Goal: Task Accomplishment & Management: Complete application form

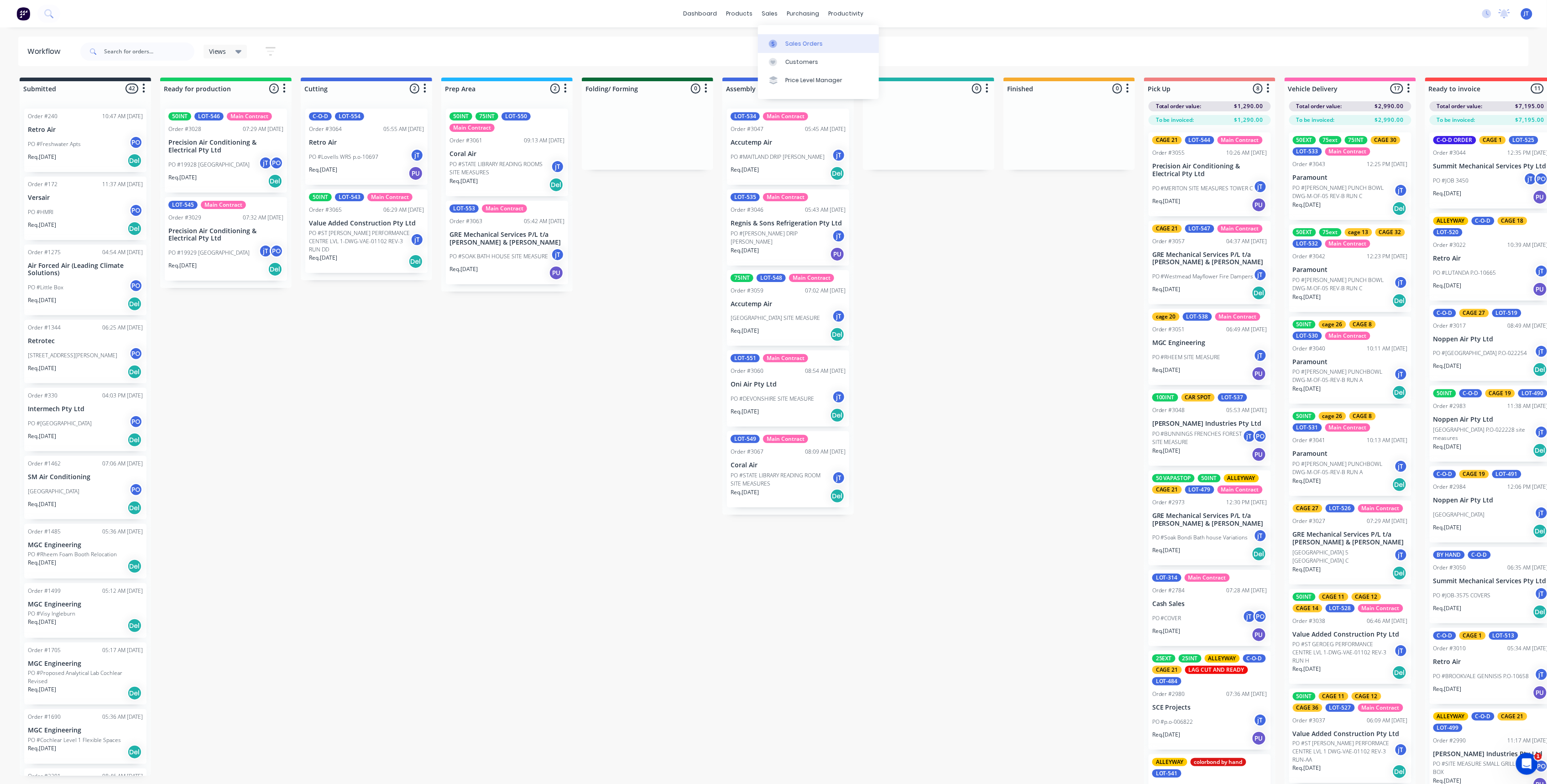
click at [820, 48] on link "Sales Orders" at bounding box center [819, 43] width 121 height 18
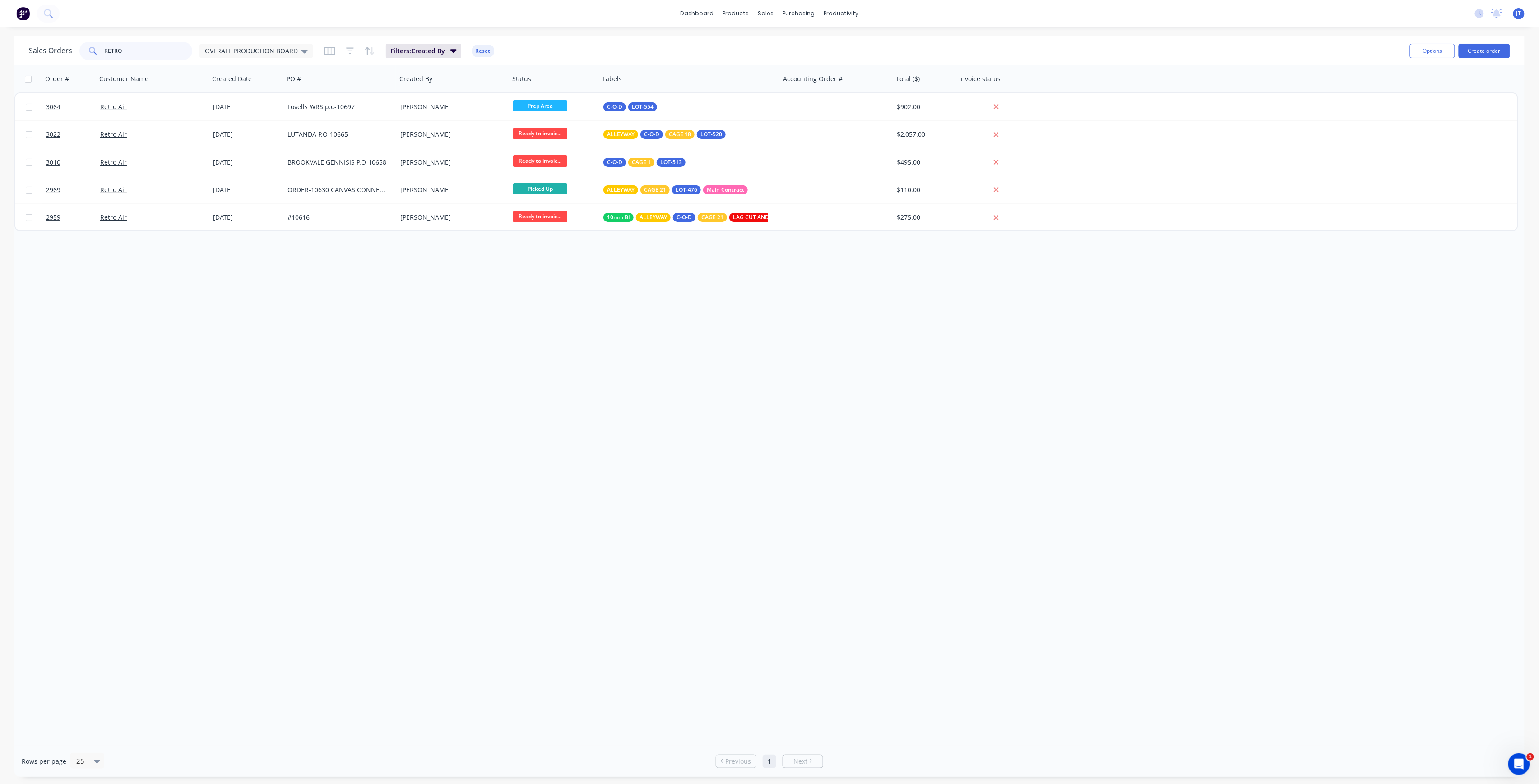
drag, startPoint x: 146, startPoint y: 54, endPoint x: 45, endPoint y: 57, distance: 101.0
click at [45, 57] on div "Sales Orders RETRO OVERALL PRODUCTION BOARD" at bounding box center [171, 51] width 284 height 18
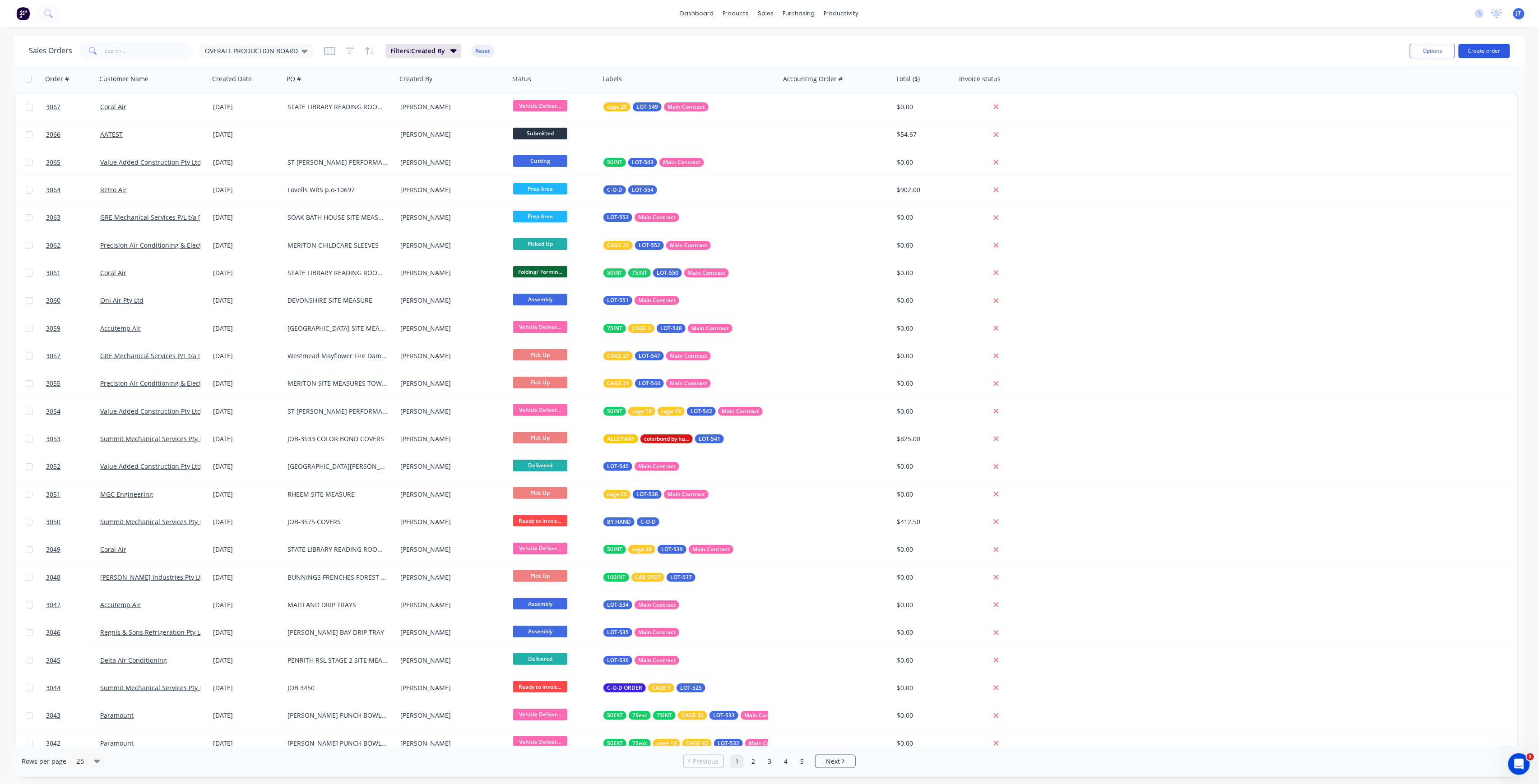
click at [1501, 47] on button "Create order" at bounding box center [1485, 51] width 51 height 14
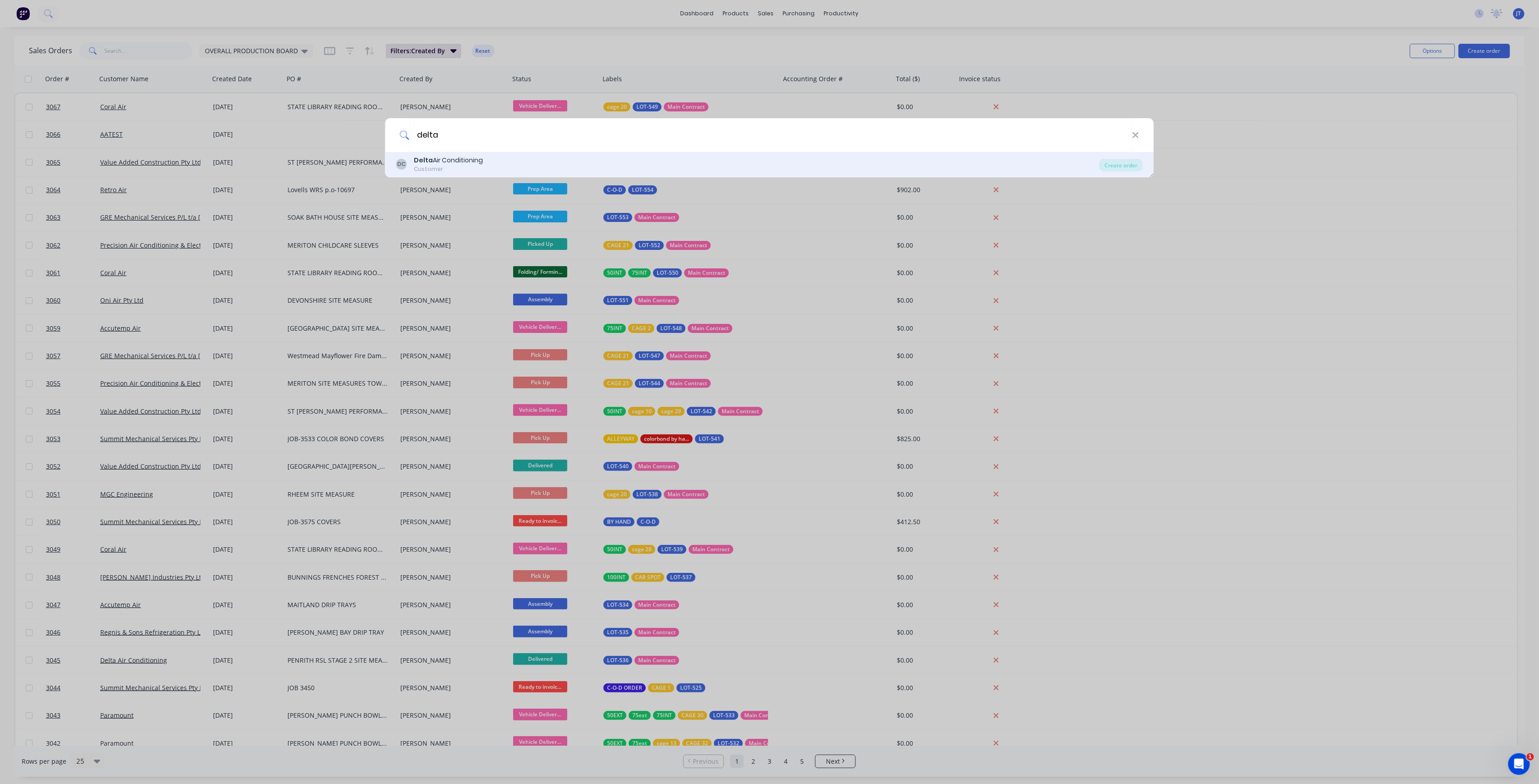
type input "delta"
click at [450, 167] on div "Customer" at bounding box center [449, 169] width 69 height 8
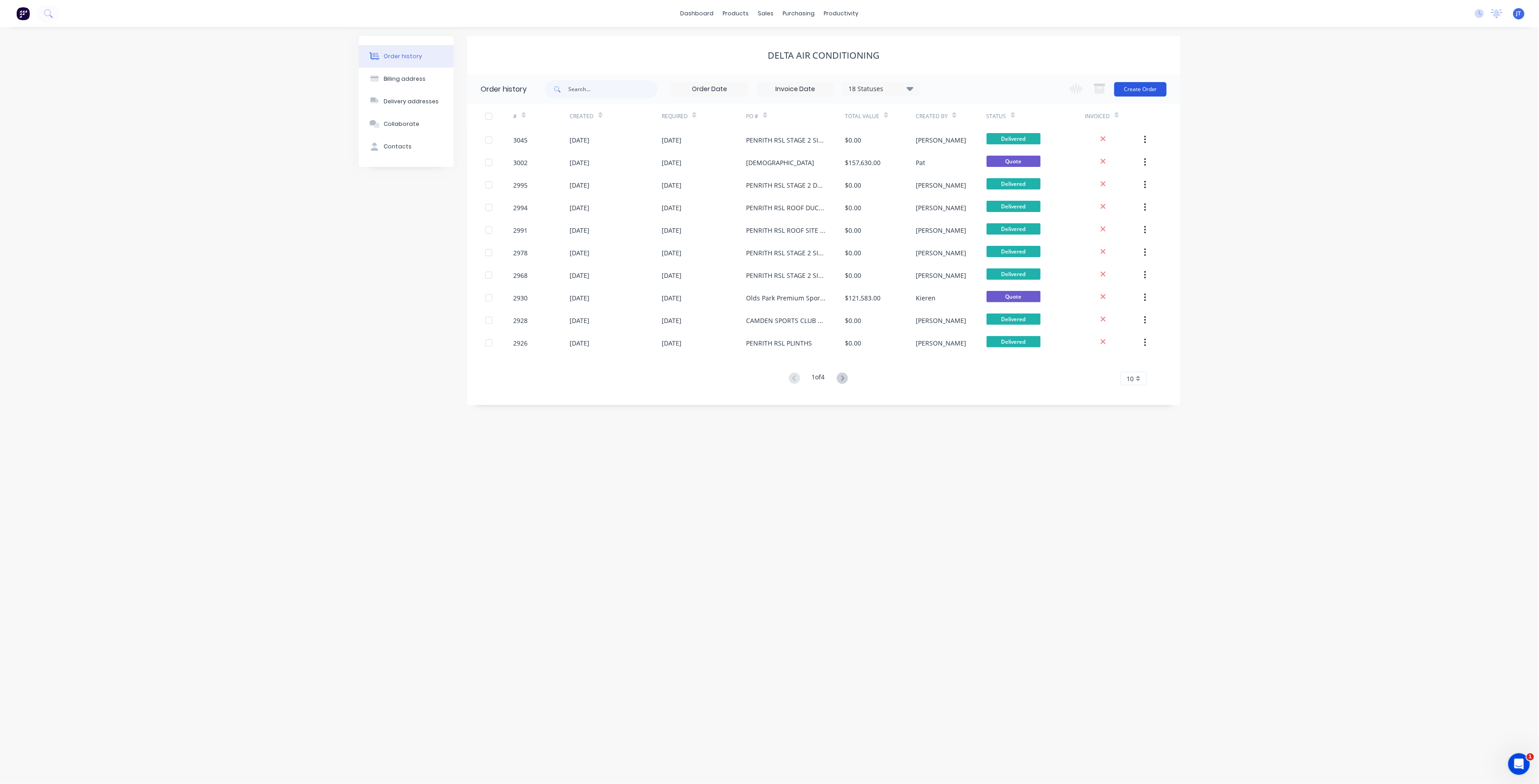
click at [1143, 85] on button "Create Order" at bounding box center [1141, 89] width 53 height 14
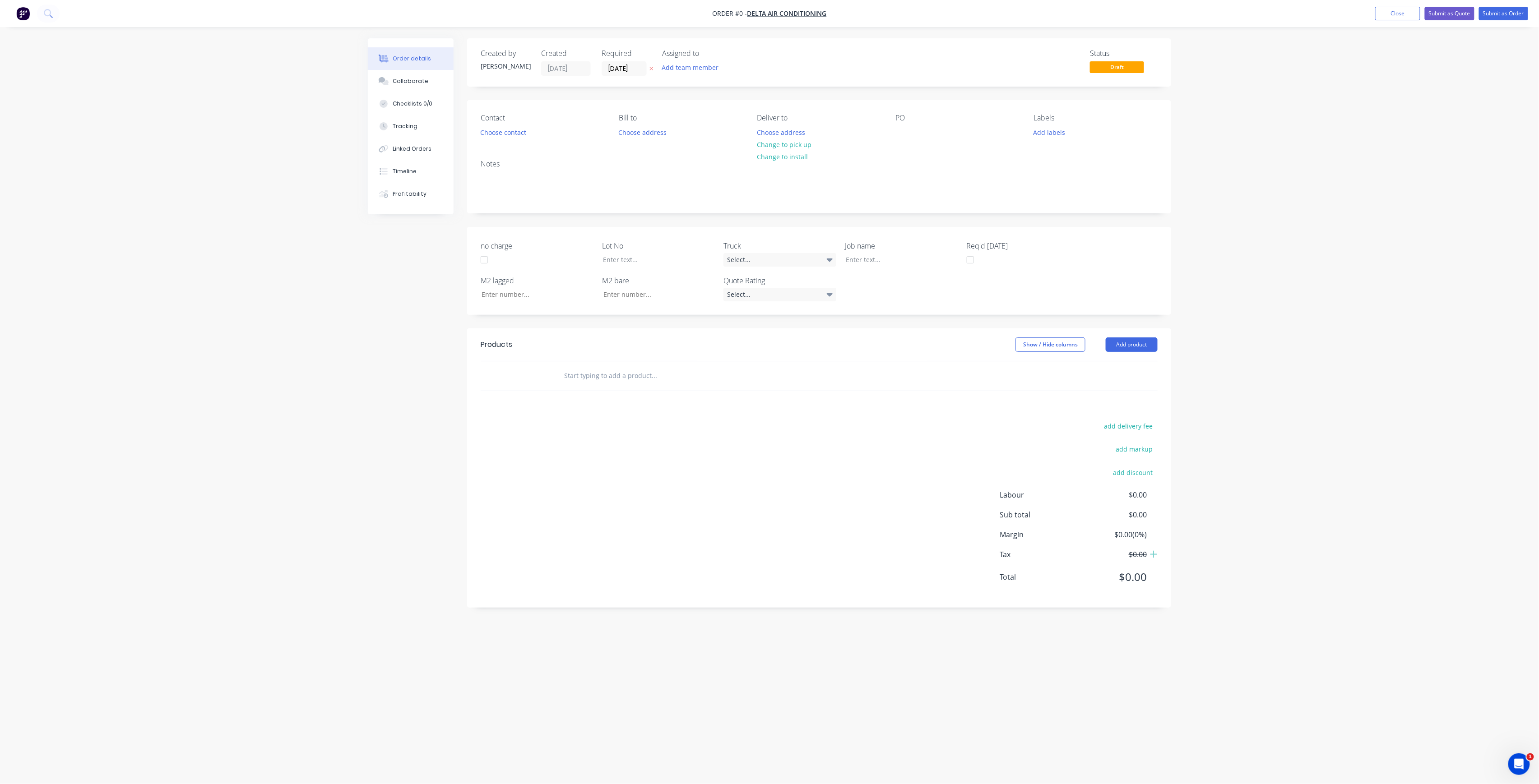
click at [705, 74] on div "Add team member" at bounding box center [707, 68] width 90 height 14
click at [701, 121] on div "[PERSON_NAME] (You)" at bounding box center [735, 118] width 90 height 10
click at [639, 71] on div "Order details Collaborate Checklists 0/0 Tracking Linked Orders Timeline Profit…" at bounding box center [770, 374] width 821 height 673
click at [641, 69] on input "[DATE]" at bounding box center [624, 68] width 44 height 14
click at [708, 152] on div "17" at bounding box center [705, 149] width 14 height 14
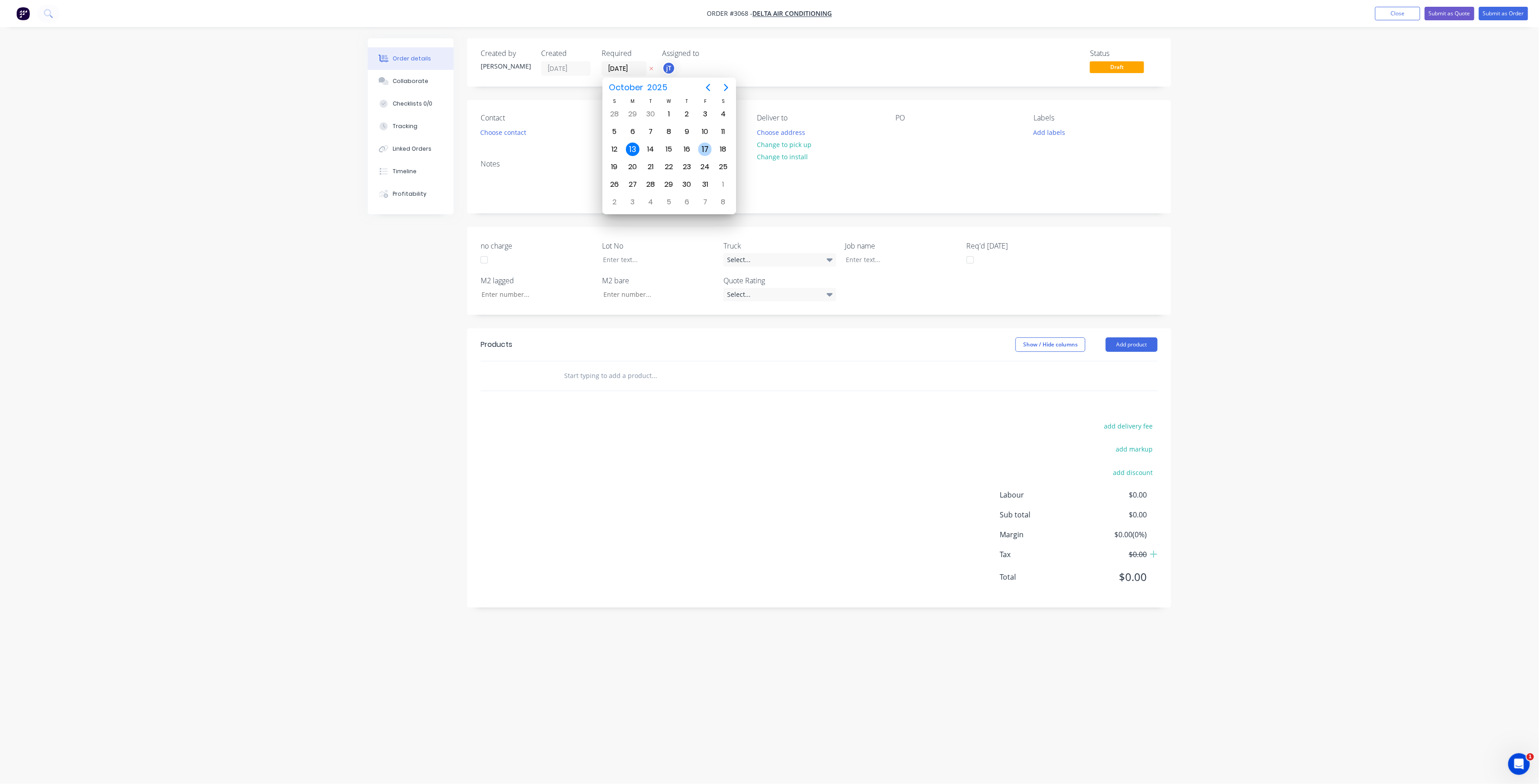
type input "[DATE]"
click at [512, 130] on button "Choose contact" at bounding box center [503, 132] width 56 height 12
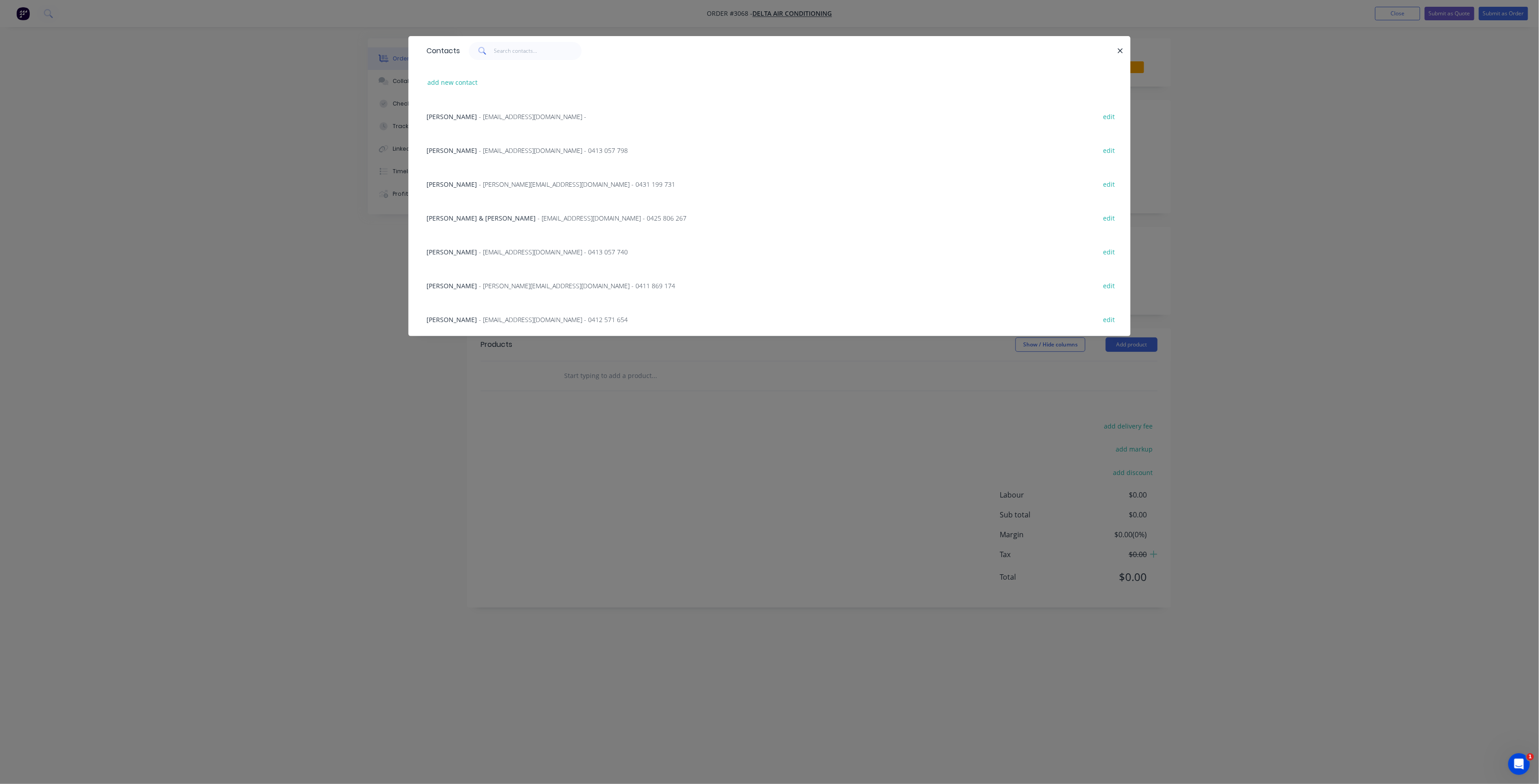
click at [511, 286] on span "- [PERSON_NAME][EMAIL_ADDRESS][DOMAIN_NAME] - 0411 869 174" at bounding box center [577, 285] width 197 height 8
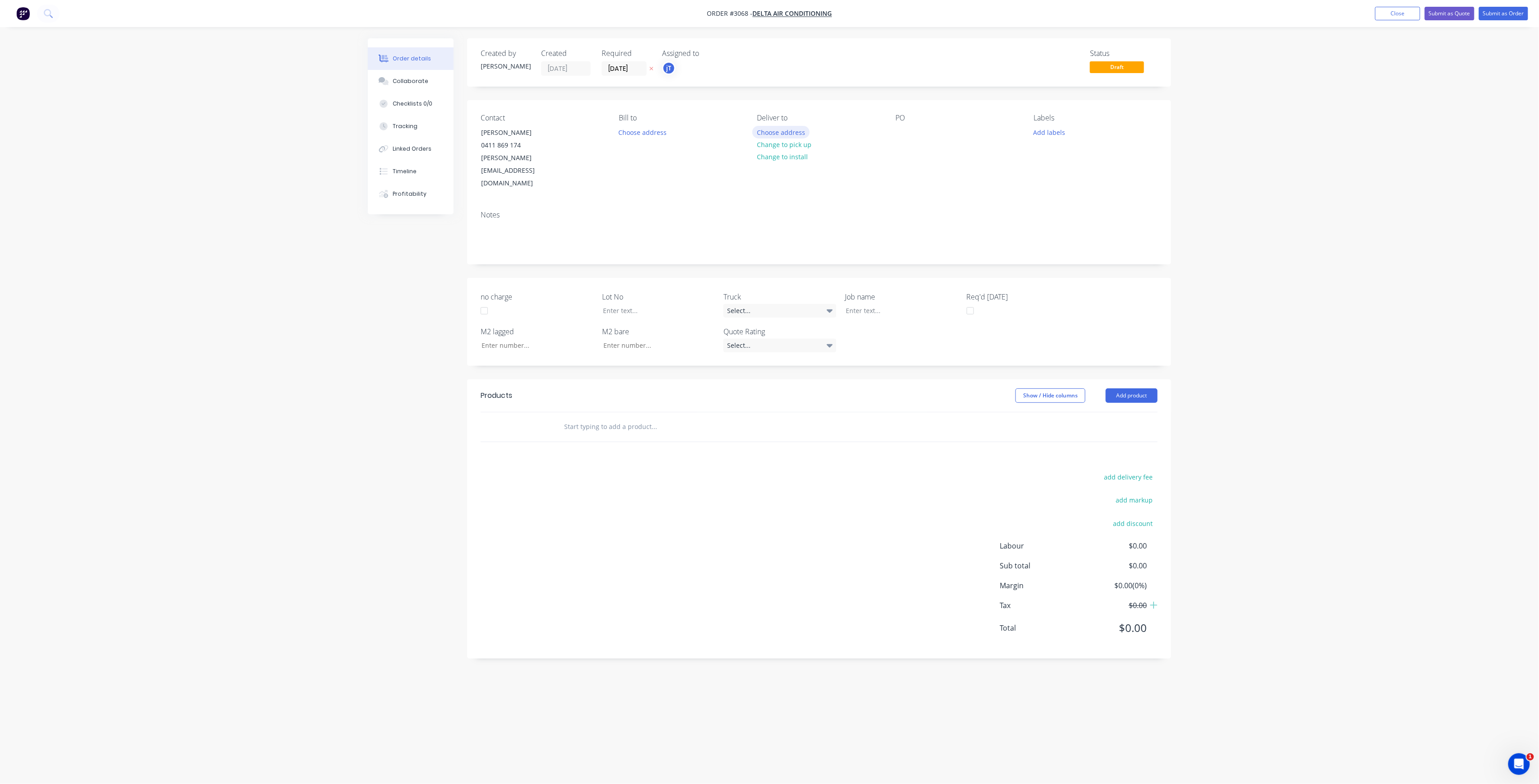
click at [802, 136] on button "Choose address" at bounding box center [781, 132] width 58 height 12
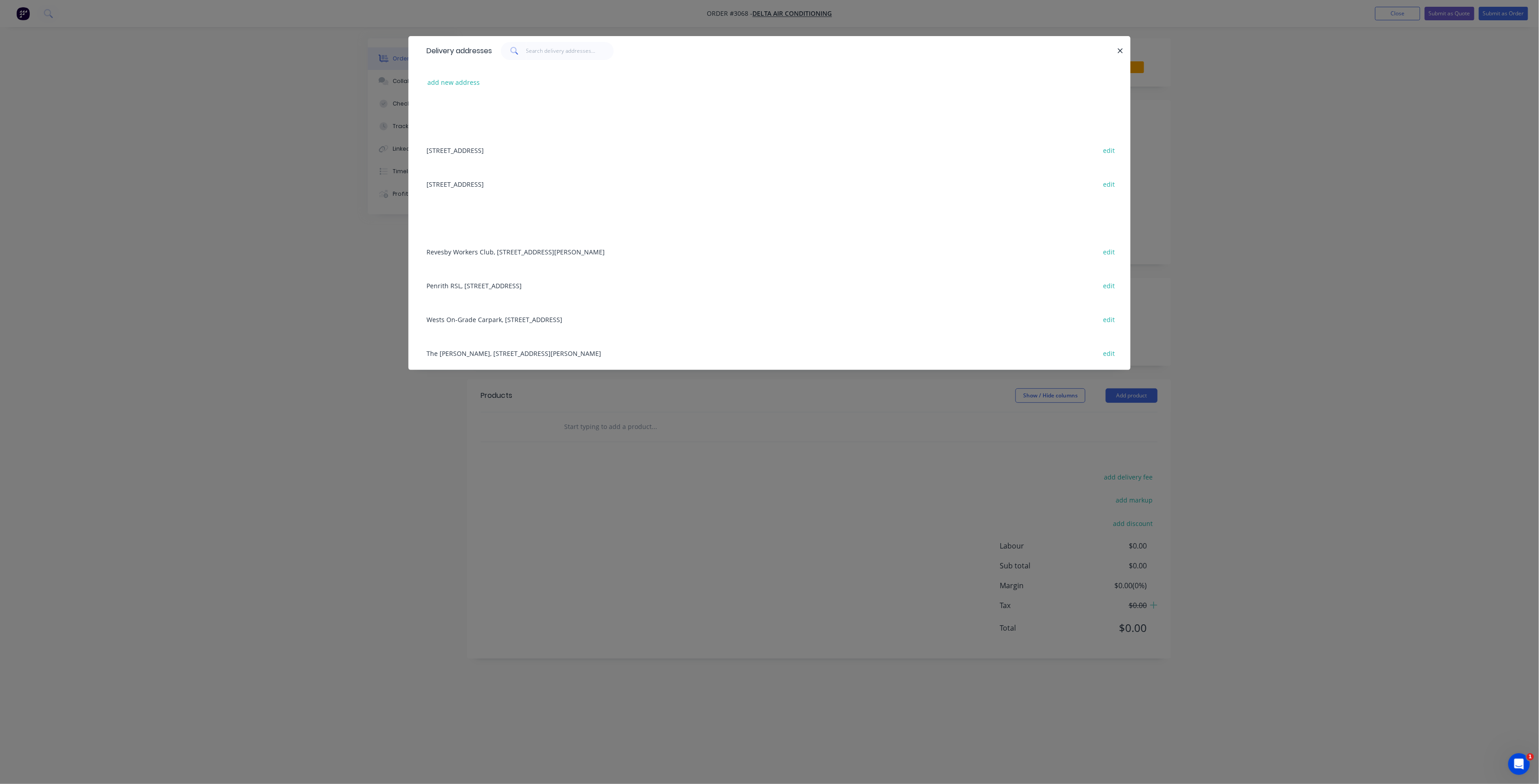
click at [528, 281] on div "Penrith RSL, [STREET_ADDRESS] edit" at bounding box center [769, 285] width 695 height 34
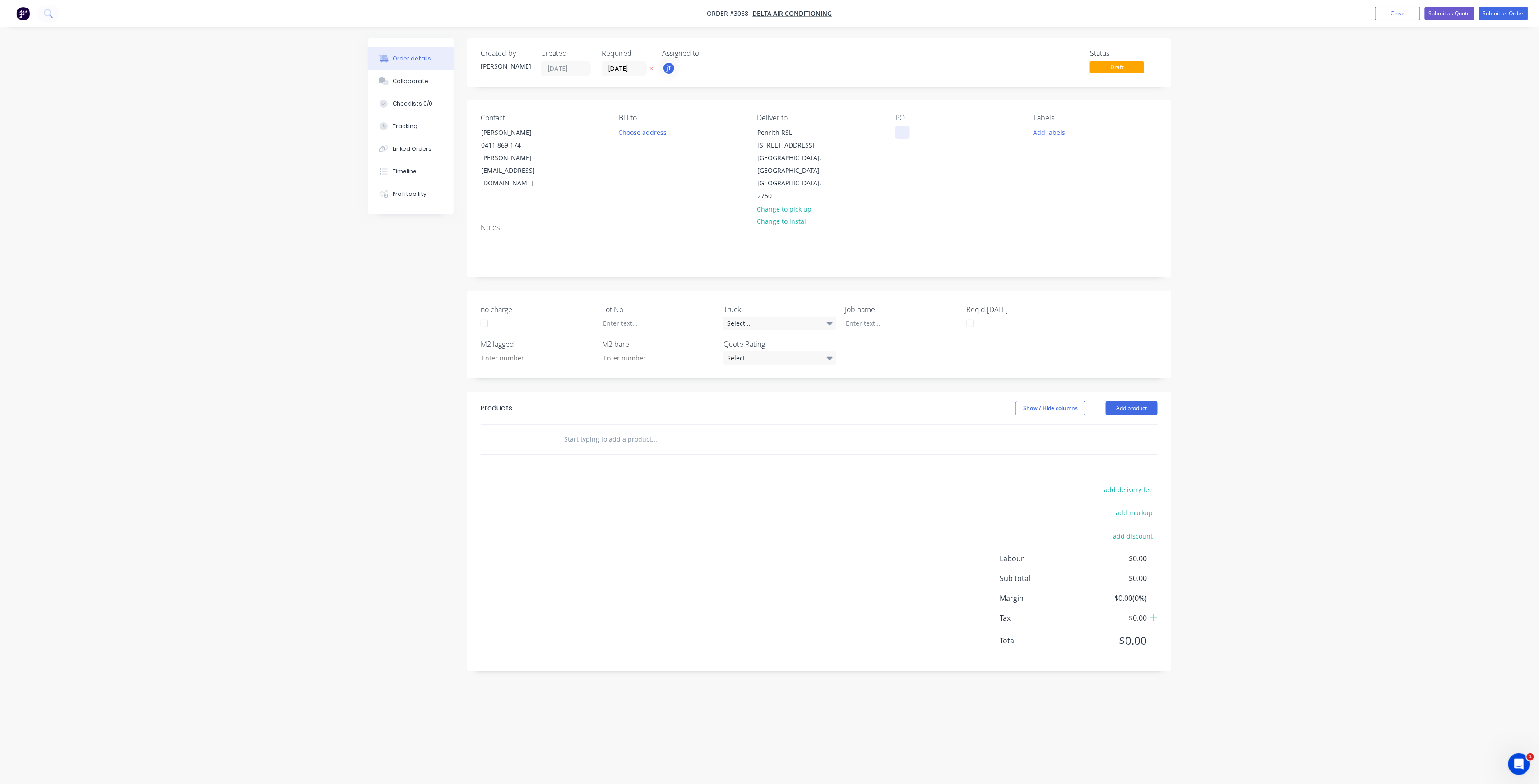
click at [905, 138] on div at bounding box center [903, 133] width 14 height 13
click at [603, 431] on input "text" at bounding box center [654, 439] width 180 height 18
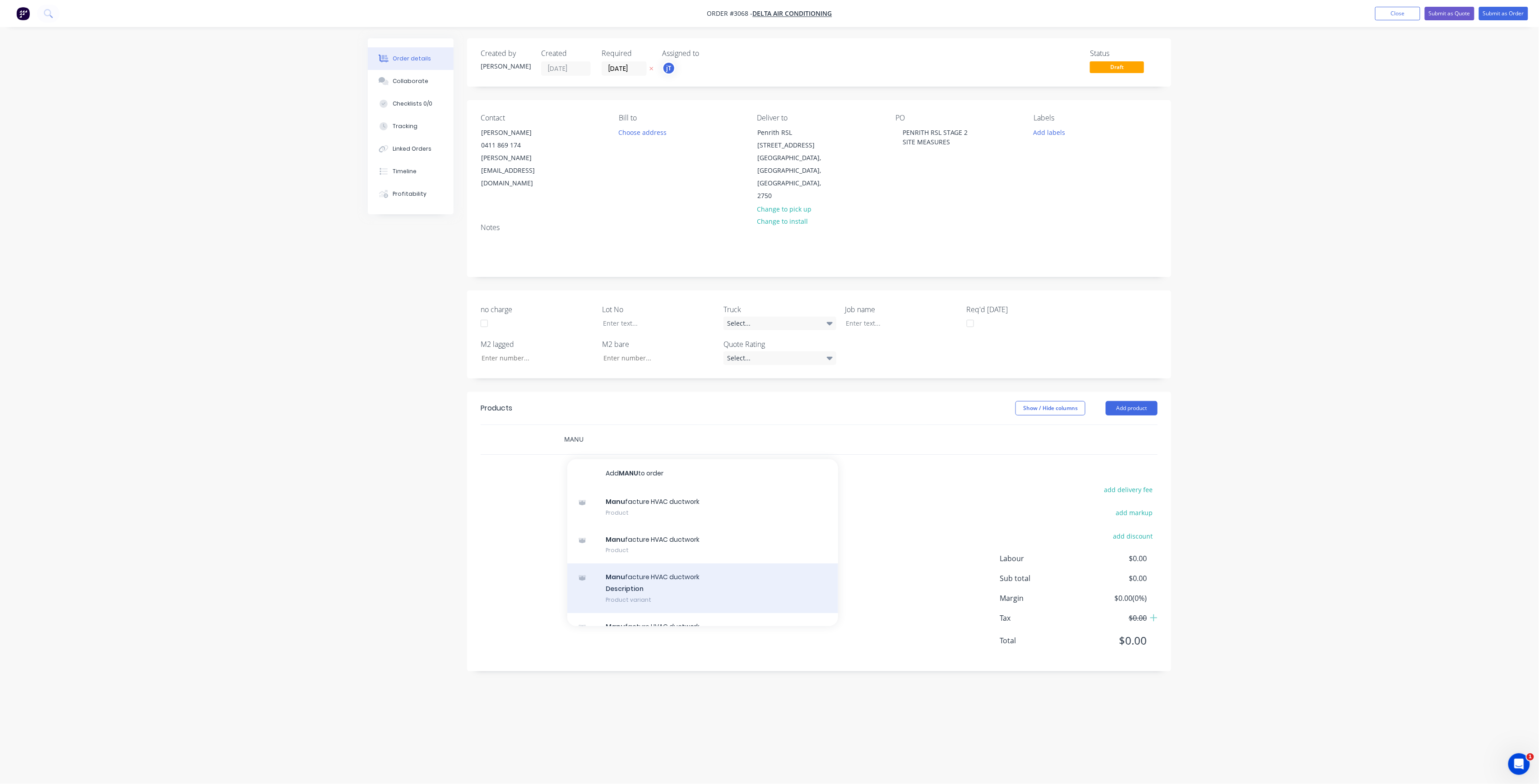
type input "MANU"
click at [647, 564] on div "Manu facture HVAC ductwork Description Product variant" at bounding box center [703, 588] width 271 height 50
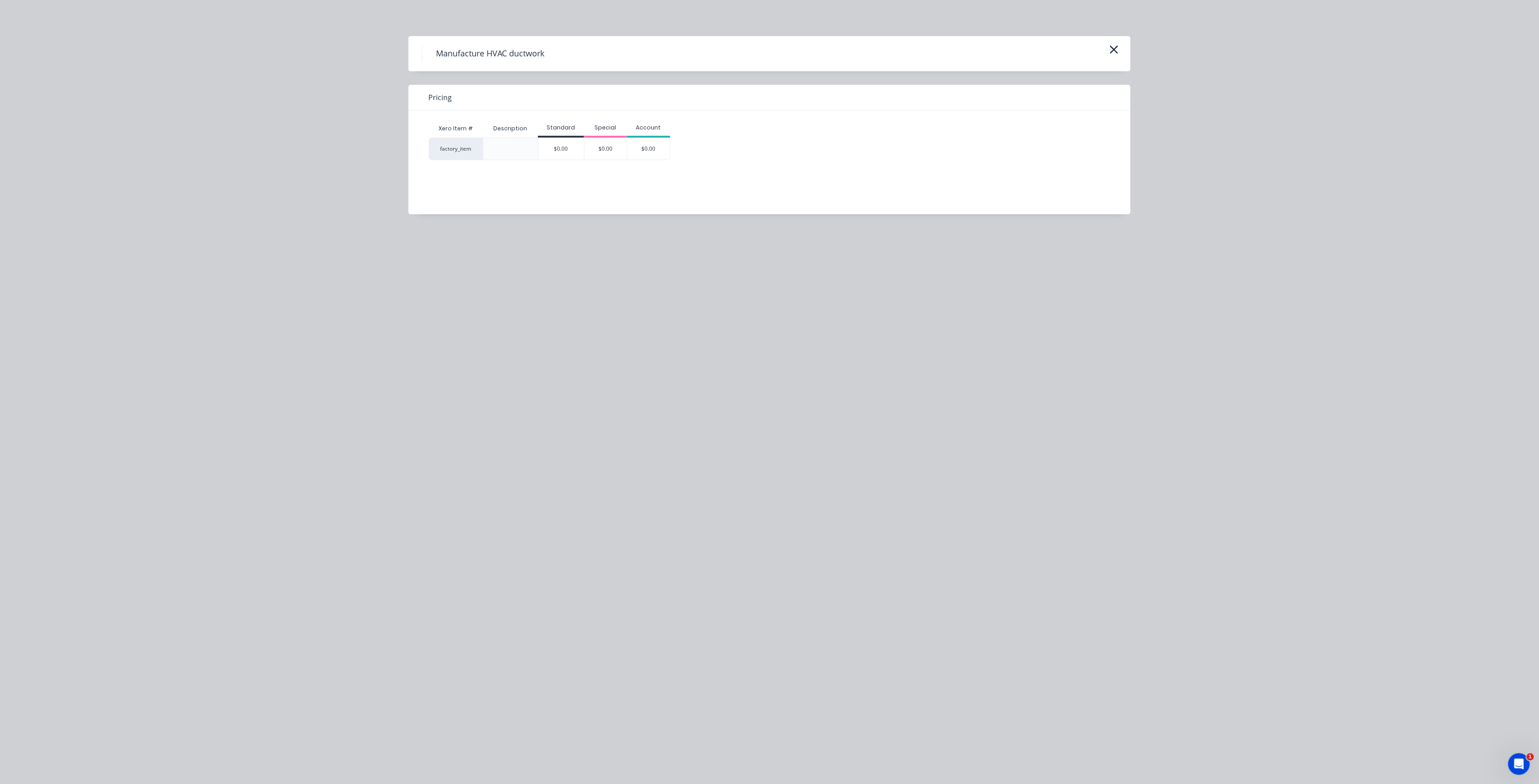
click at [563, 161] on div "Xero Item # Description Standard Special Account factory_item $0.00 $0.00 $0.00" at bounding box center [763, 155] width 709 height 90
click at [572, 150] on div "$0.00" at bounding box center [561, 149] width 45 height 21
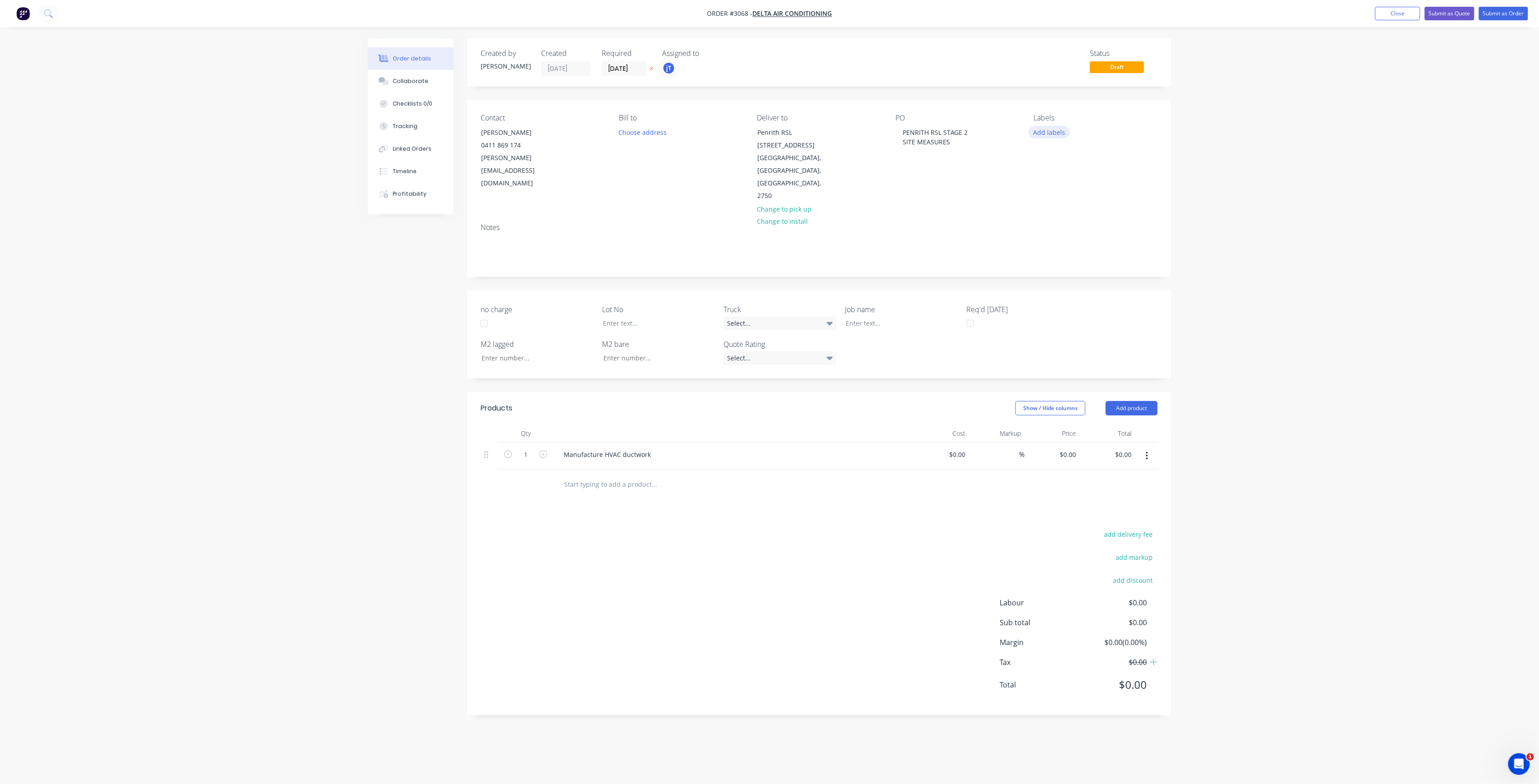
click at [1043, 130] on button "Add labels" at bounding box center [1049, 132] width 41 height 12
click at [1050, 137] on button "Add labels" at bounding box center [1049, 132] width 41 height 12
type input "MAIN"
click at [1078, 210] on div "Main Contract" at bounding box center [1080, 213] width 45 height 10
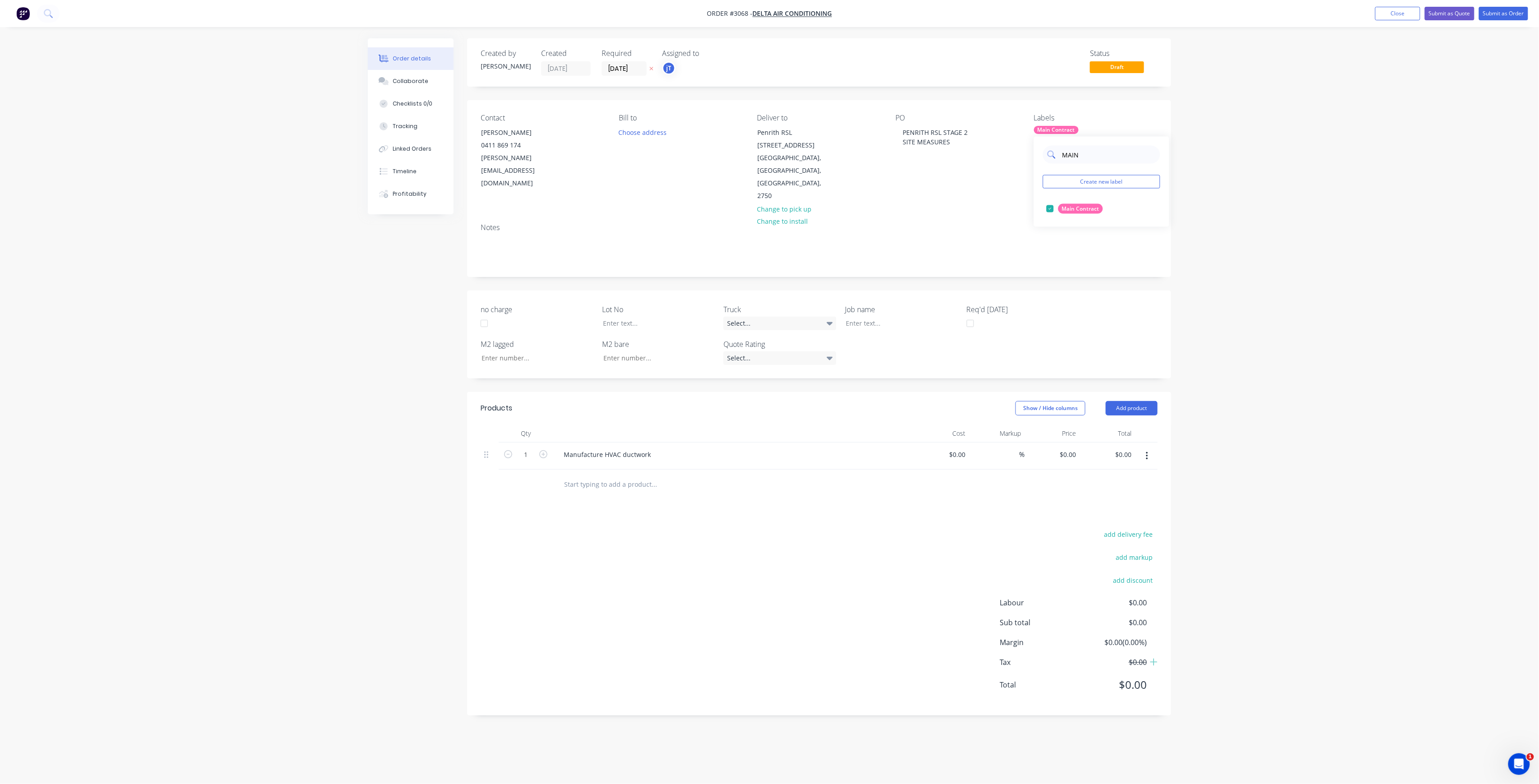
drag, startPoint x: 1085, startPoint y: 159, endPoint x: 1064, endPoint y: 159, distance: 21.0
click at [1064, 159] on input "MAIN" at bounding box center [1109, 155] width 94 height 18
drag, startPoint x: 1087, startPoint y: 162, endPoint x: 1055, endPoint y: 163, distance: 32.0
click at [1055, 163] on div "LOT-556" at bounding box center [1102, 155] width 117 height 18
type input "LOT-556"
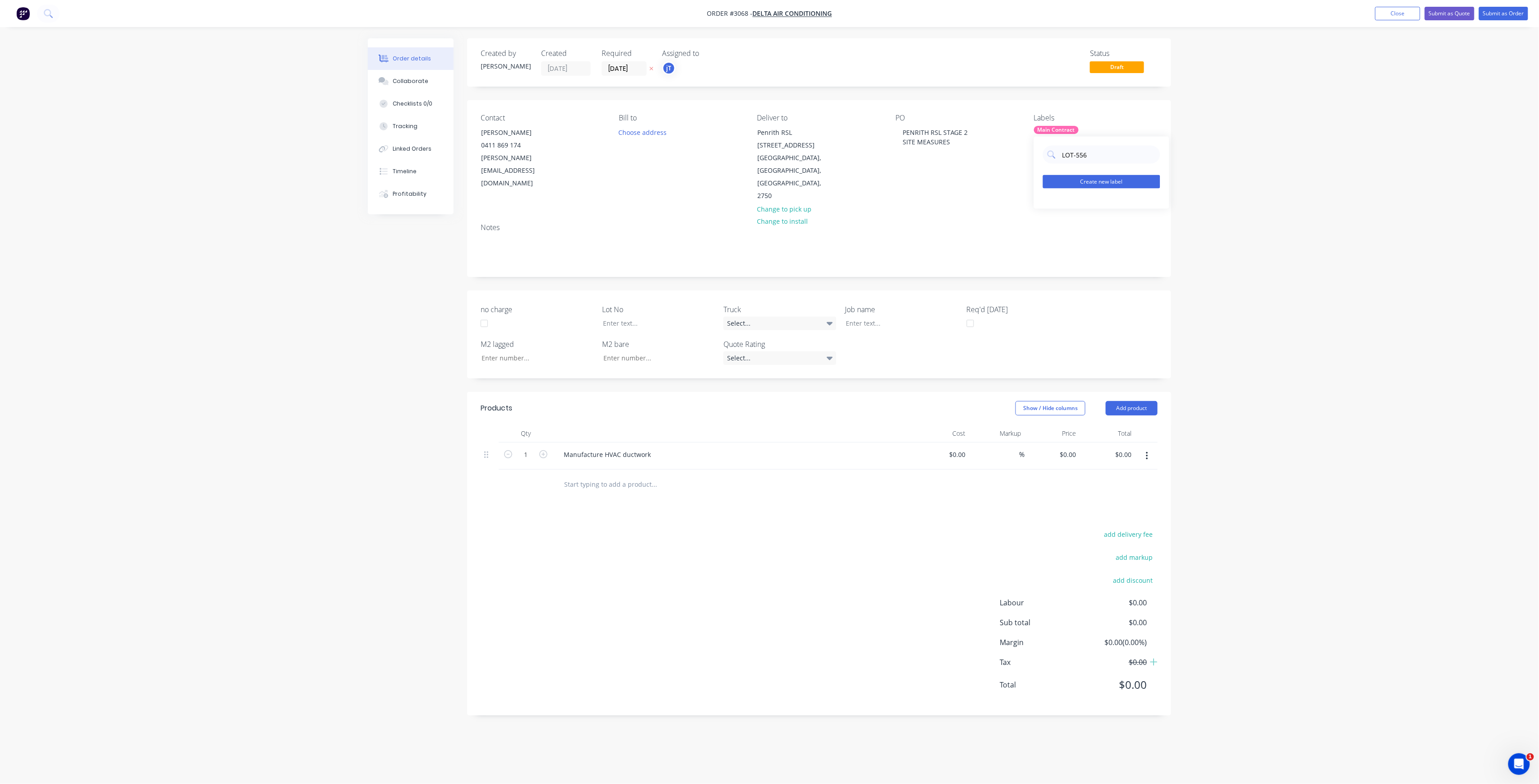
click at [1083, 177] on button "Create new label" at bounding box center [1102, 182] width 117 height 14
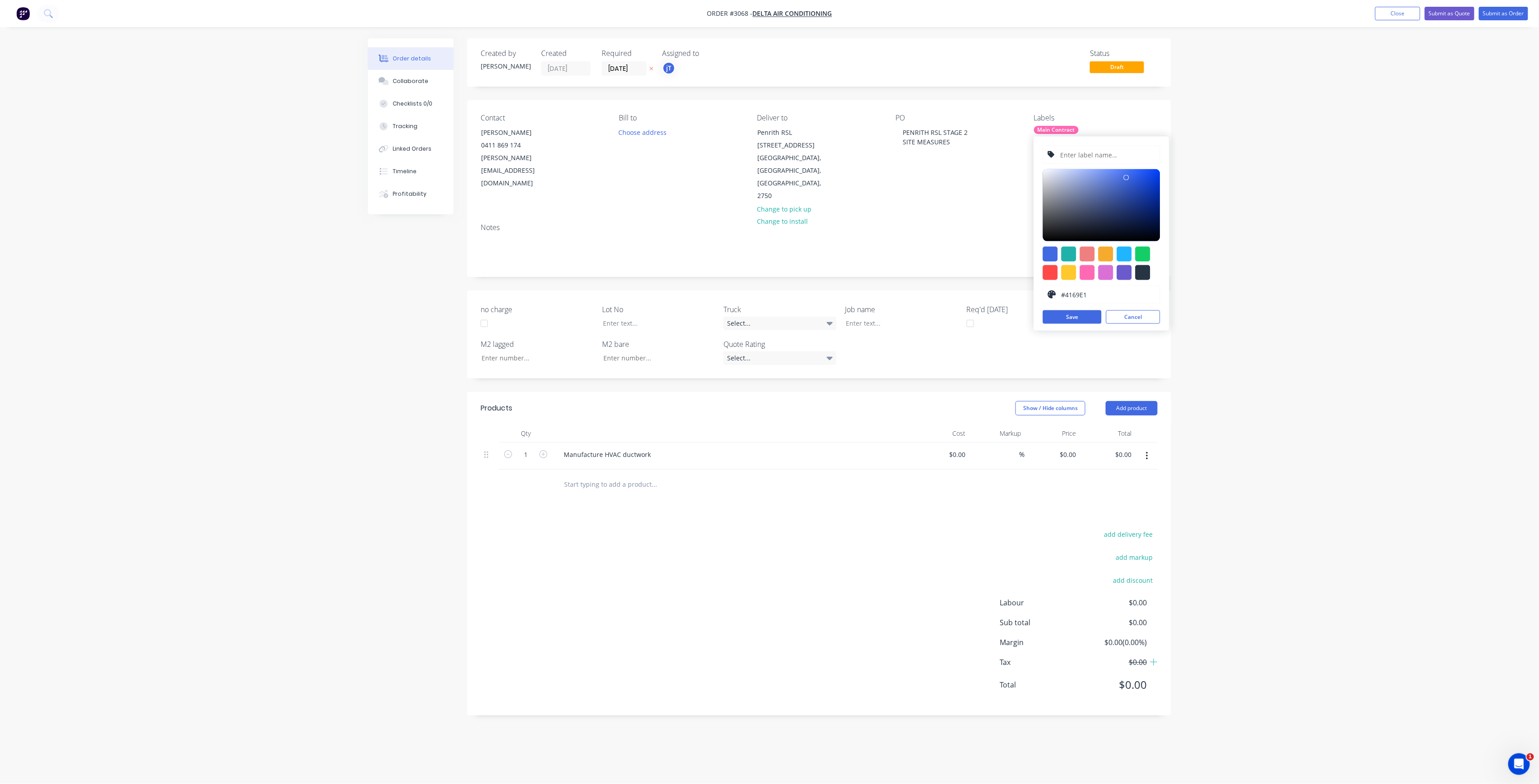
click at [1096, 152] on input "text" at bounding box center [1107, 155] width 96 height 17
paste input "LOT-556"
type input "LOT-556"
click at [1491, 13] on button "Submit as Order" at bounding box center [1504, 13] width 49 height 14
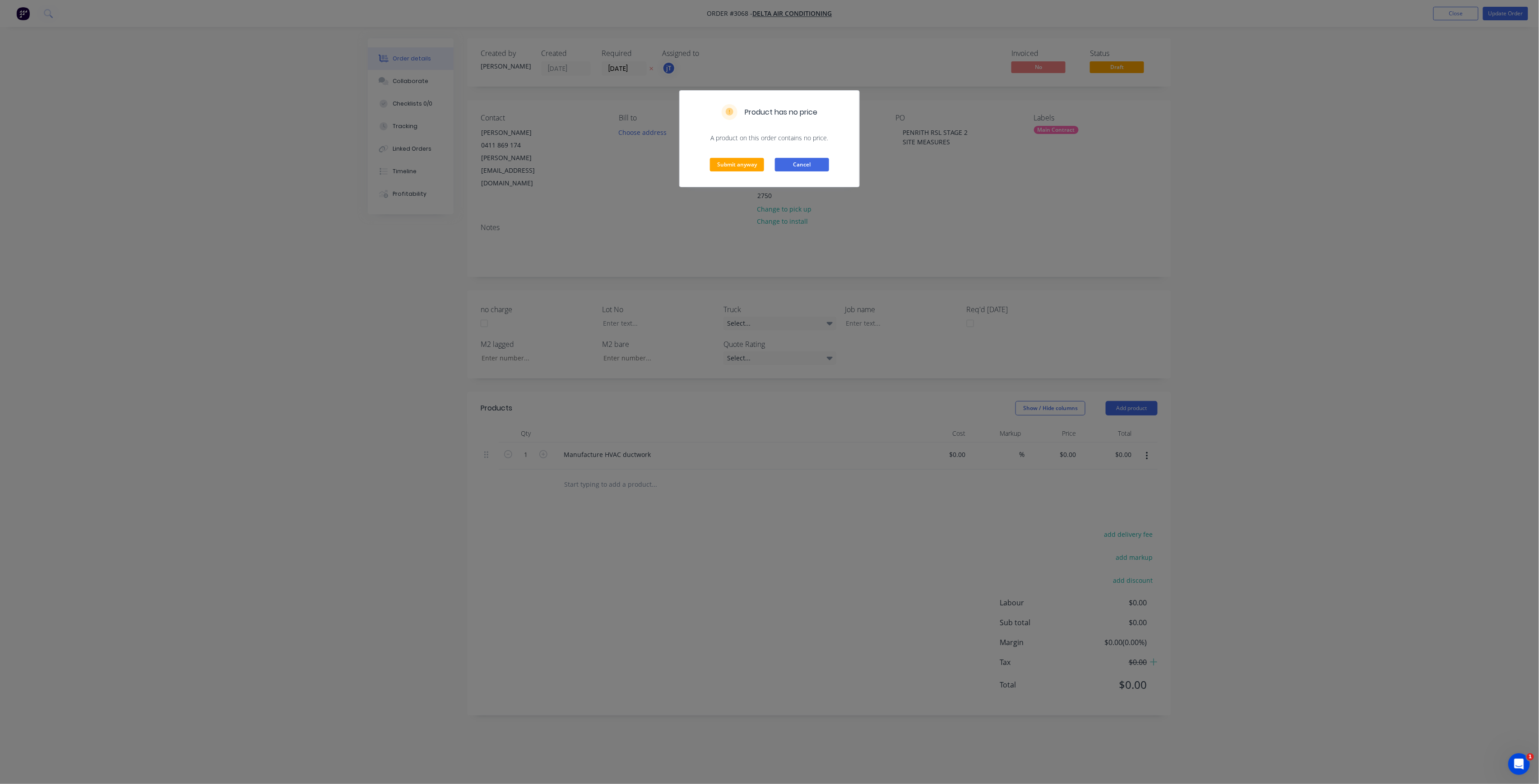
click at [816, 165] on button "Cancel" at bounding box center [802, 164] width 54 height 14
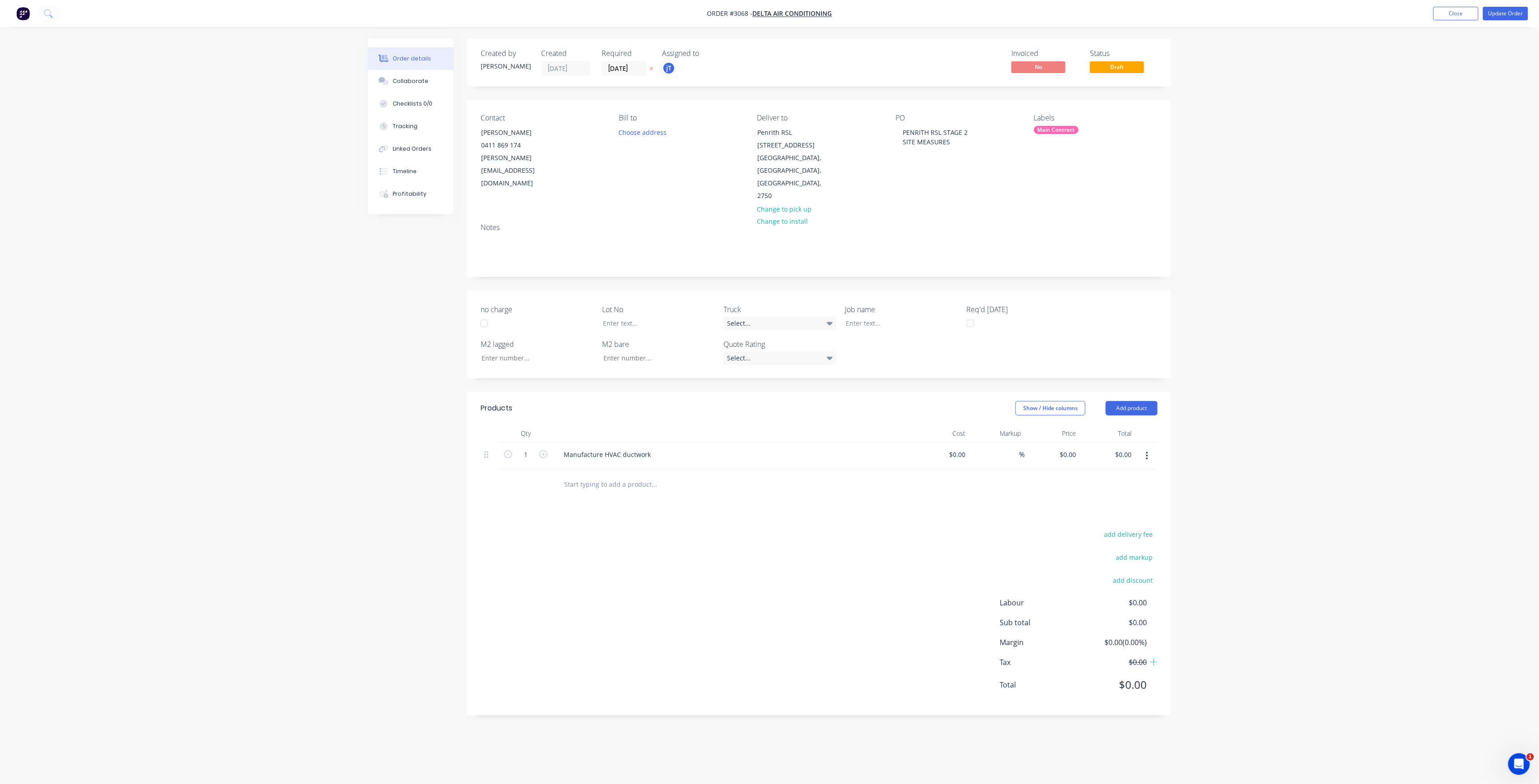
click at [1073, 133] on div "Main Contract" at bounding box center [1056, 130] width 45 height 8
click at [1093, 158] on input "text" at bounding box center [1109, 155] width 94 height 18
drag, startPoint x: 1089, startPoint y: 159, endPoint x: 1044, endPoint y: 165, distance: 45.4
click at [1044, 165] on div "LOT-556 Create new label" at bounding box center [1102, 173] width 136 height 72
type input "LOT-556"
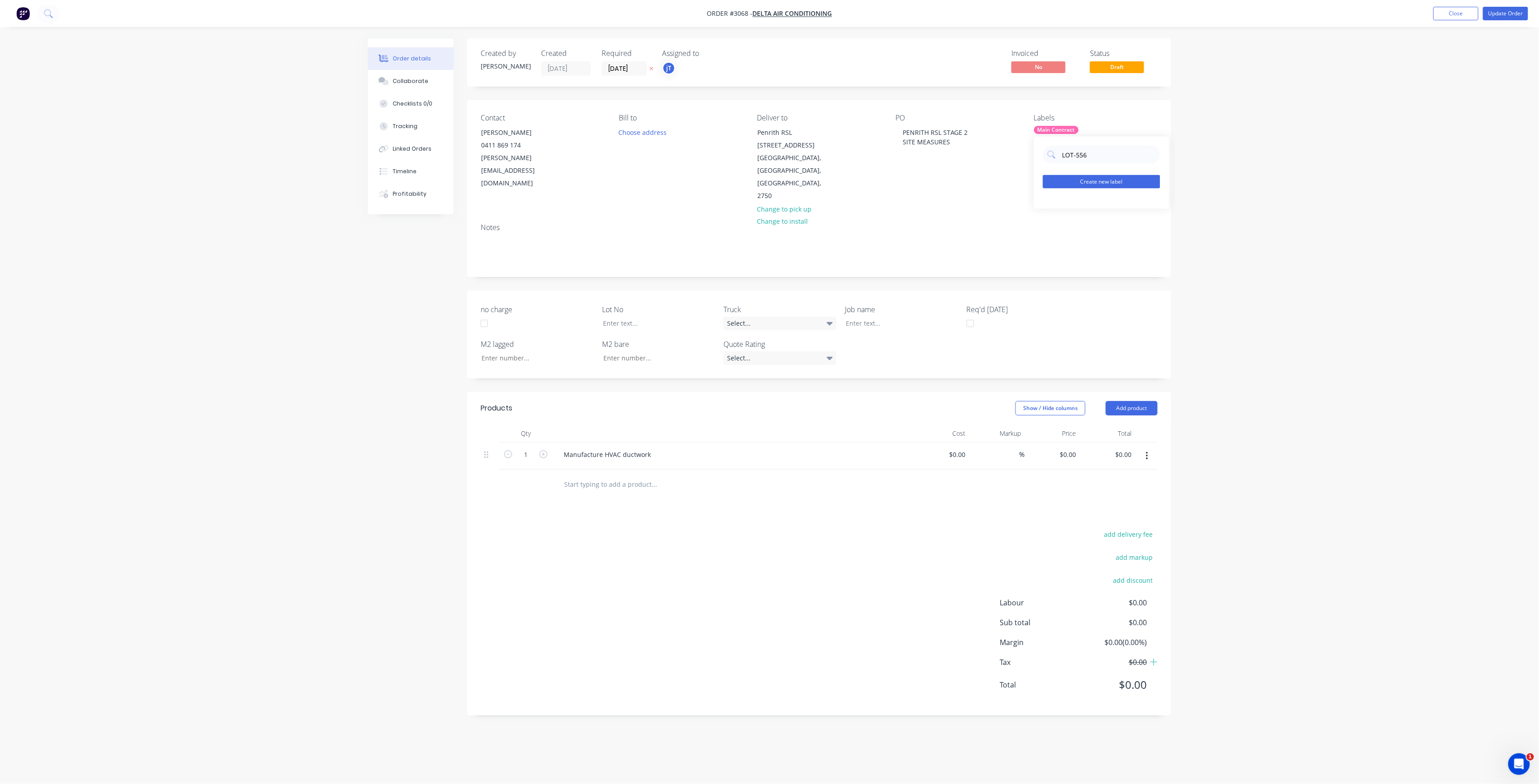
click at [1075, 183] on button "Create new label" at bounding box center [1102, 182] width 117 height 14
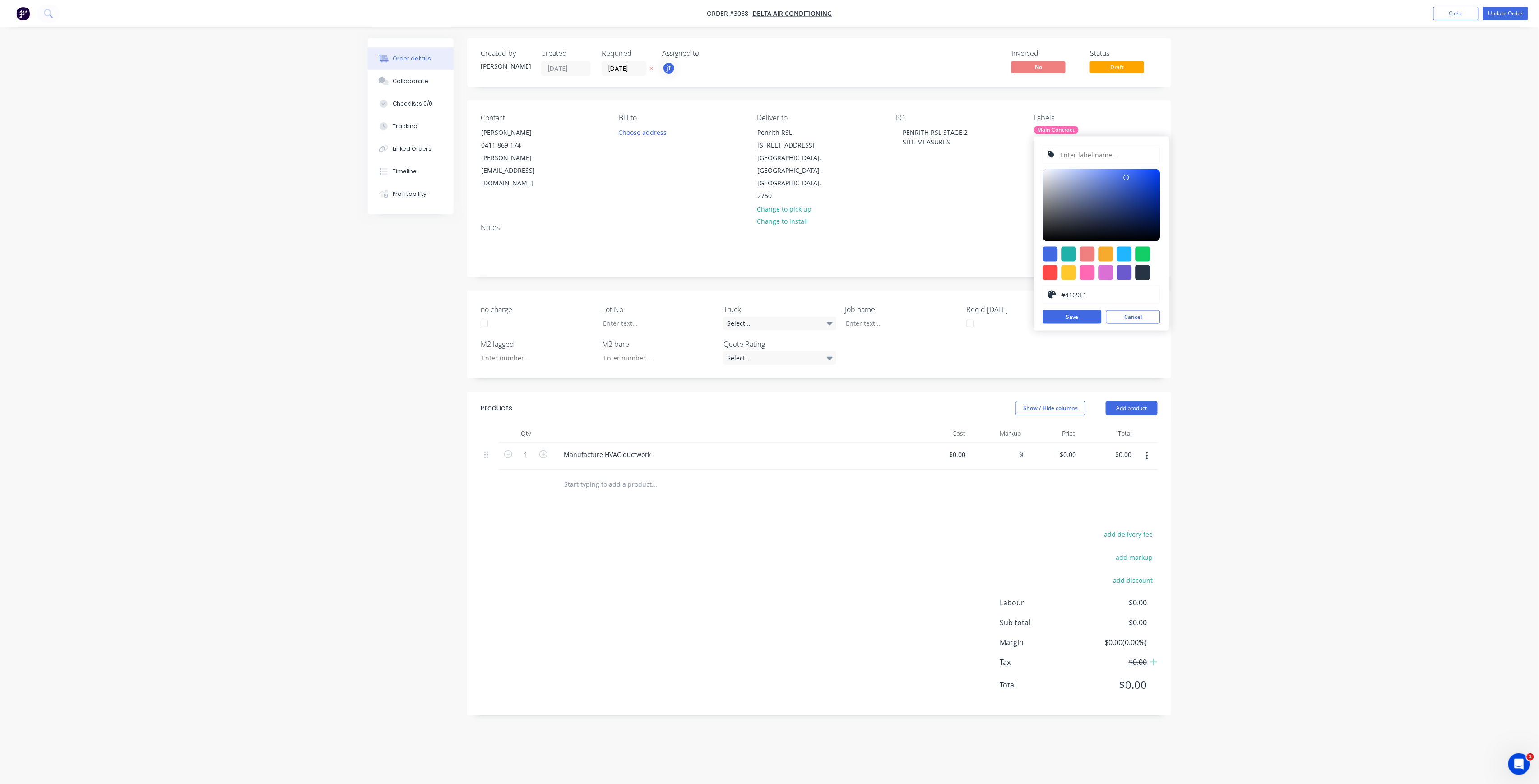
click at [1090, 156] on input "text" at bounding box center [1107, 155] width 96 height 17
paste input "LOT-556"
type input "LOT-556"
click at [1072, 316] on button "Save" at bounding box center [1072, 317] width 59 height 14
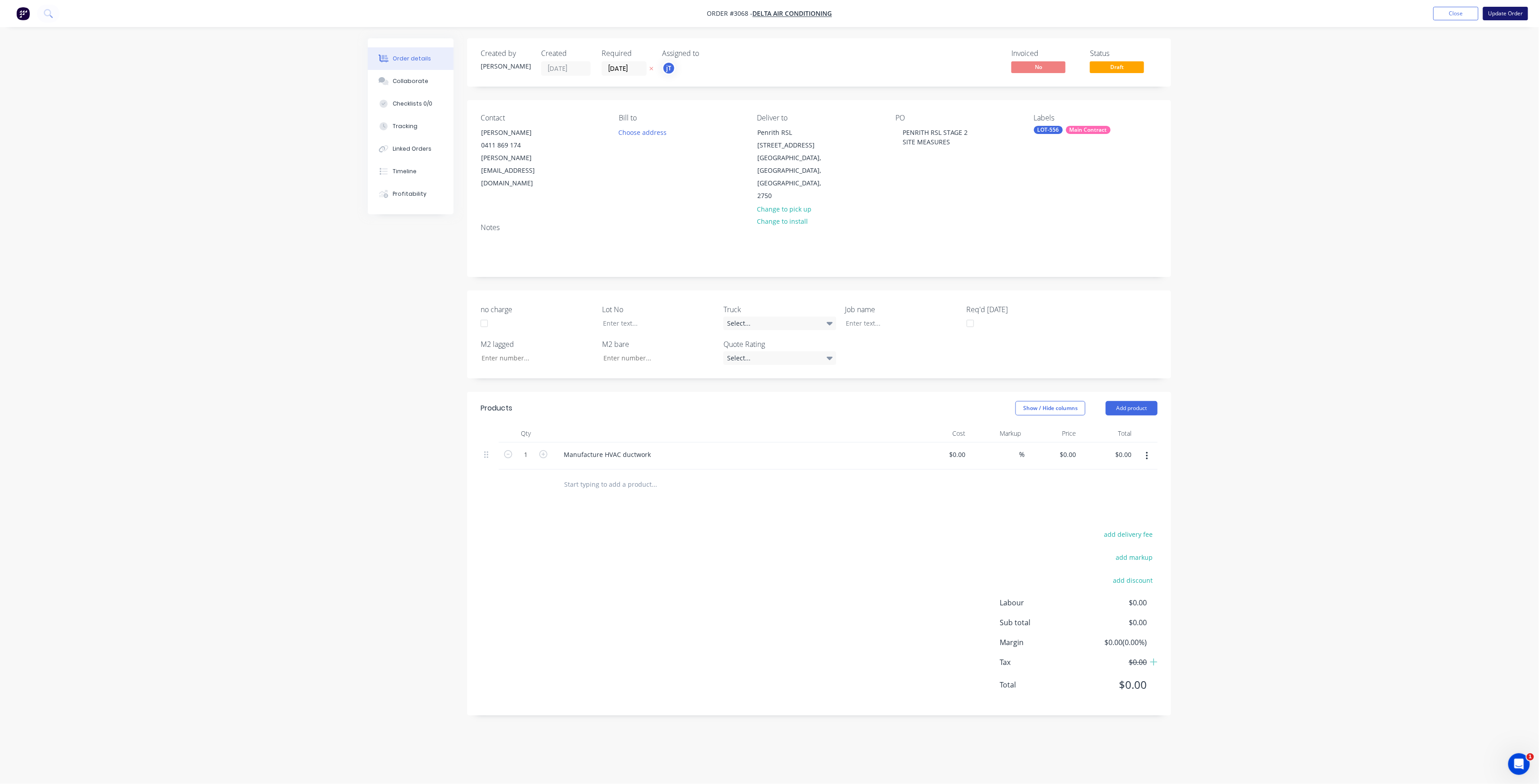
click at [1492, 18] on button "Update Order" at bounding box center [1506, 13] width 45 height 14
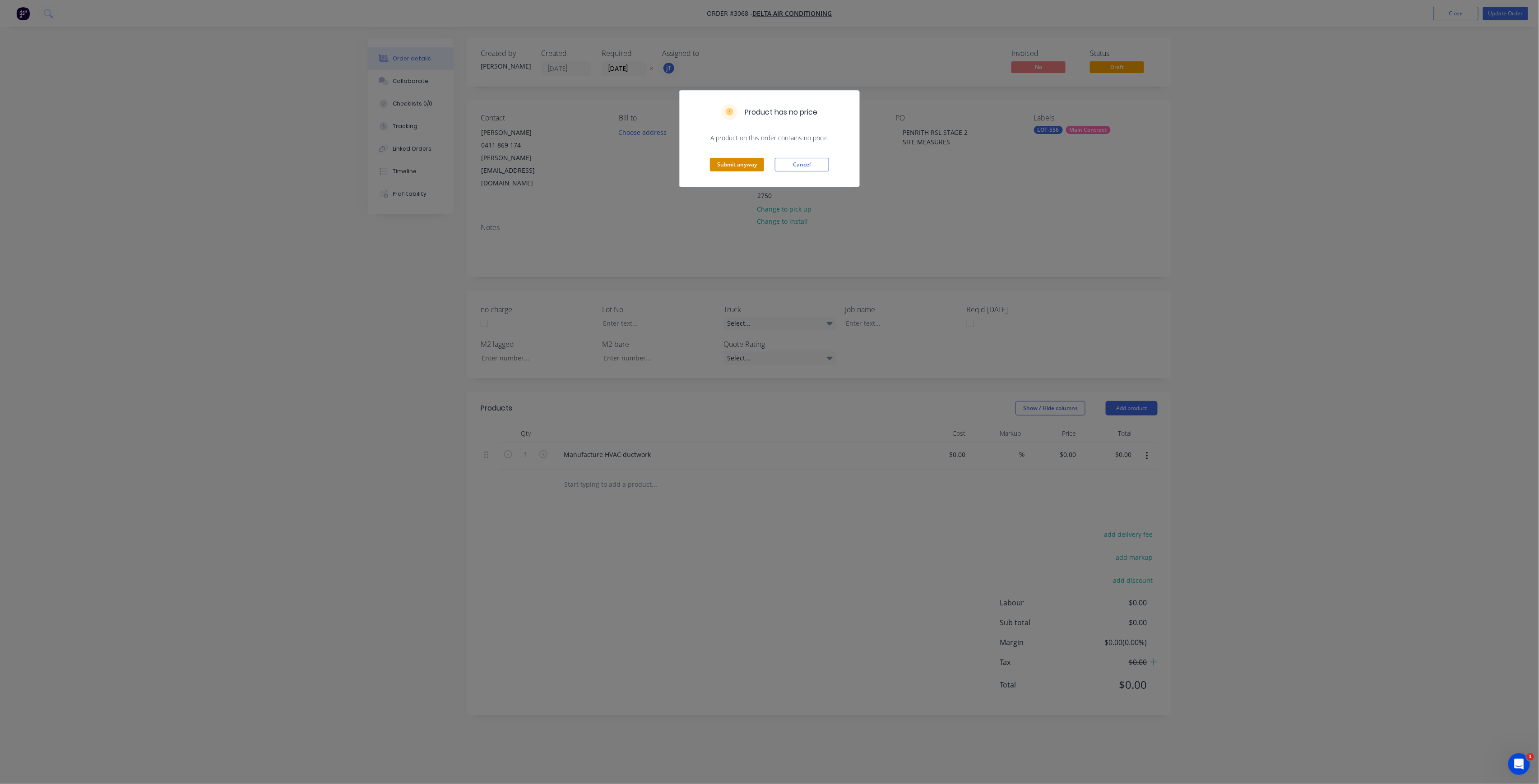
click at [759, 159] on button "Submit anyway" at bounding box center [737, 164] width 54 height 14
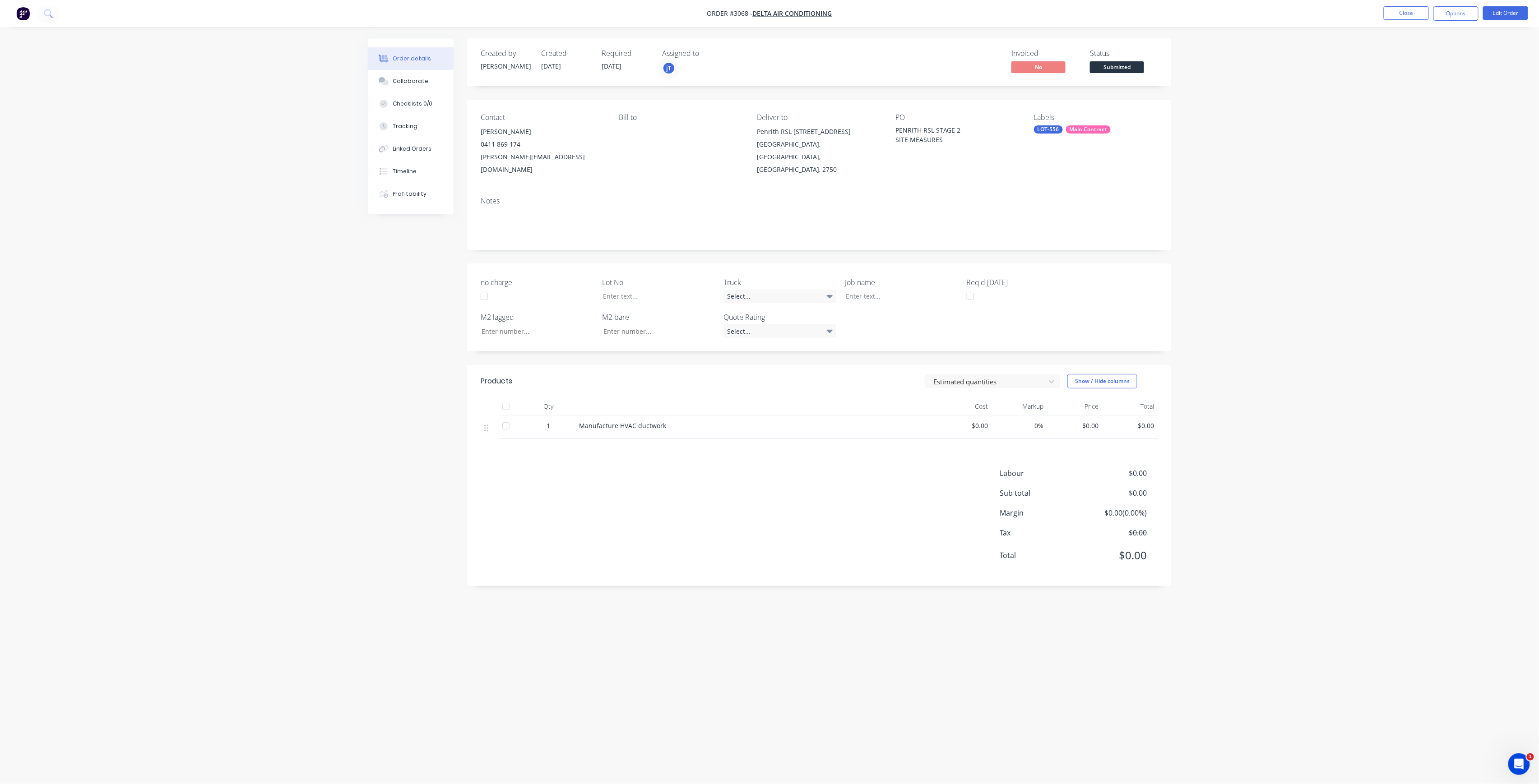
click at [1141, 71] on span "Submitted" at bounding box center [1117, 67] width 54 height 11
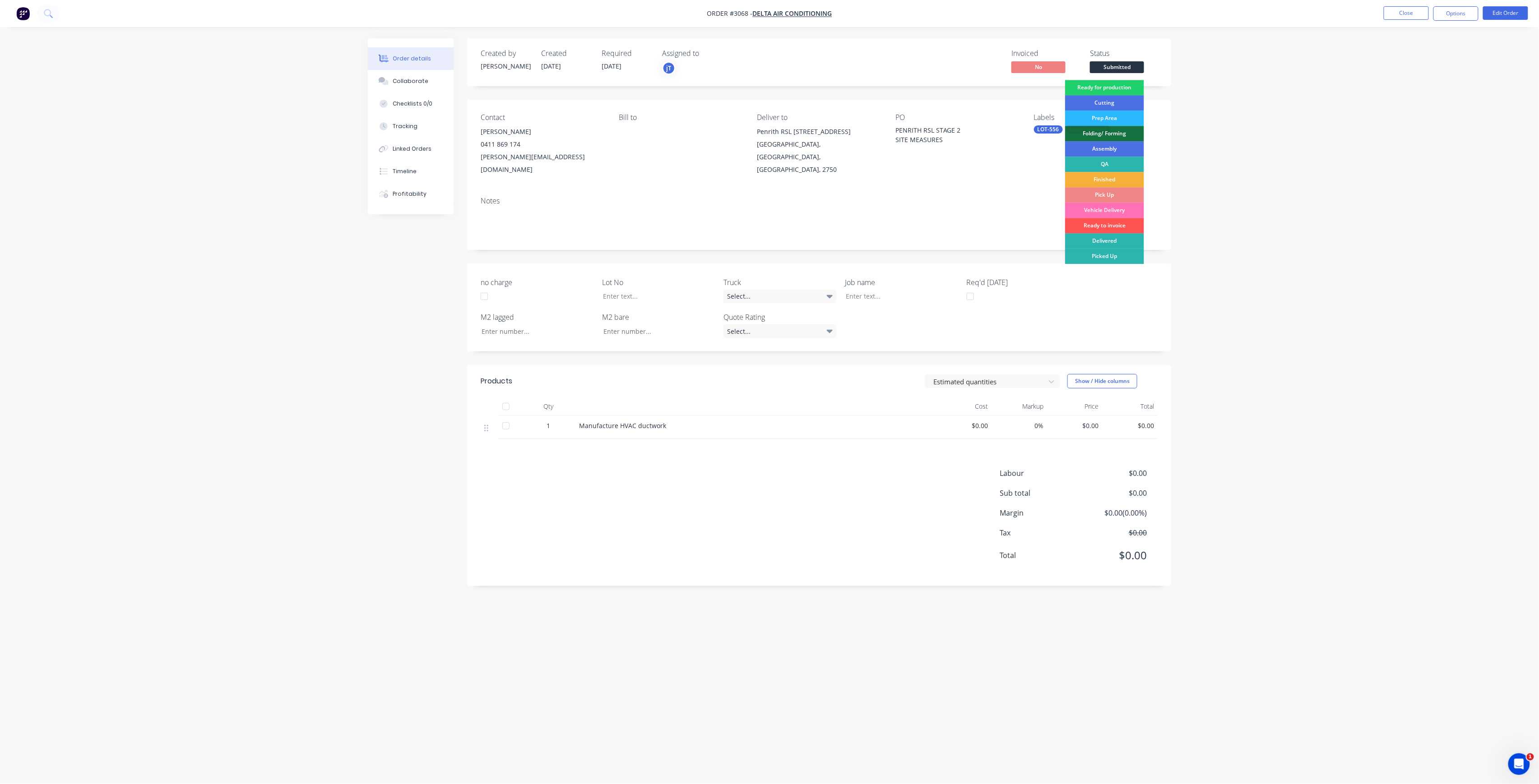
click at [1121, 96] on div "Cutting" at bounding box center [1105, 103] width 79 height 16
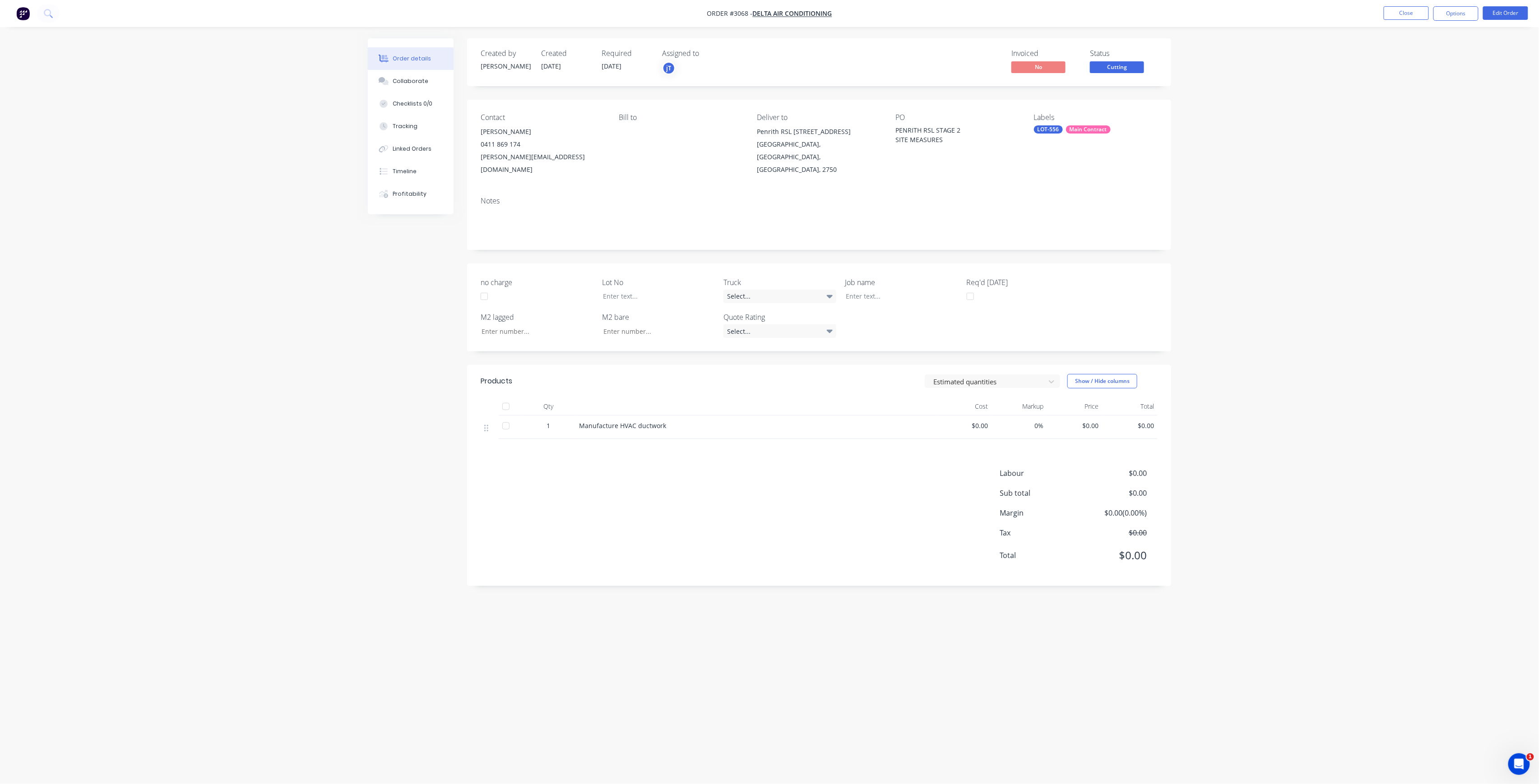
click at [1127, 65] on span "Cutting" at bounding box center [1117, 67] width 54 height 11
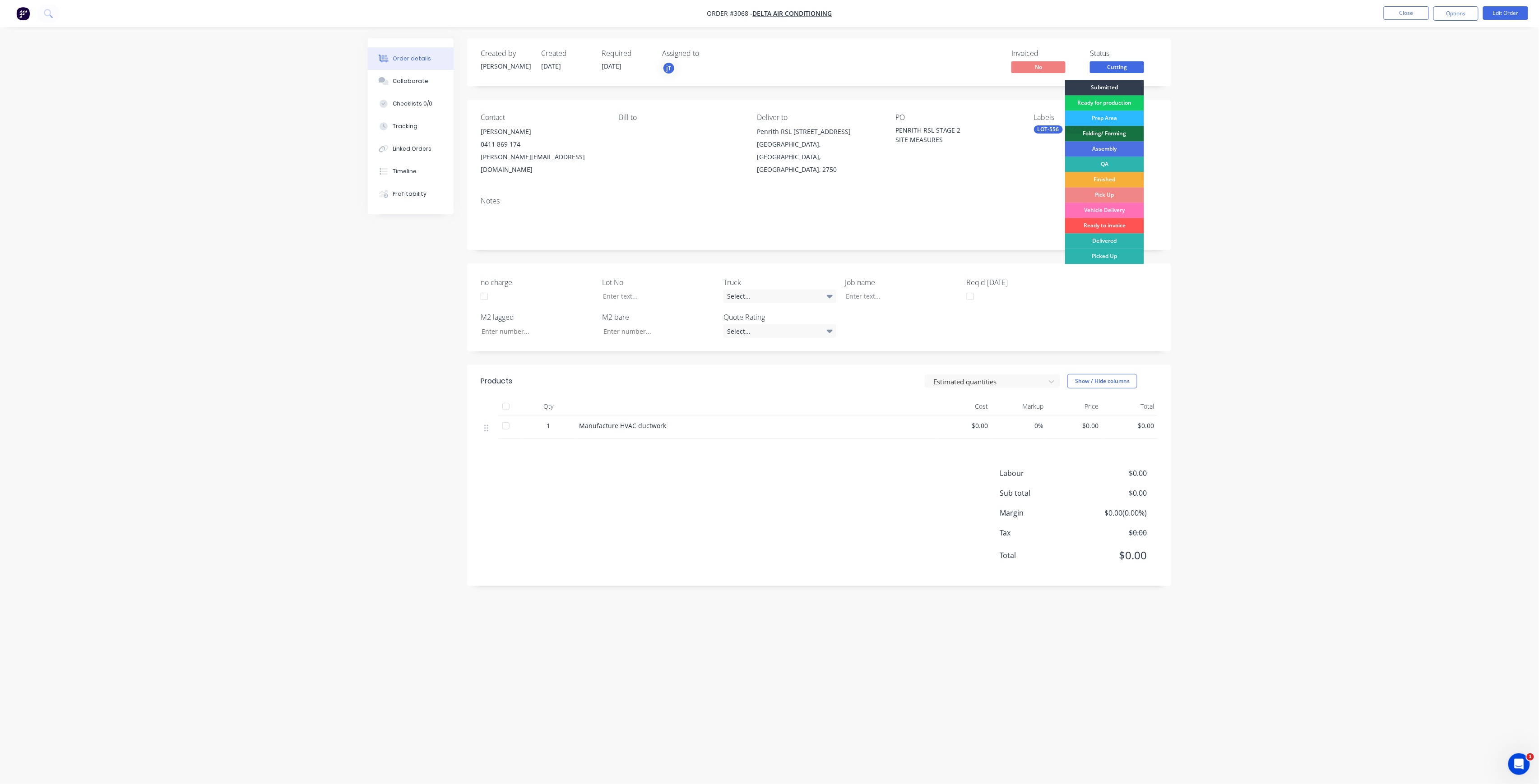
click at [1101, 100] on div "Ready for production" at bounding box center [1105, 103] width 79 height 16
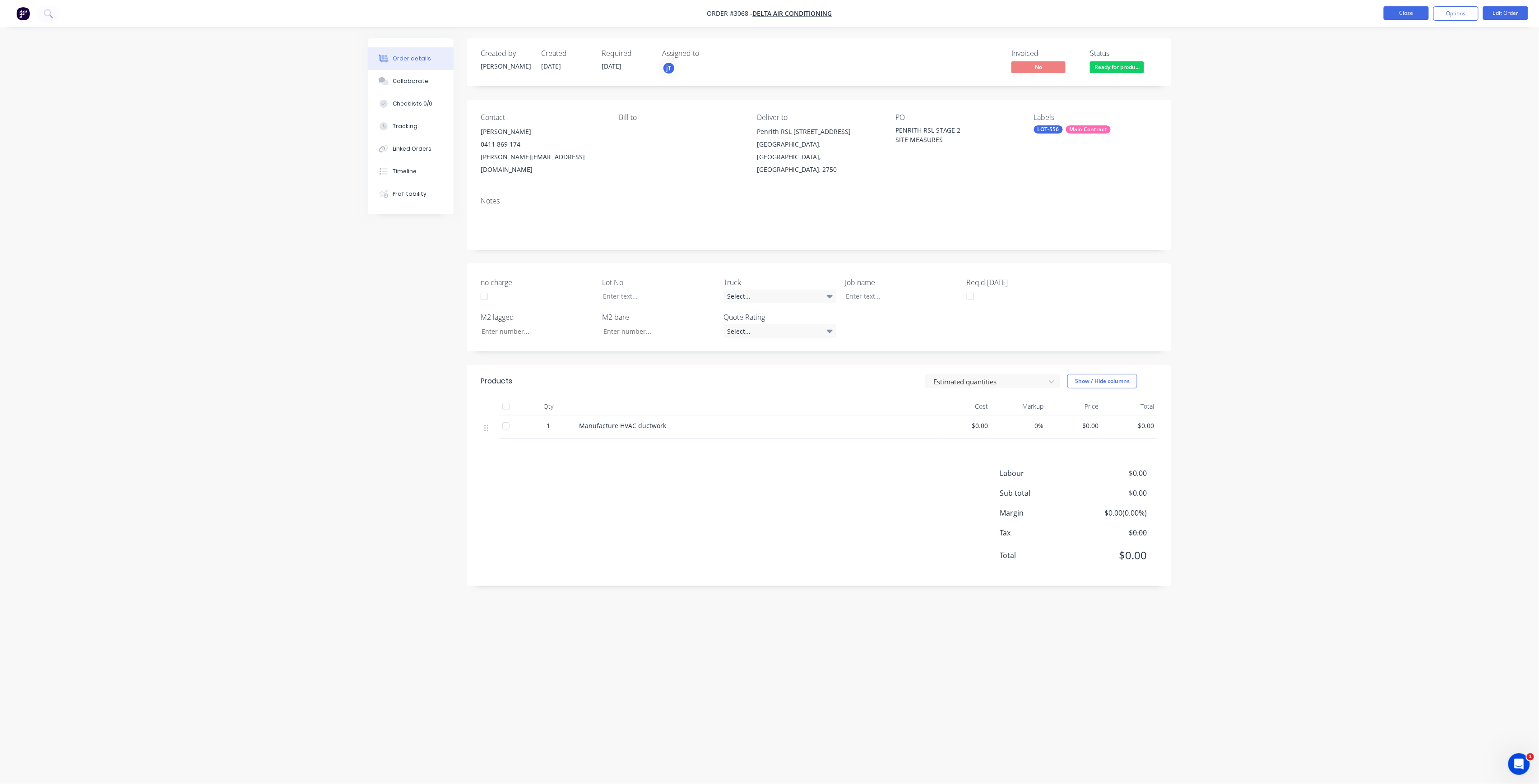
click at [1420, 16] on button "Close" at bounding box center [1406, 13] width 45 height 14
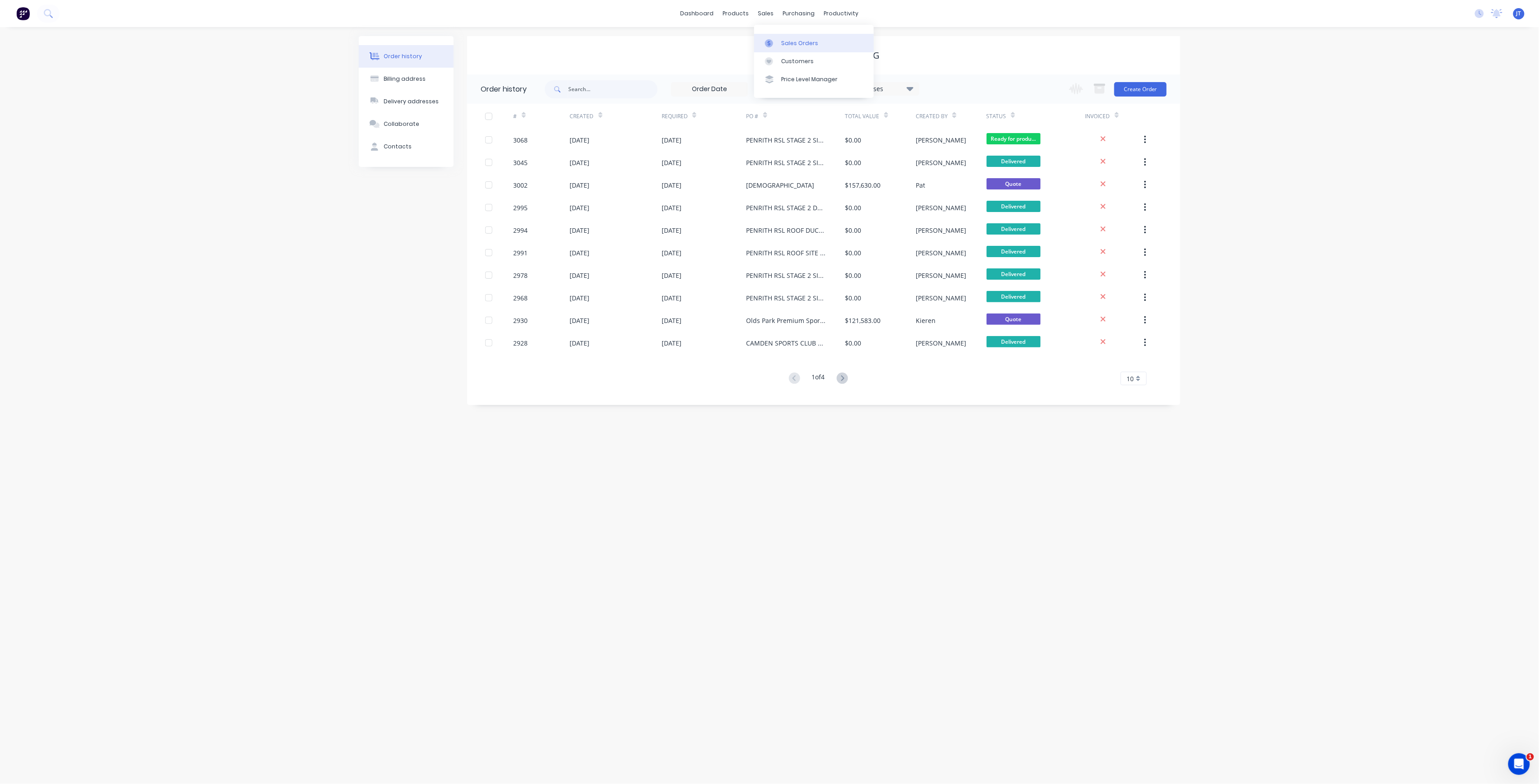
click at [779, 39] on link "Sales Orders" at bounding box center [814, 43] width 119 height 18
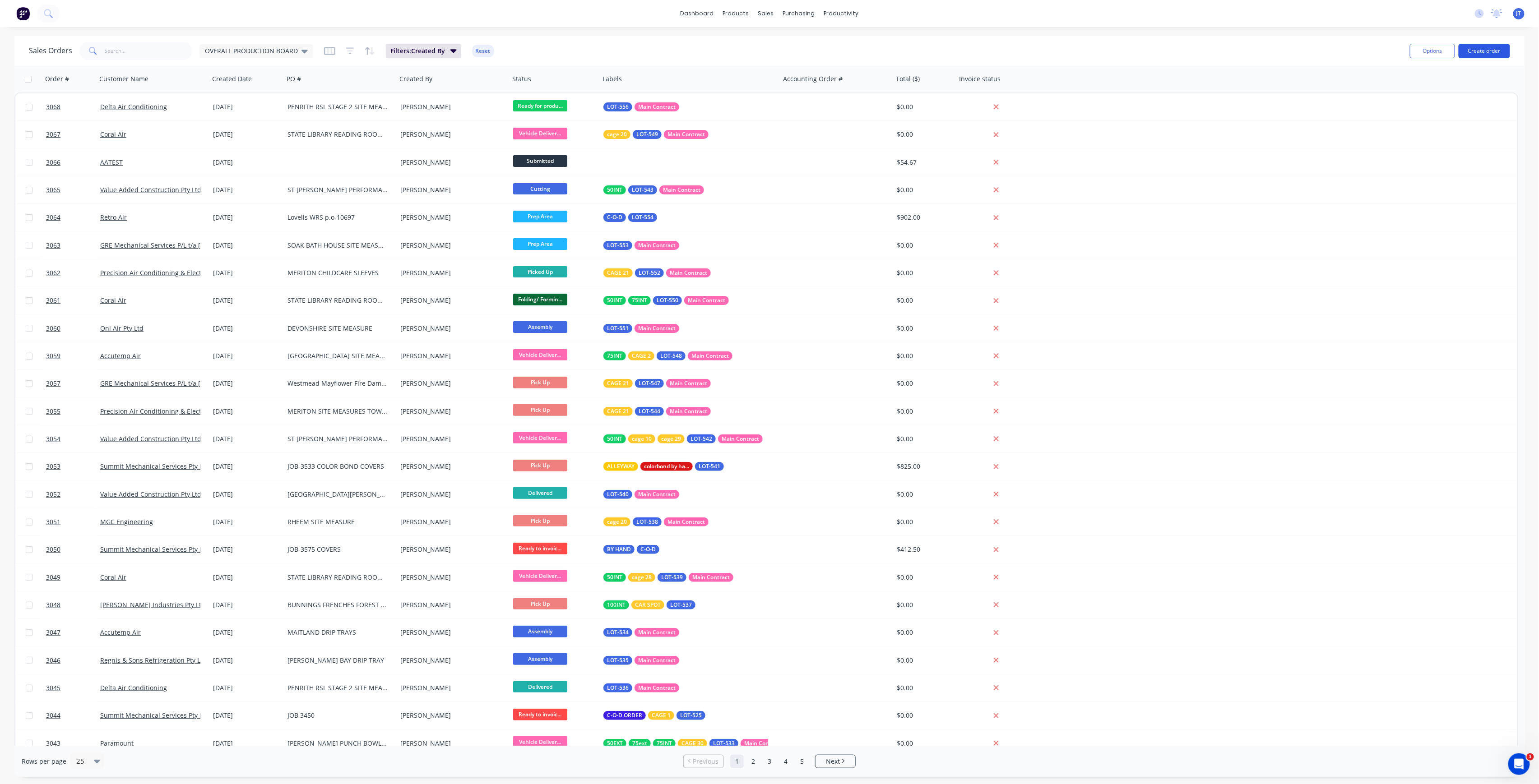
click at [1480, 56] on button "Create order" at bounding box center [1485, 51] width 51 height 14
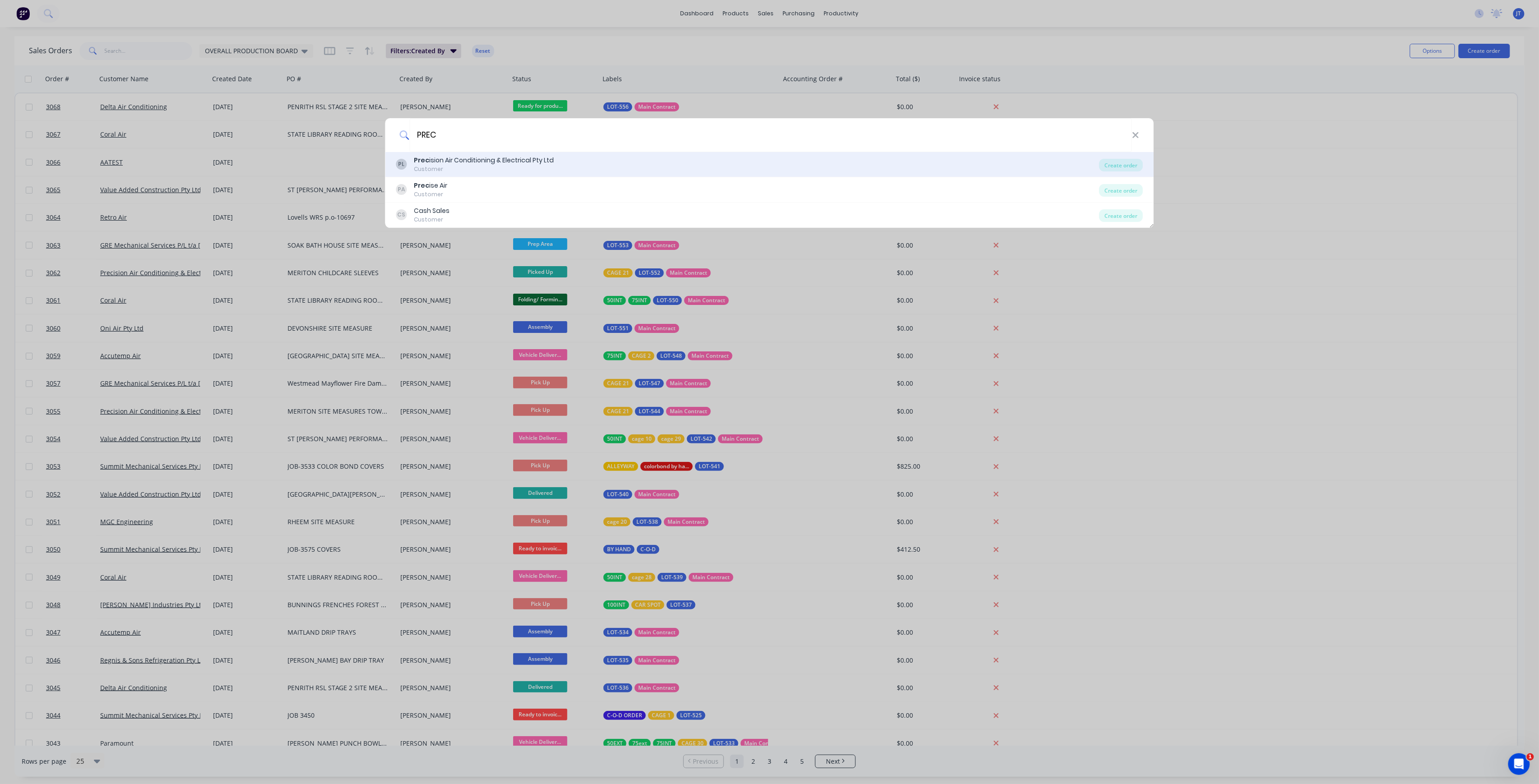
type input "PREC"
click at [602, 170] on div "PL Prec ision Air Conditioning & Electrical Pty Ltd Customer" at bounding box center [747, 164] width 703 height 17
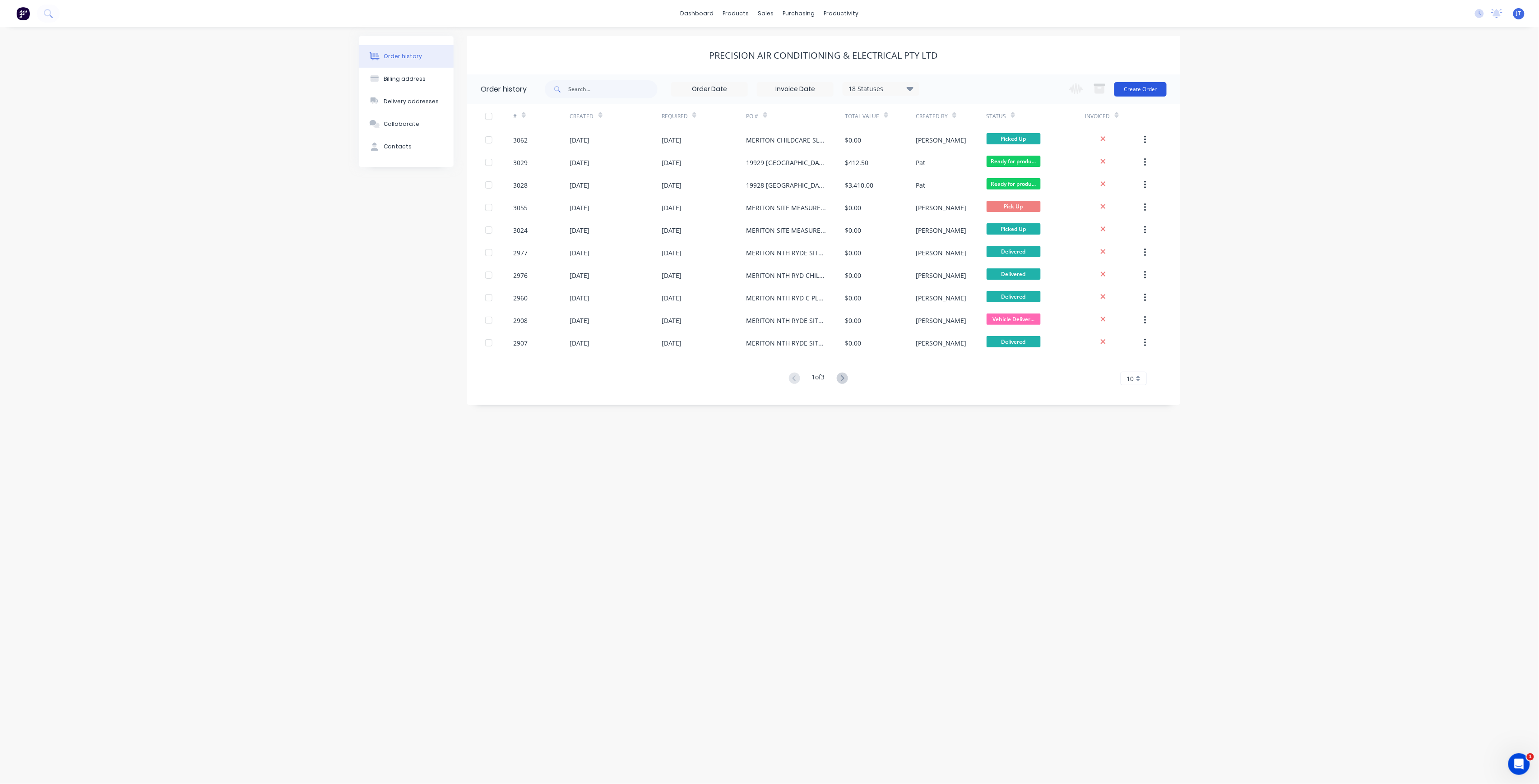
click at [1132, 88] on button "Create Order" at bounding box center [1141, 89] width 53 height 14
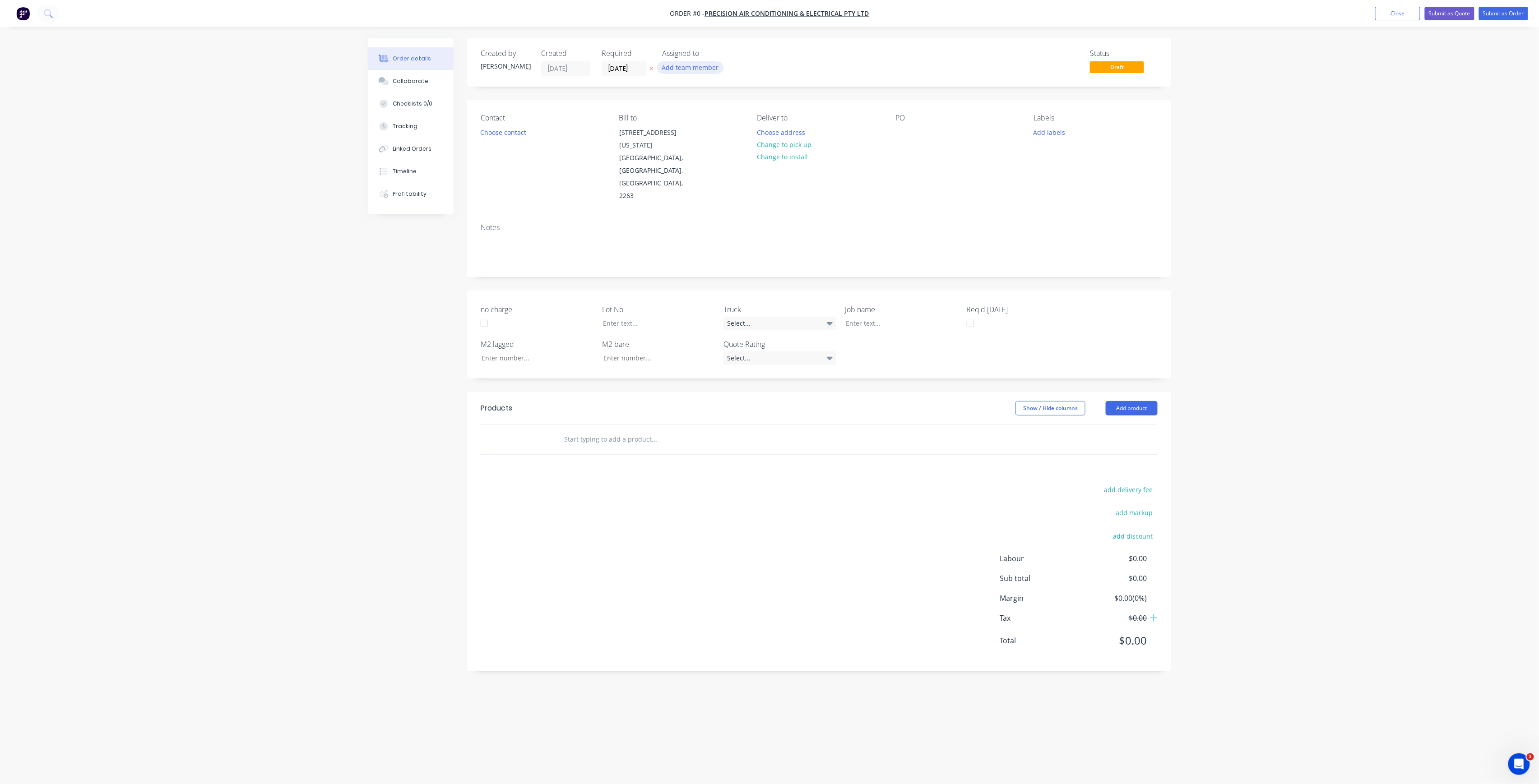
click at [710, 69] on button "Add team member" at bounding box center [690, 67] width 66 height 12
drag, startPoint x: 713, startPoint y: 115, endPoint x: 671, endPoint y: 100, distance: 44.6
click at [712, 114] on div "[PERSON_NAME] (You)" at bounding box center [735, 118] width 90 height 10
click at [634, 69] on div "Creating draft order... Loading... Order details Collaborate Checklists 0/0 Tra…" at bounding box center [770, 374] width 821 height 673
drag, startPoint x: 629, startPoint y: 66, endPoint x: 634, endPoint y: 67, distance: 5.1
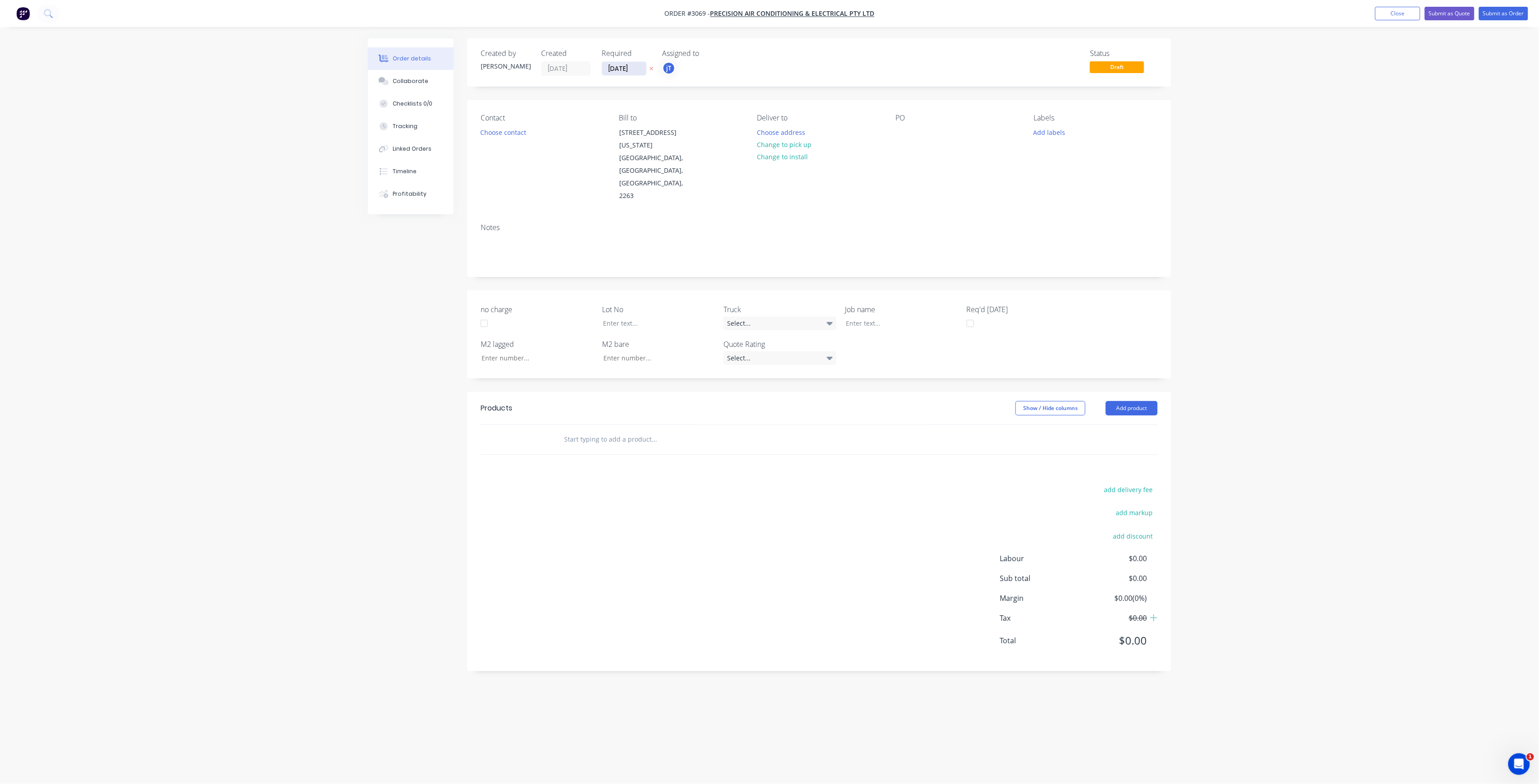
click at [630, 66] on input "[DATE]" at bounding box center [624, 68] width 44 height 14
click at [710, 152] on div "17" at bounding box center [705, 149] width 14 height 14
type input "[DATE]"
click at [531, 134] on div "Contact Choose contact" at bounding box center [542, 158] width 124 height 89
click at [531, 134] on div "Contact Choose contact" at bounding box center [542, 158] width 124 height 89
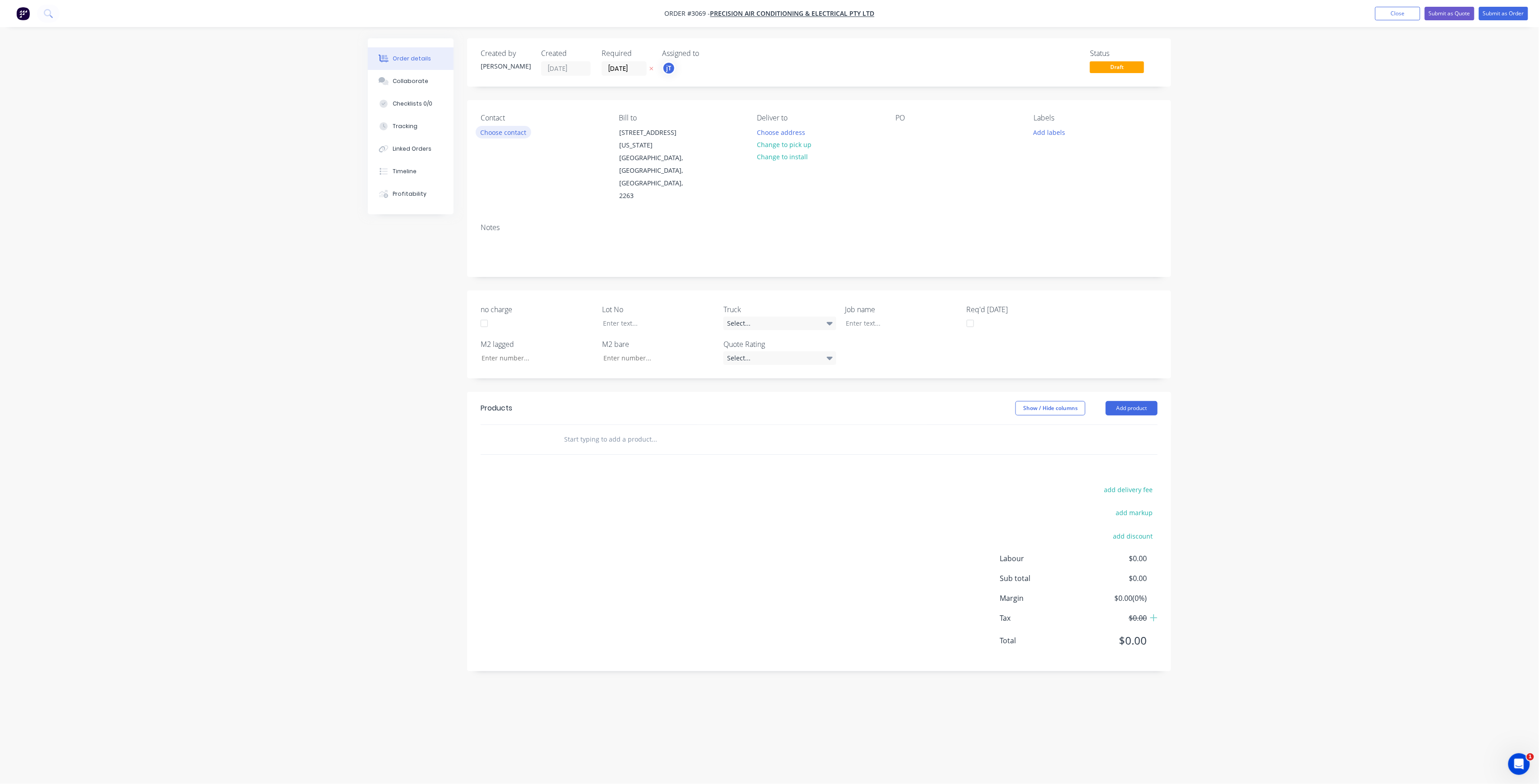
click at [517, 133] on button "Choose contact" at bounding box center [503, 132] width 56 height 12
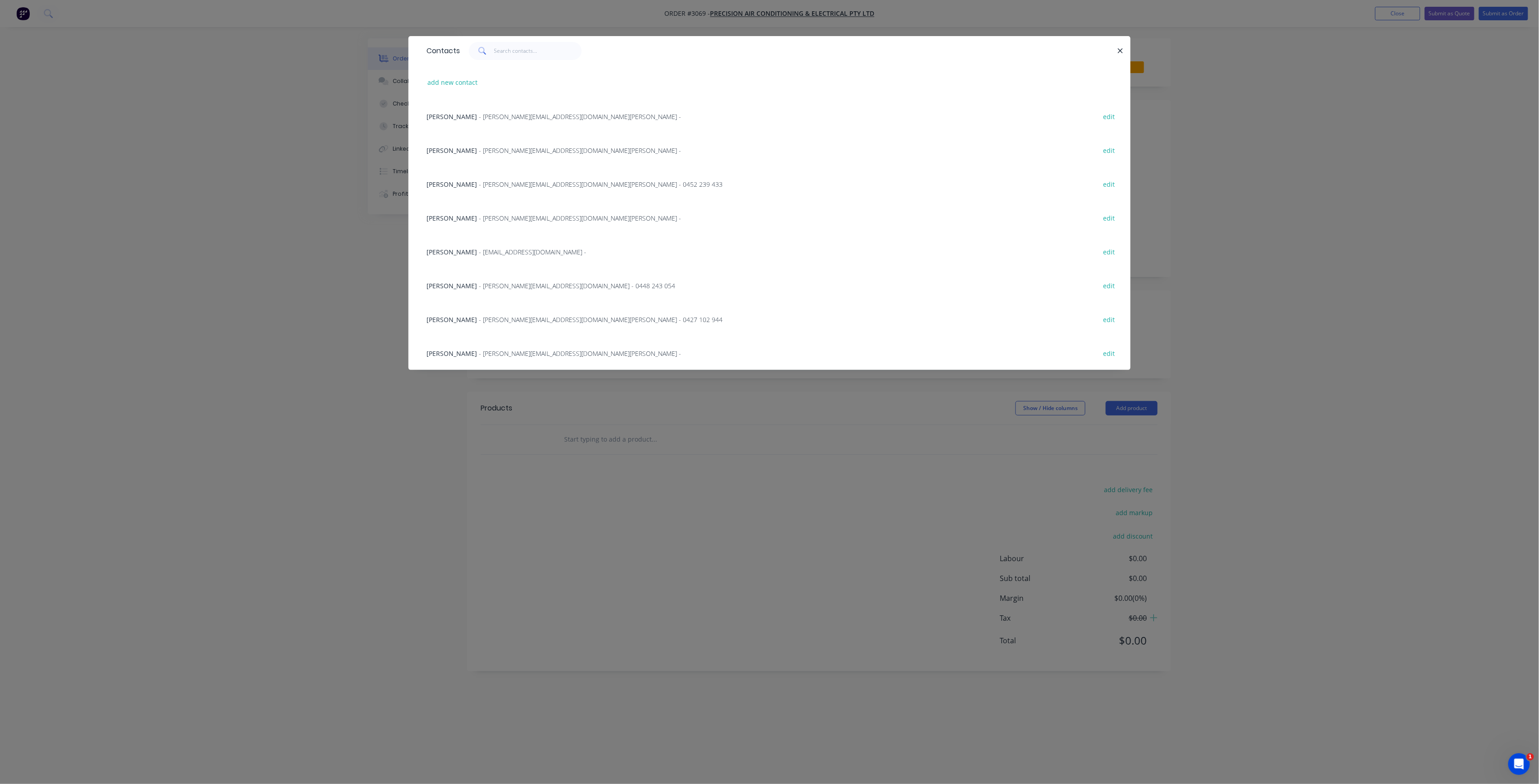
click at [495, 278] on div "Luke Selby - [EMAIL_ADDRESS][DOMAIN_NAME] - 0448 243 054 edit" at bounding box center [769, 285] width 695 height 34
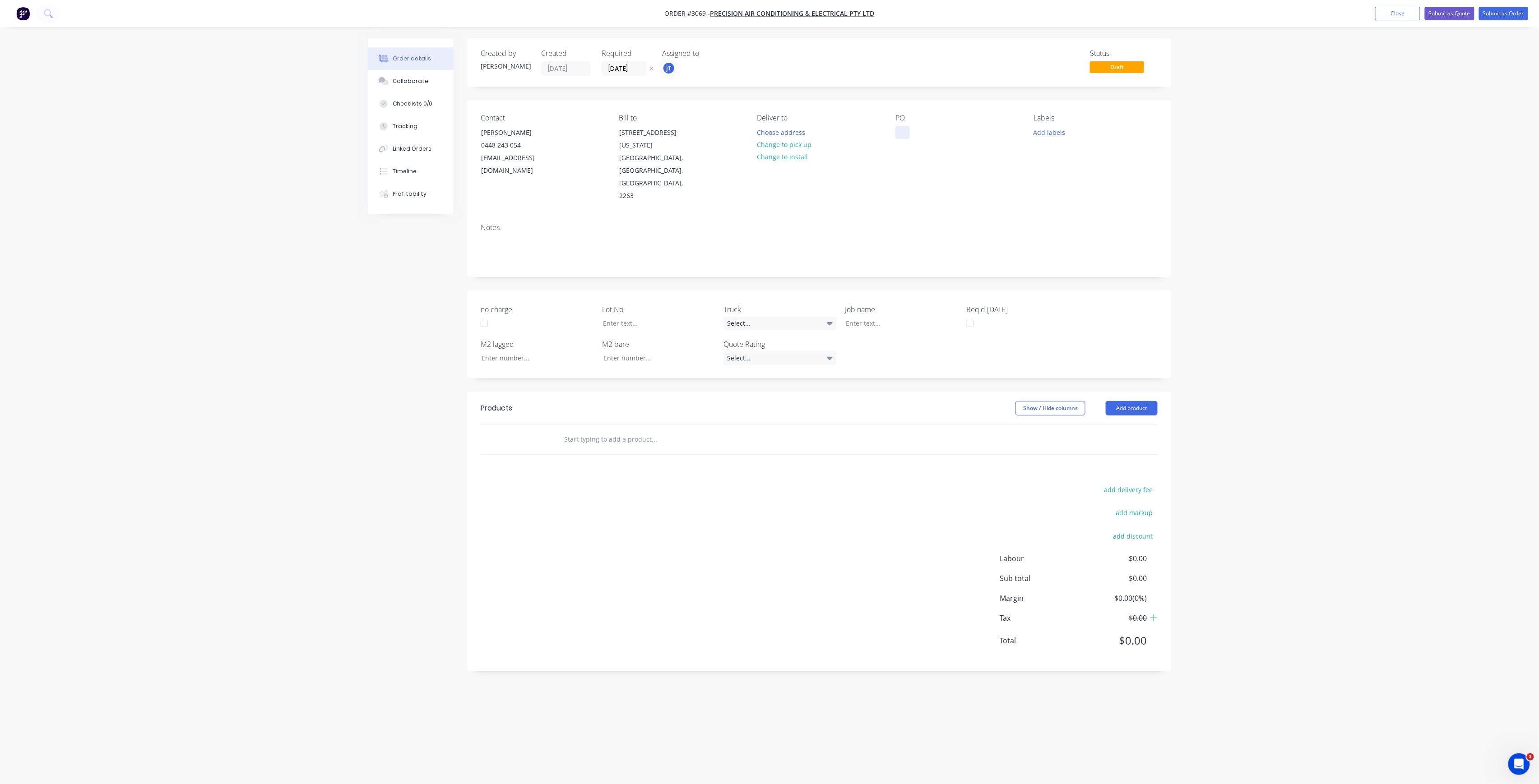
click at [907, 134] on div at bounding box center [903, 133] width 14 height 13
click at [1043, 130] on button "Add labels" at bounding box center [1049, 132] width 41 height 12
click at [1066, 154] on input "text" at bounding box center [1109, 159] width 94 height 18
click at [1081, 214] on div "Main Contract" at bounding box center [1080, 213] width 45 height 10
drag, startPoint x: 1085, startPoint y: 159, endPoint x: 1057, endPoint y: 166, distance: 28.9
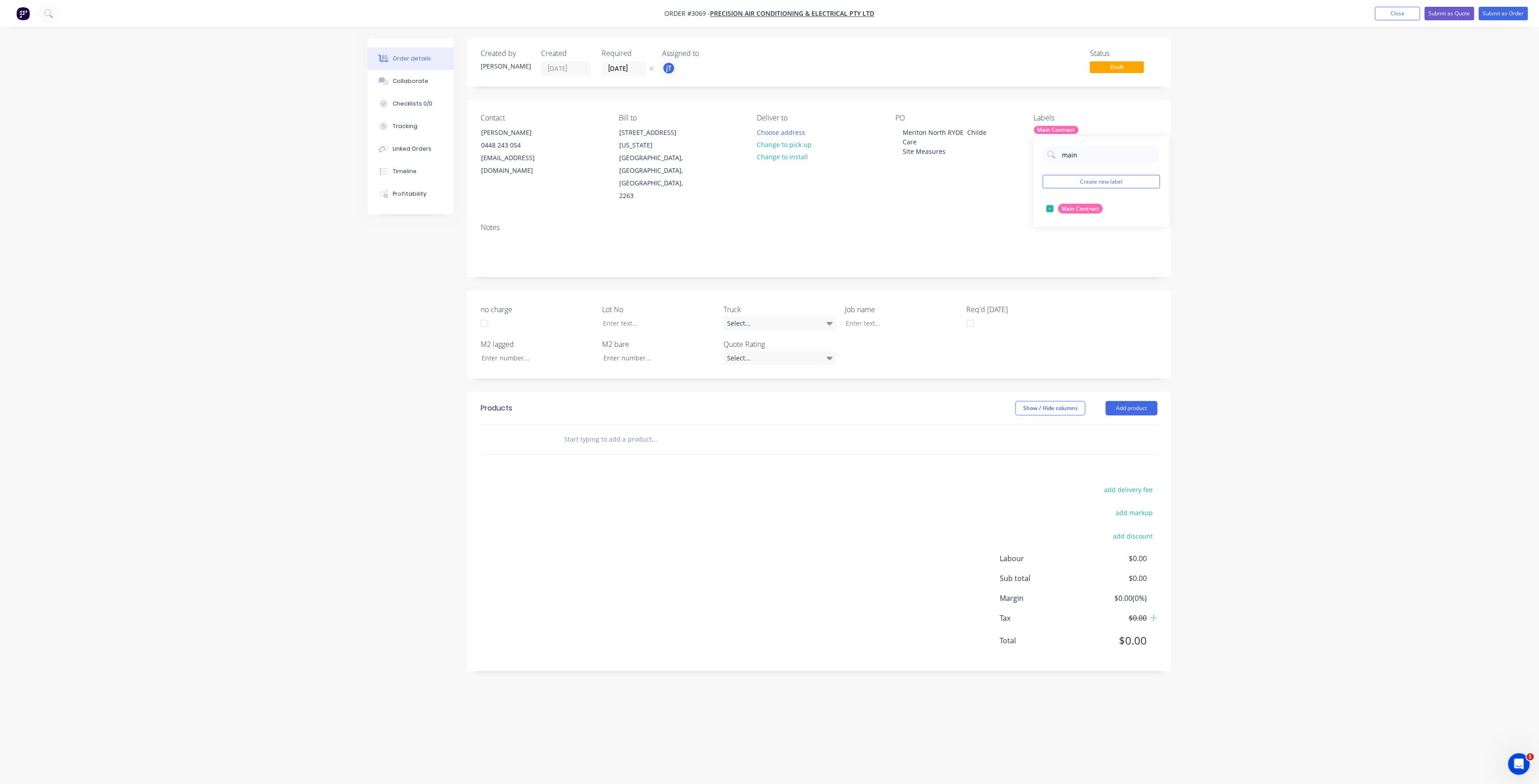
click at [1057, 166] on div "main Create new label Main Contract edit" at bounding box center [1102, 182] width 136 height 90
type input "lot-555"
click at [1064, 205] on div "LOT-555" at bounding box center [1072, 208] width 29 height 10
drag, startPoint x: 1094, startPoint y: 159, endPoint x: 1062, endPoint y: 167, distance: 33.0
click at [1062, 167] on div "lot-555 Create new label LOT-555 edit" at bounding box center [1102, 182] width 136 height 90
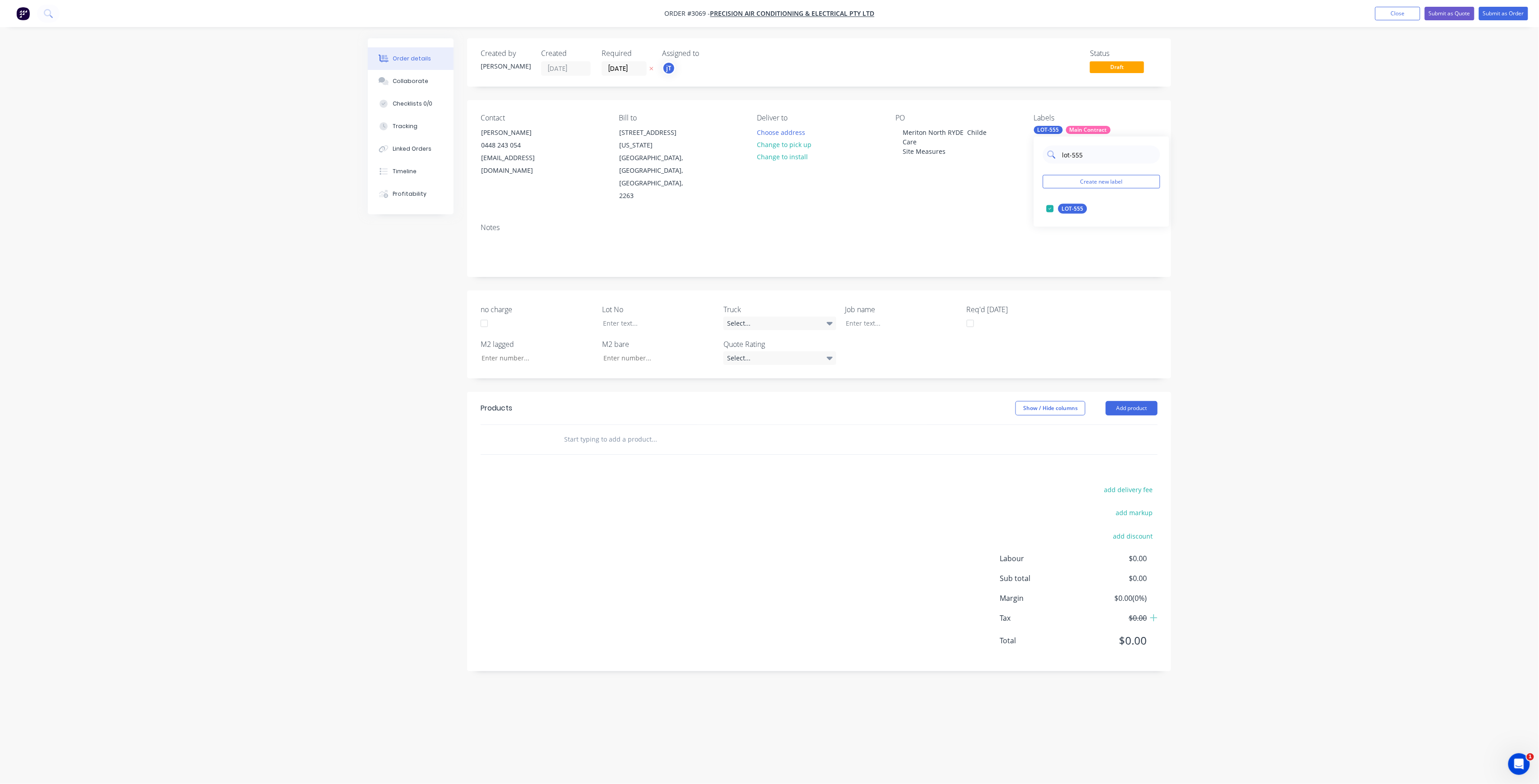
drag, startPoint x: 1102, startPoint y: 145, endPoint x: 1084, endPoint y: 163, distance: 25.5
click at [1103, 146] on input "lot-555" at bounding box center [1109, 155] width 94 height 18
click at [599, 431] on input "text" at bounding box center [654, 439] width 180 height 18
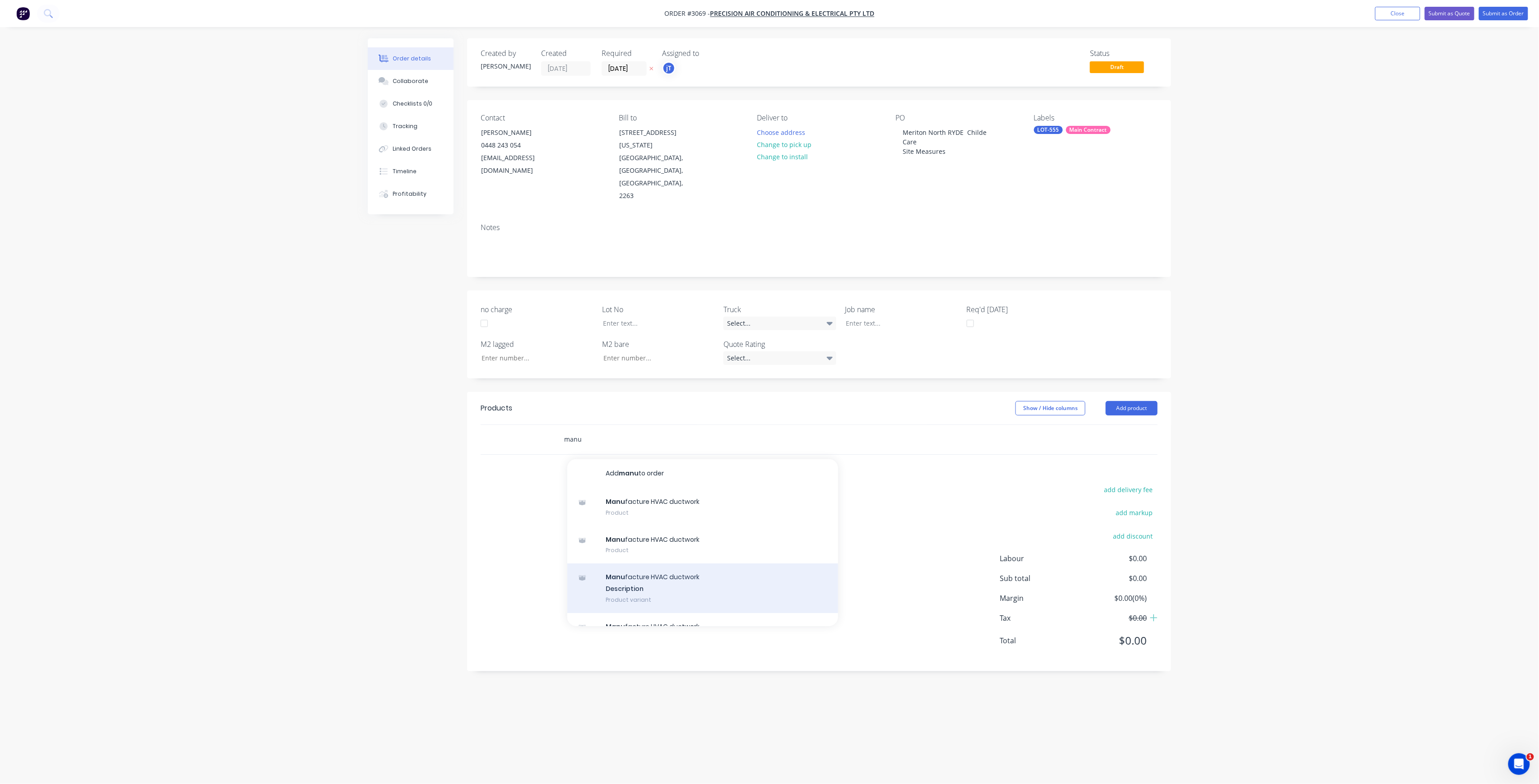
type input "manu"
click at [660, 564] on div "Manu facture HVAC ductwork Description Product variant" at bounding box center [703, 588] width 271 height 50
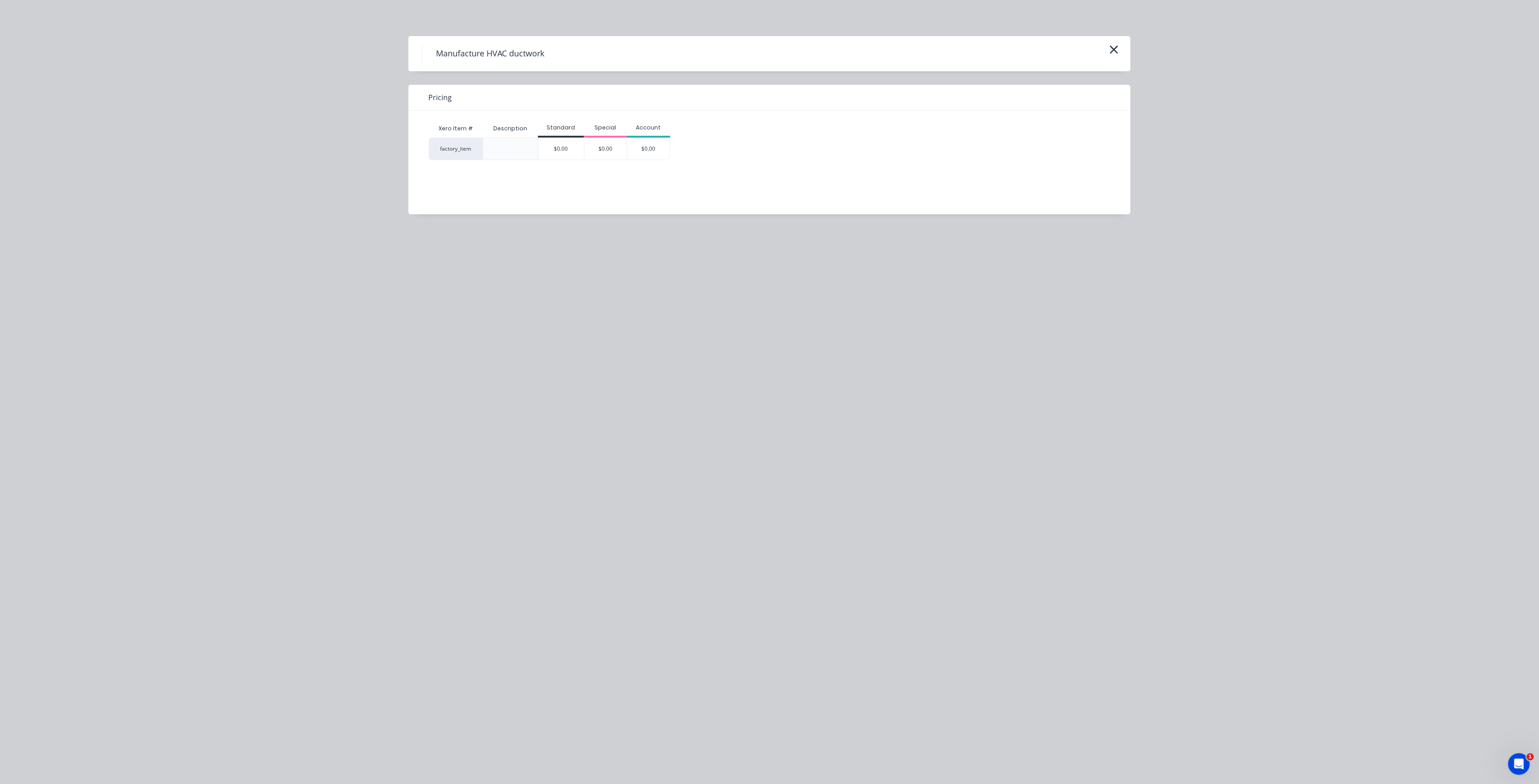
click at [575, 147] on div "$0.00" at bounding box center [561, 149] width 45 height 21
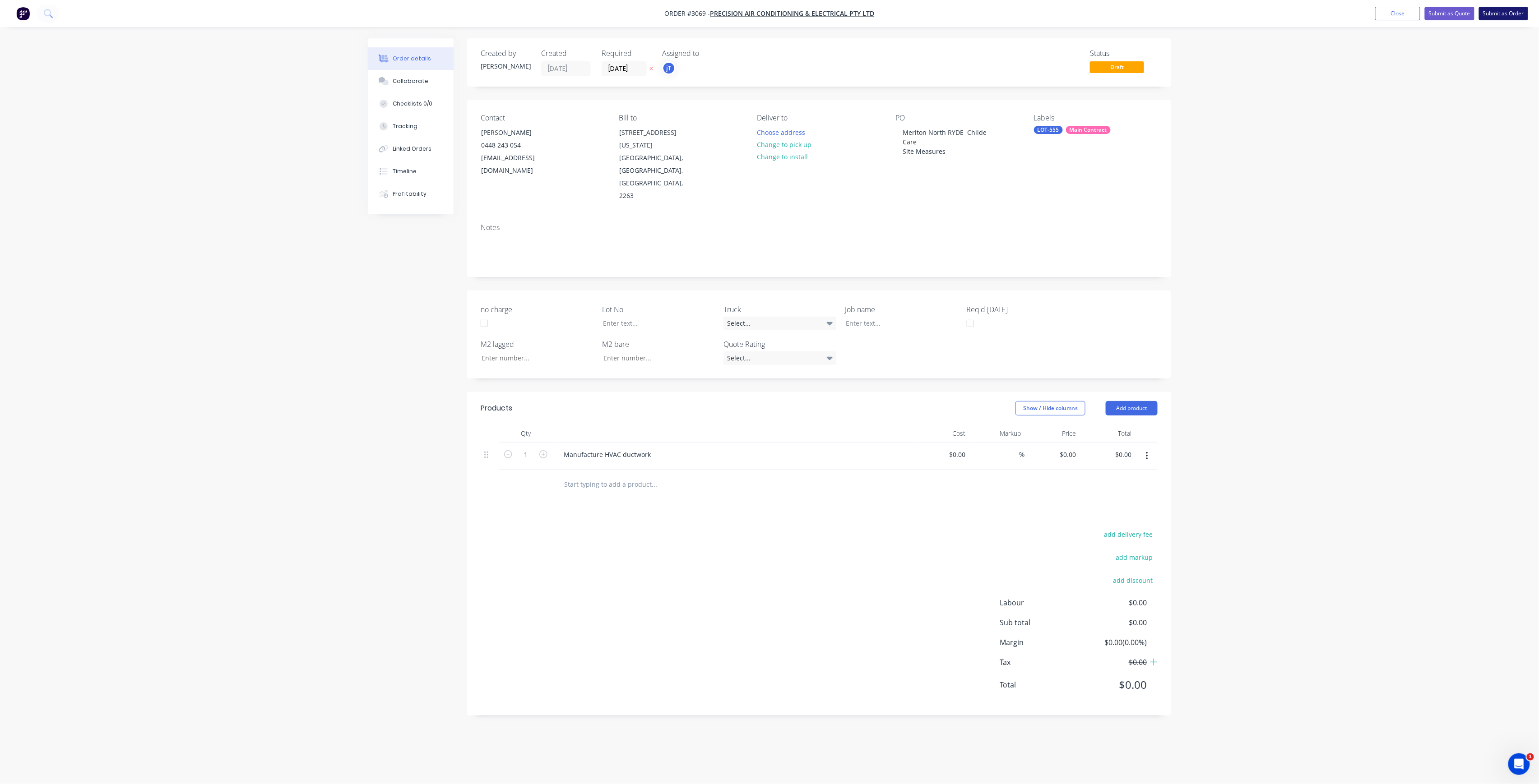
click at [1511, 13] on button "Submit as Order" at bounding box center [1504, 13] width 49 height 14
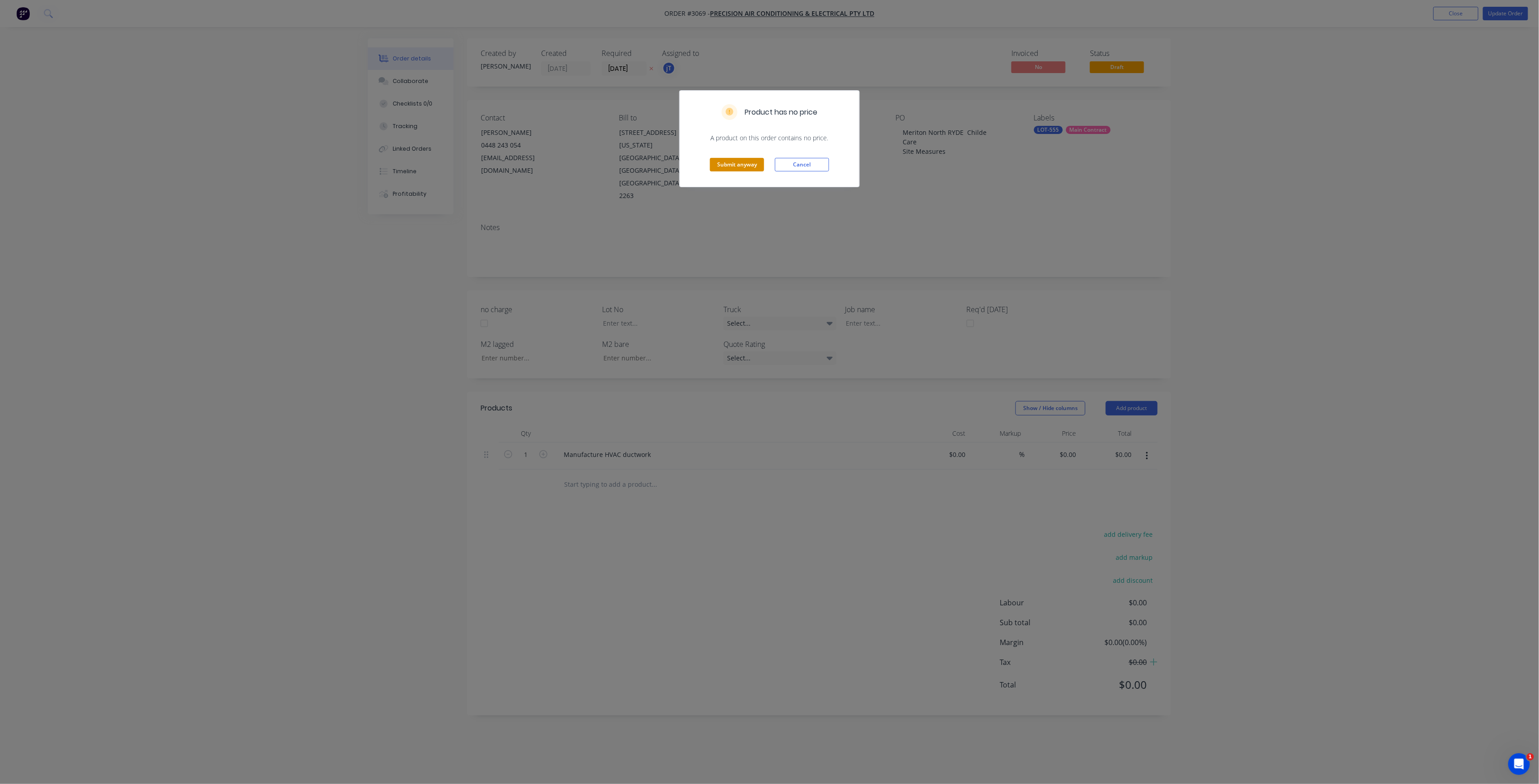
click at [753, 170] on button "Submit anyway" at bounding box center [737, 164] width 54 height 14
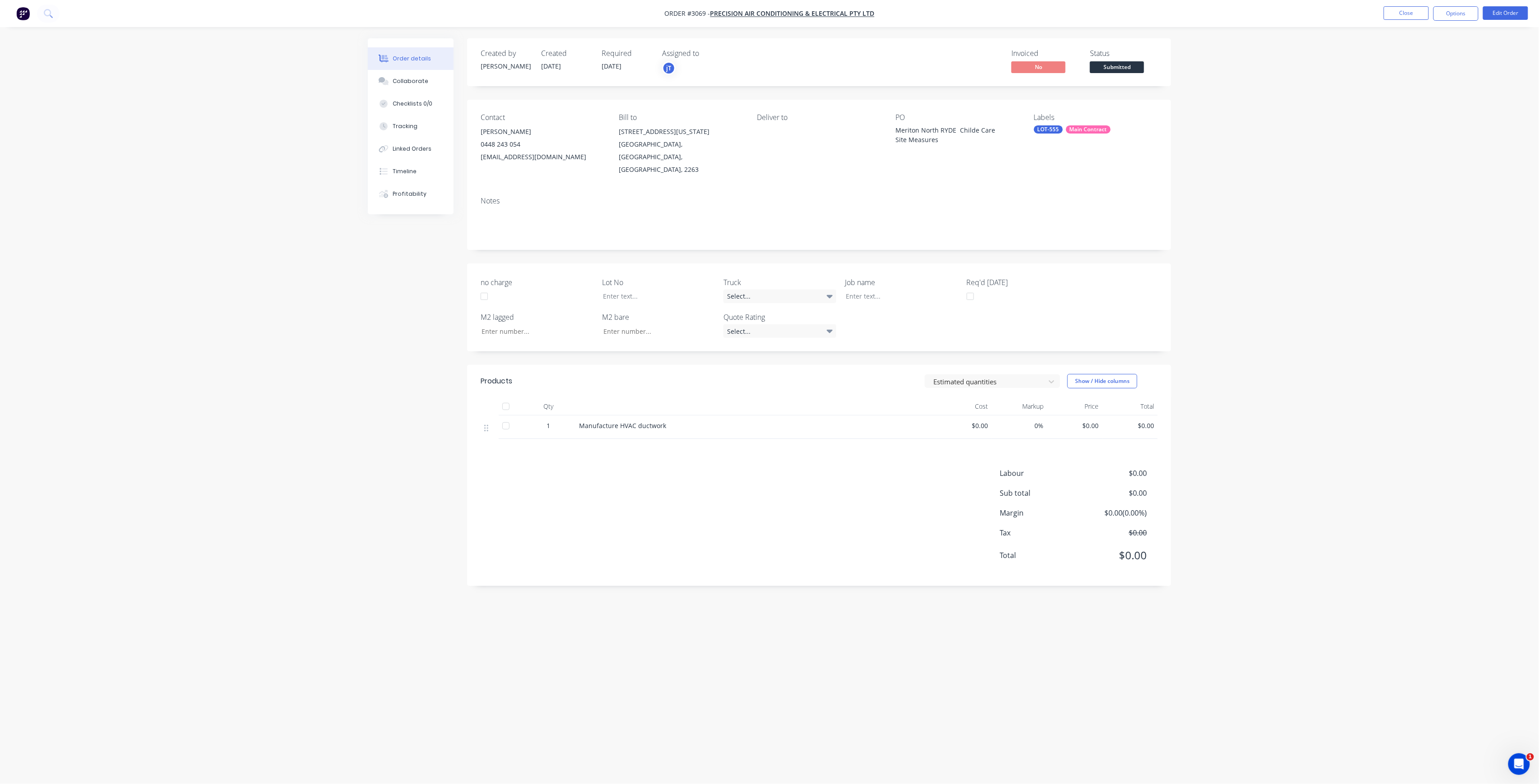
click at [1123, 66] on span "Submitted" at bounding box center [1117, 67] width 54 height 11
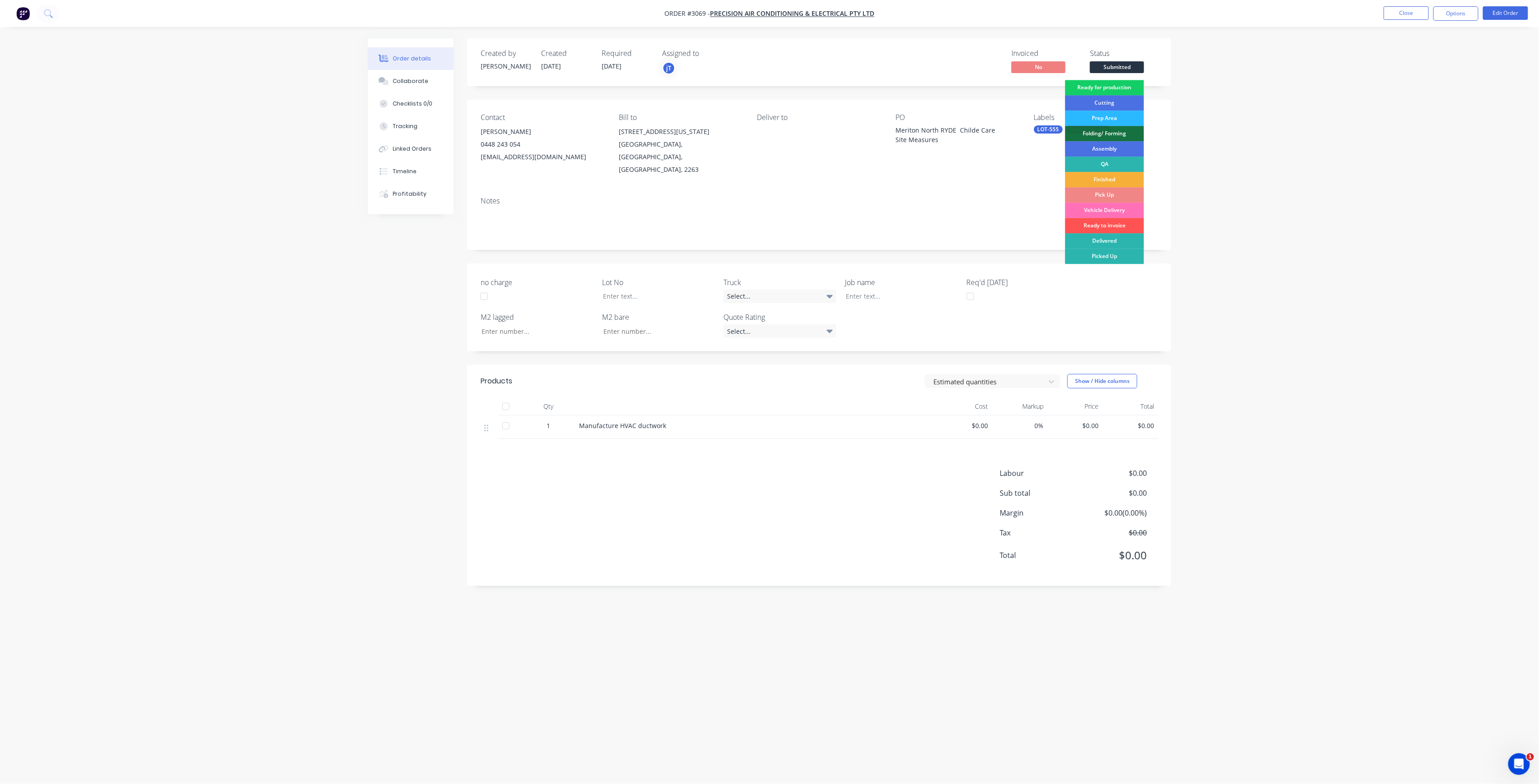
click at [1118, 81] on div "Ready for production" at bounding box center [1105, 88] width 79 height 16
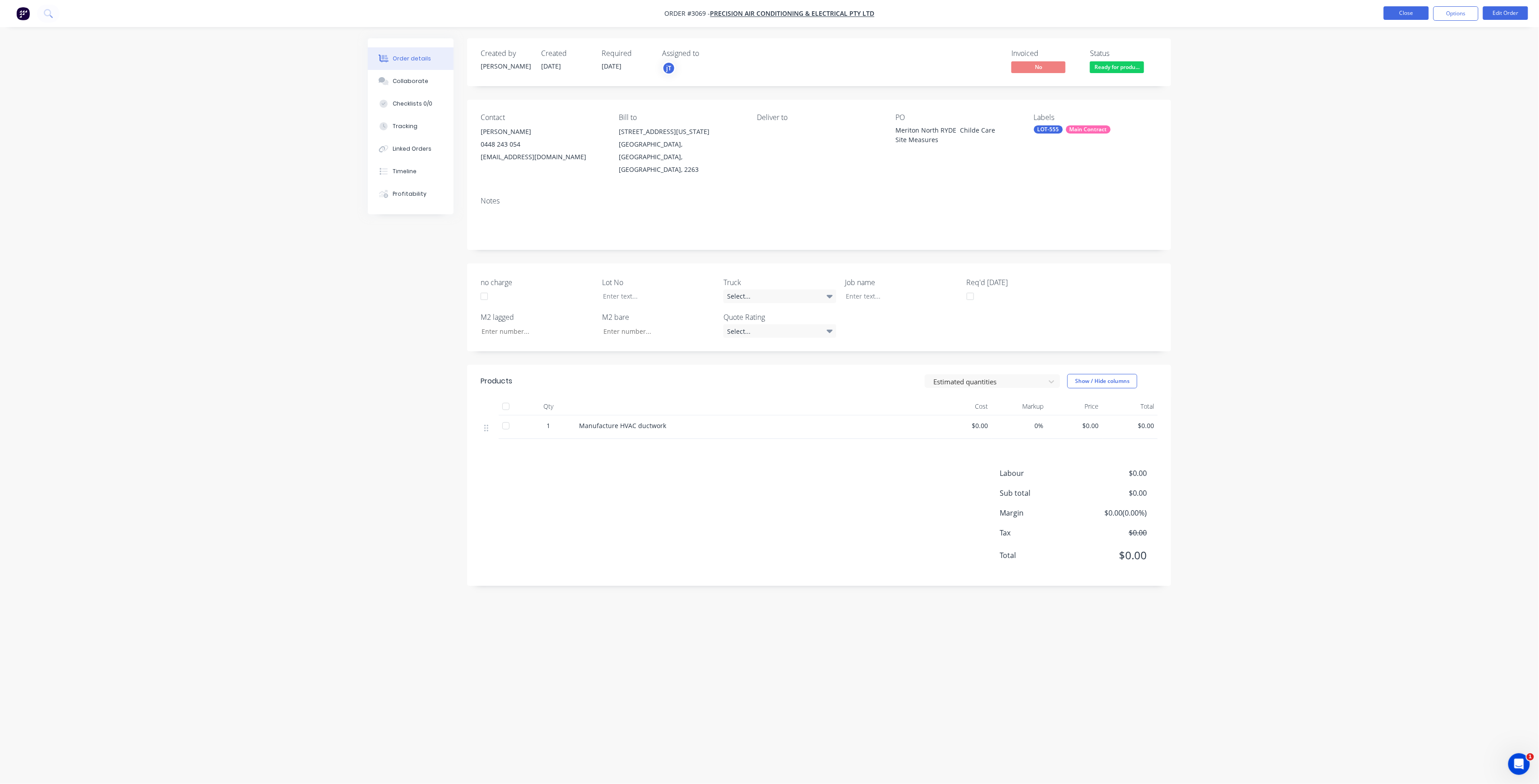
click at [1414, 8] on button "Close" at bounding box center [1406, 13] width 45 height 14
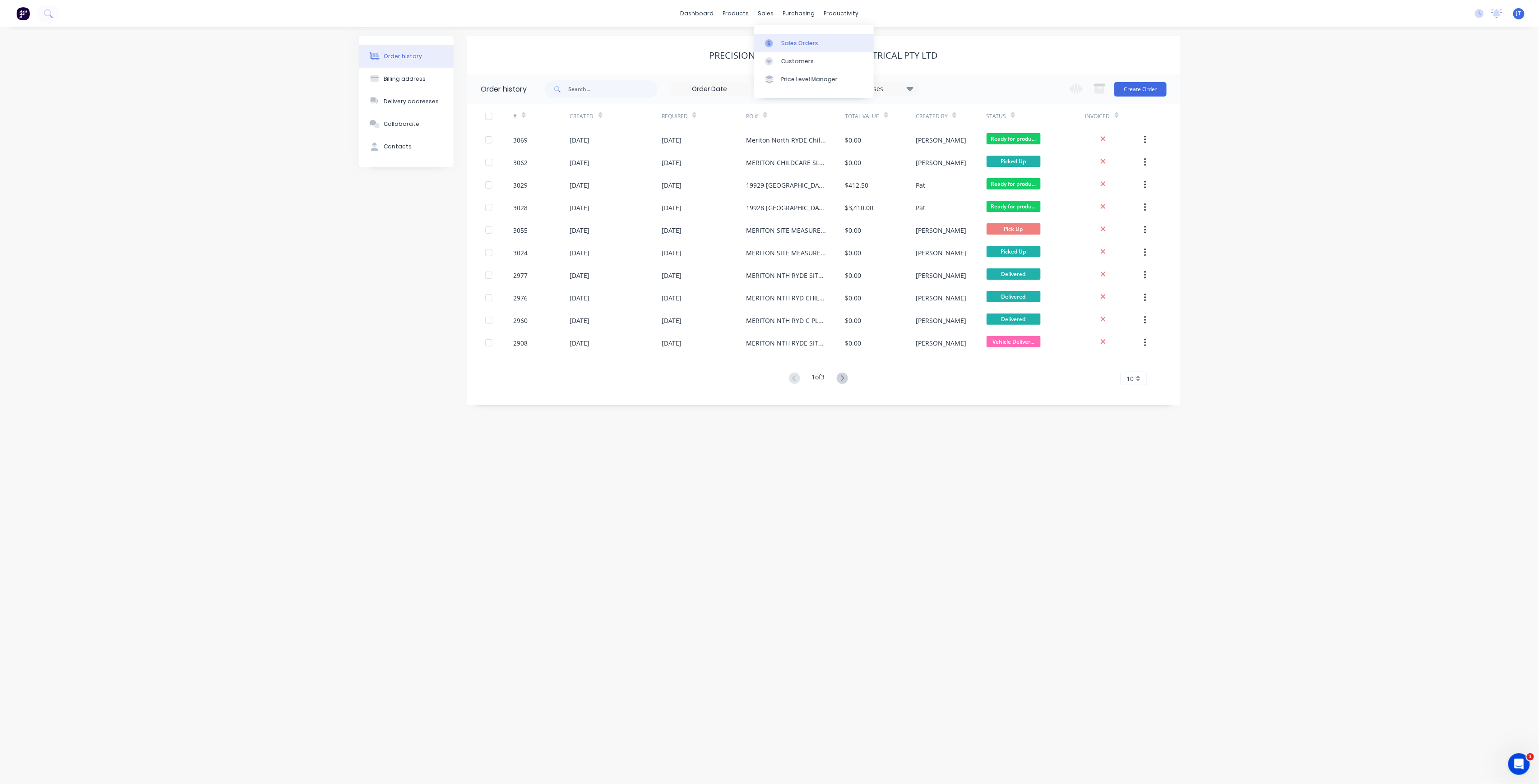
click at [782, 41] on div "Sales Orders" at bounding box center [800, 44] width 37 height 8
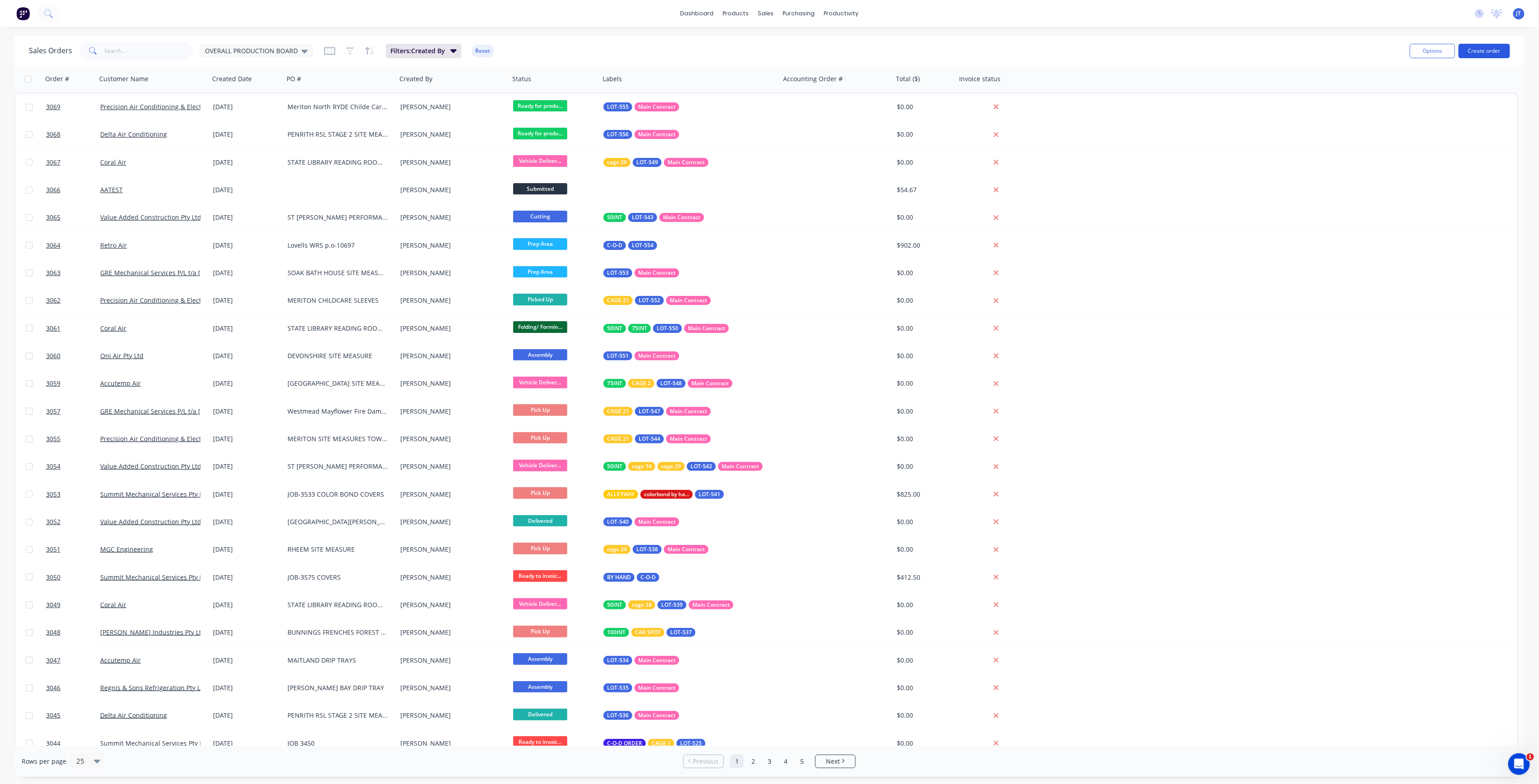
click at [1485, 53] on button "Create order" at bounding box center [1485, 51] width 51 height 14
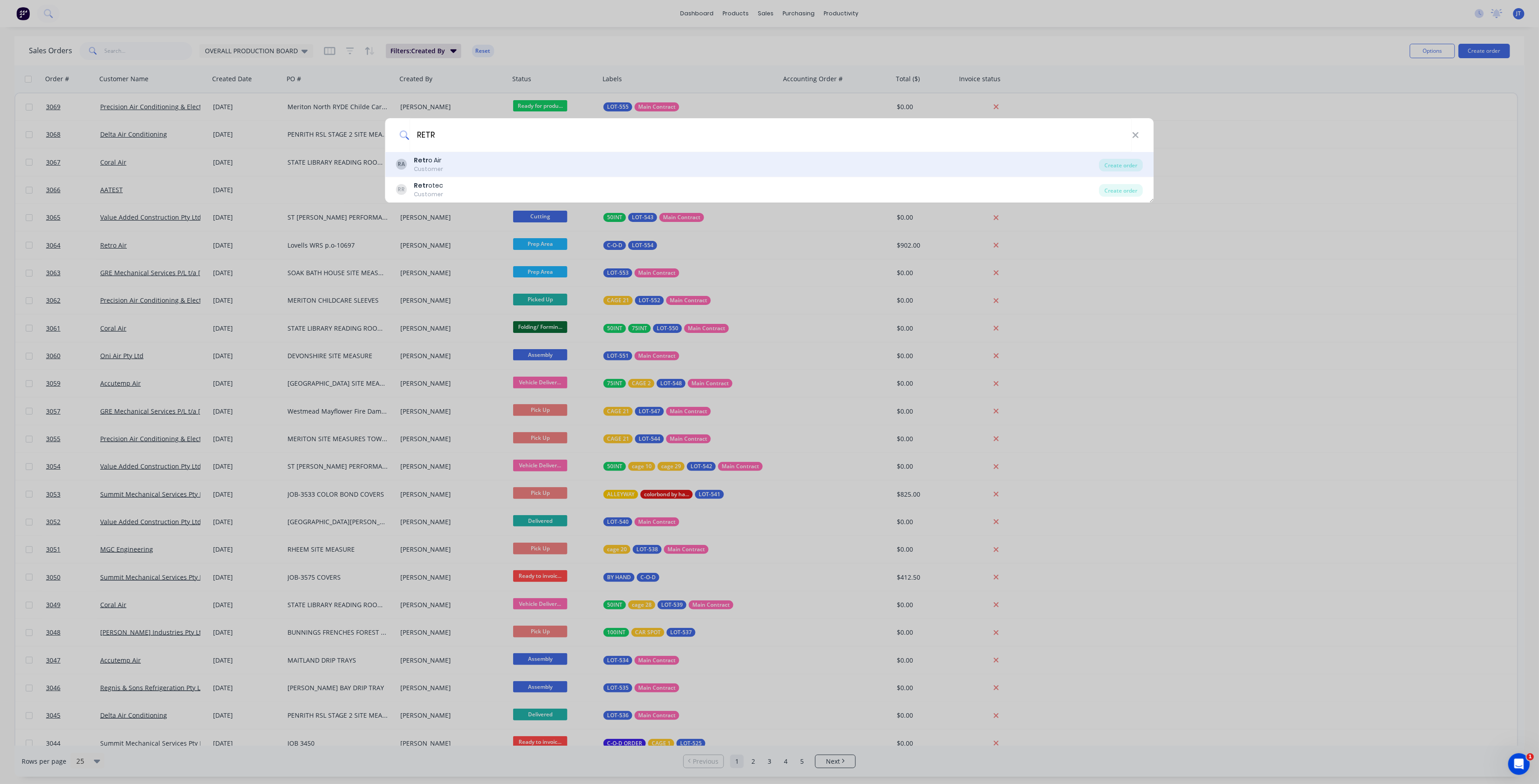
type input "RETR"
click at [839, 163] on div "RA Retr o Air Customer" at bounding box center [747, 164] width 703 height 17
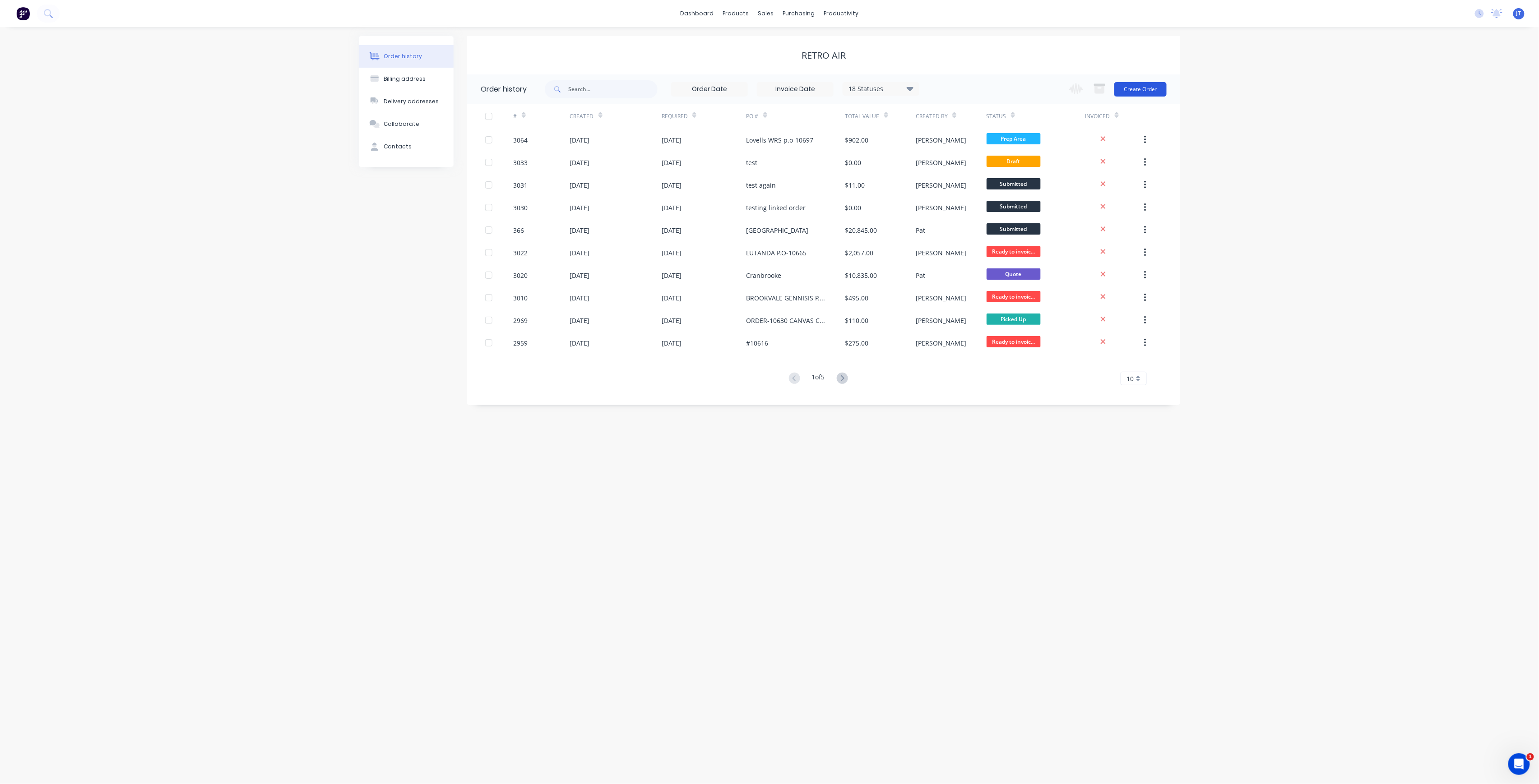
click at [1148, 87] on button "Create Order" at bounding box center [1141, 89] width 53 height 14
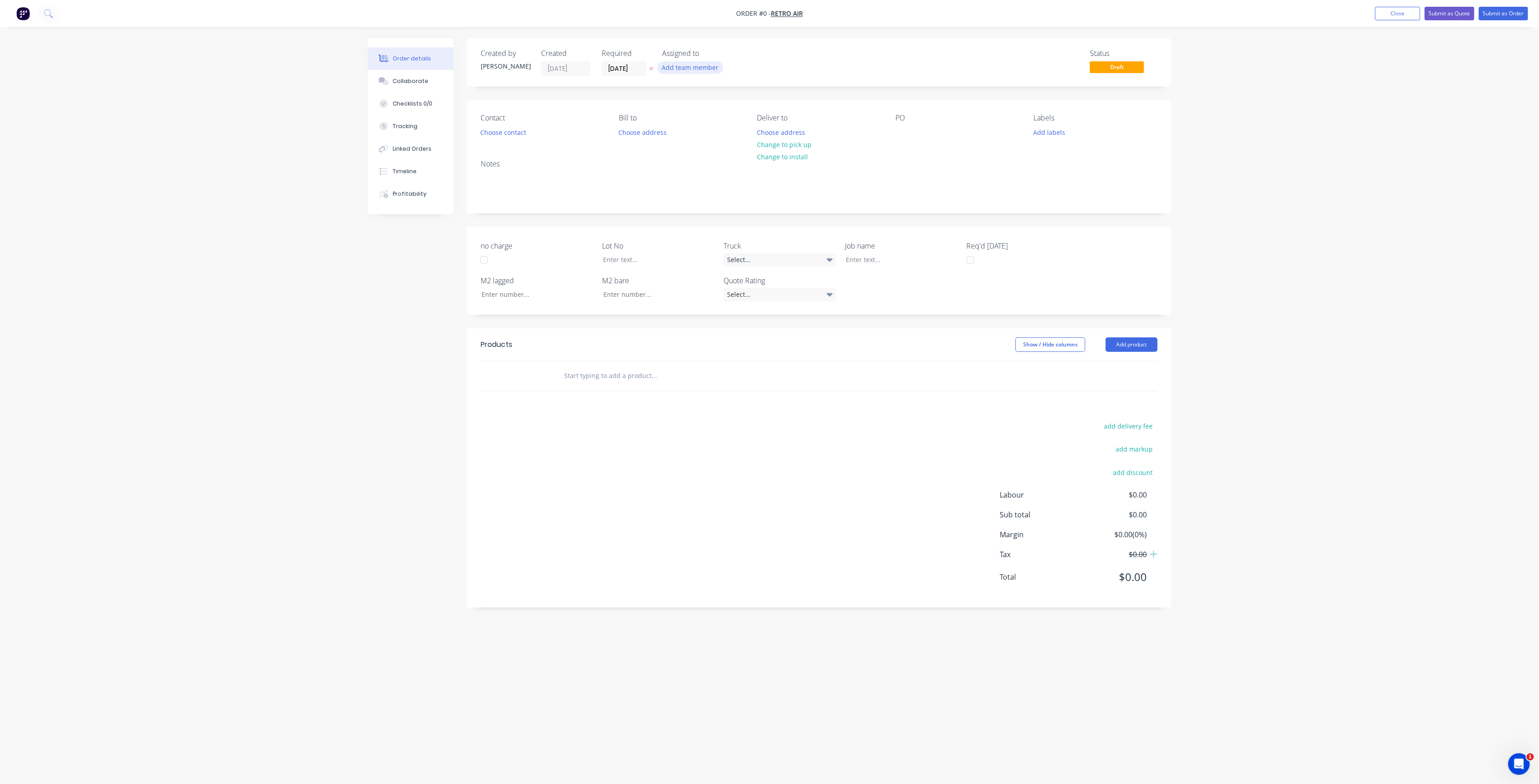
click at [697, 62] on button "Add team member" at bounding box center [690, 67] width 66 height 12
click at [715, 119] on div "[PERSON_NAME] (You)" at bounding box center [735, 118] width 90 height 10
click at [633, 62] on div "Creating draft order... Loading... Order details Collaborate Checklists 0/0 Tra…" at bounding box center [770, 374] width 821 height 673
click at [634, 65] on input "[DATE]" at bounding box center [624, 68] width 44 height 14
click at [696, 149] on div "17" at bounding box center [705, 149] width 18 height 17
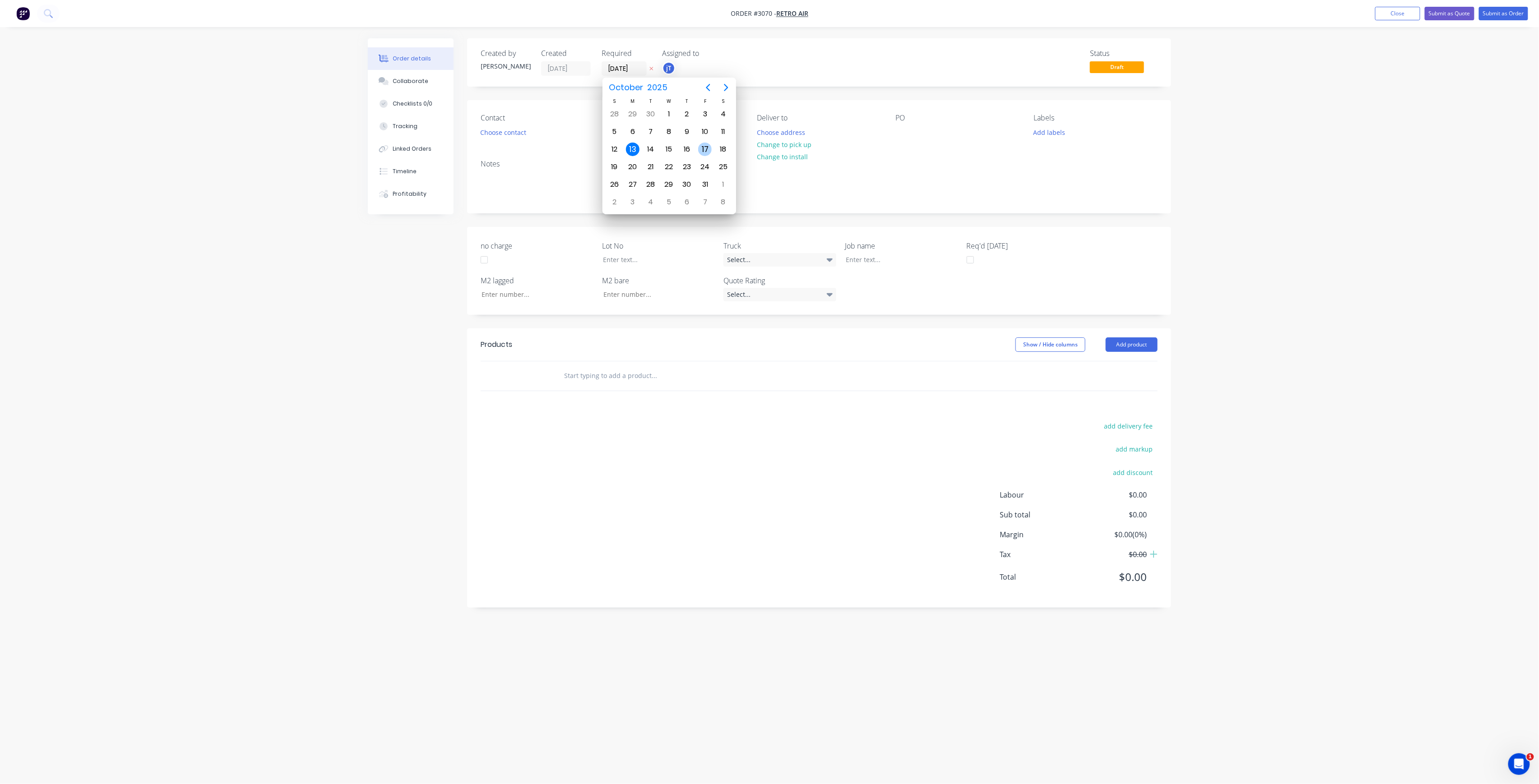
type input "[DATE]"
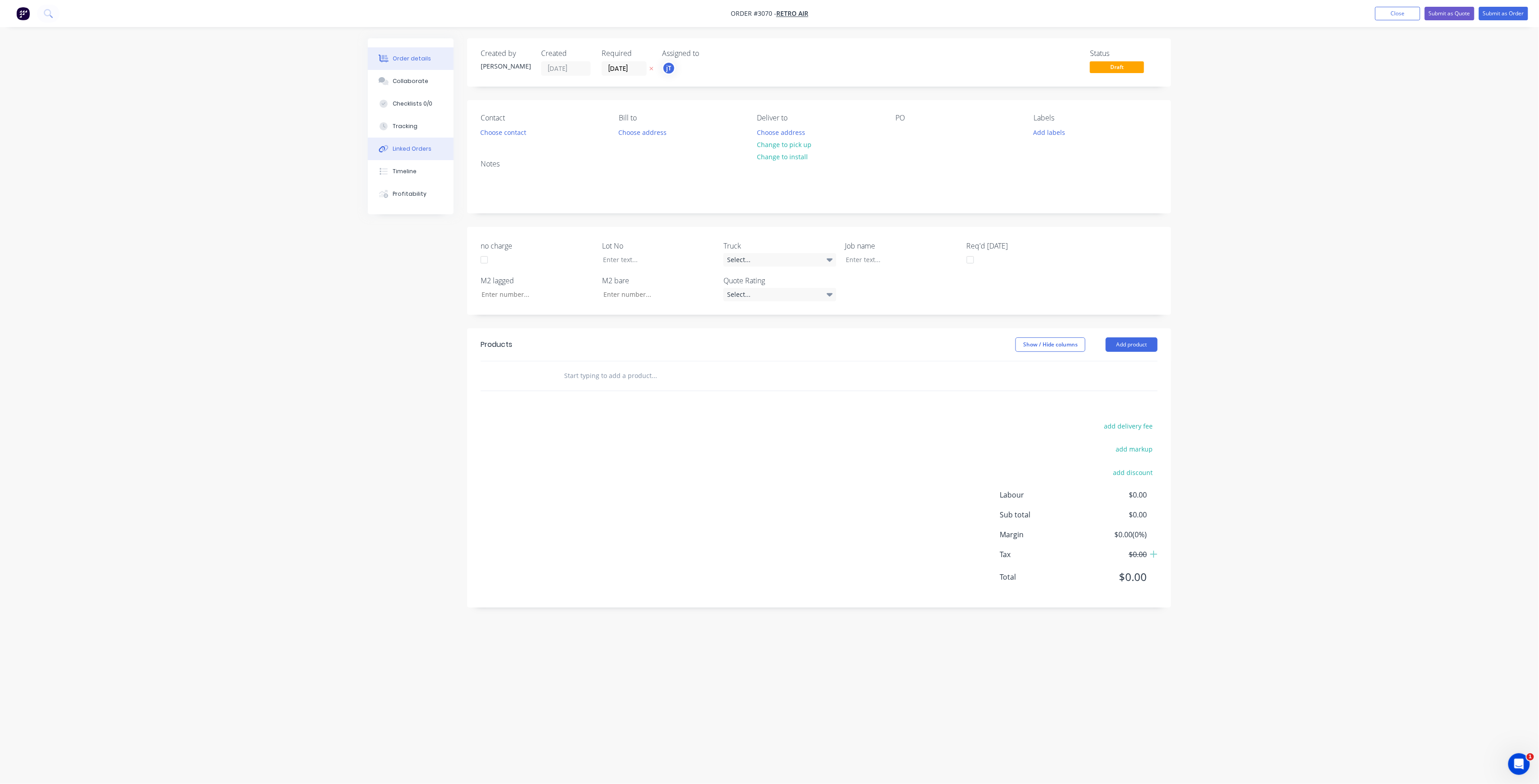
click at [416, 149] on div "Linked Orders" at bounding box center [412, 149] width 39 height 8
click at [1134, 51] on button "Link Orders" at bounding box center [1135, 53] width 54 height 14
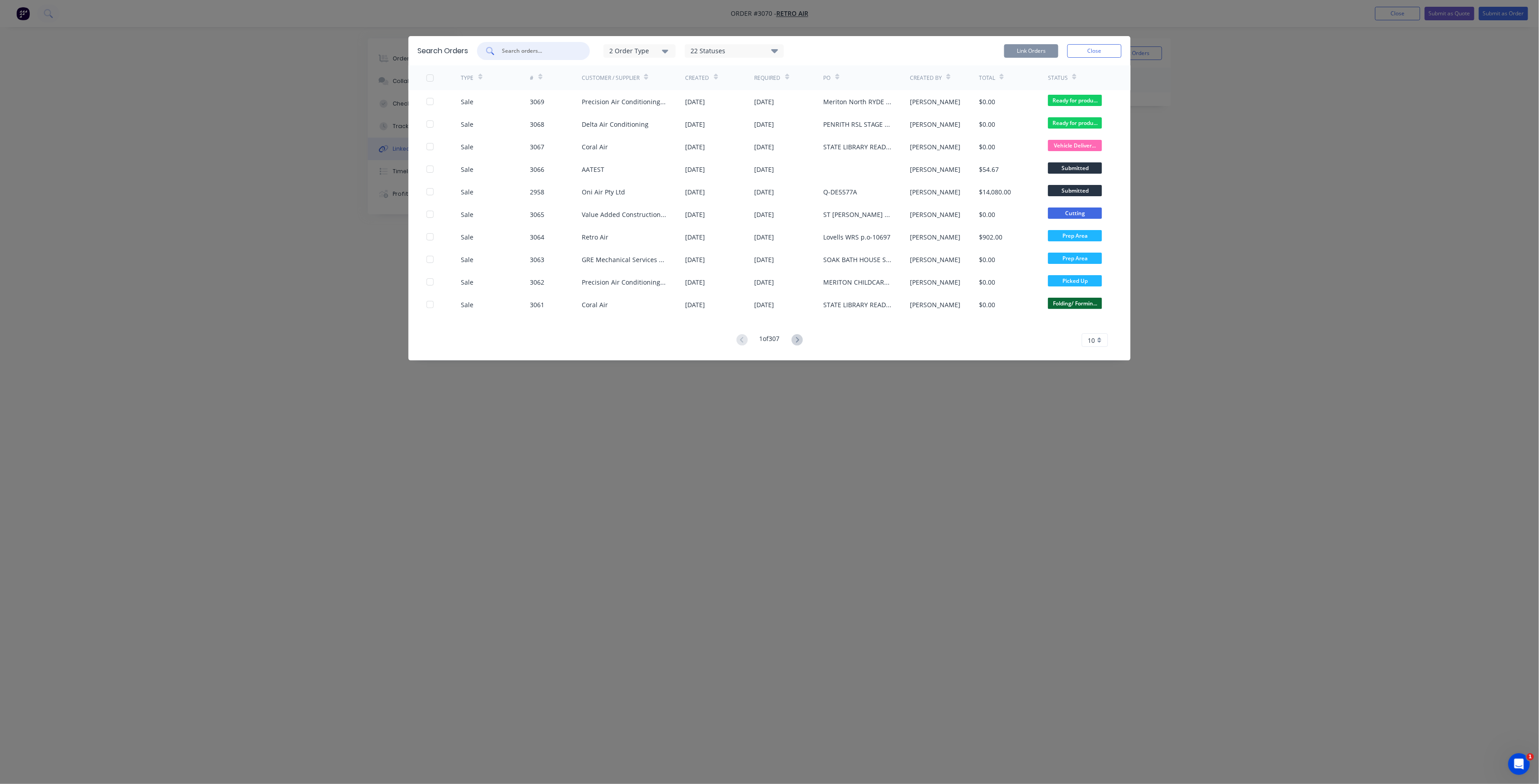
click at [571, 53] on input "text" at bounding box center [538, 51] width 75 height 9
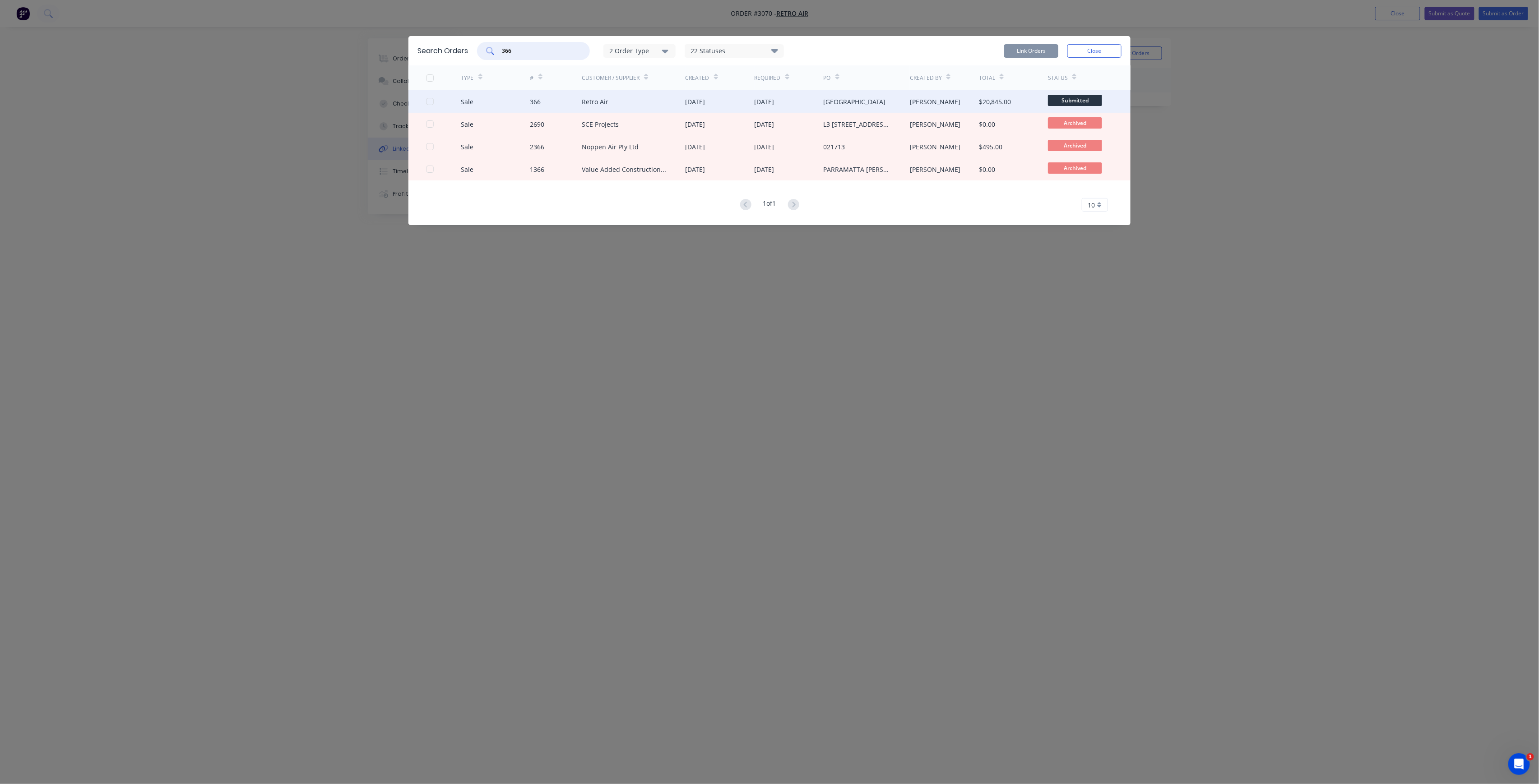
type input "366"
click at [551, 104] on div "366" at bounding box center [556, 102] width 52 height 23
click at [1075, 99] on span "Submitted" at bounding box center [1075, 100] width 54 height 11
click at [909, 102] on div "[GEOGRAPHIC_DATA]" at bounding box center [867, 102] width 86 height 23
click at [432, 102] on div at bounding box center [430, 102] width 18 height 18
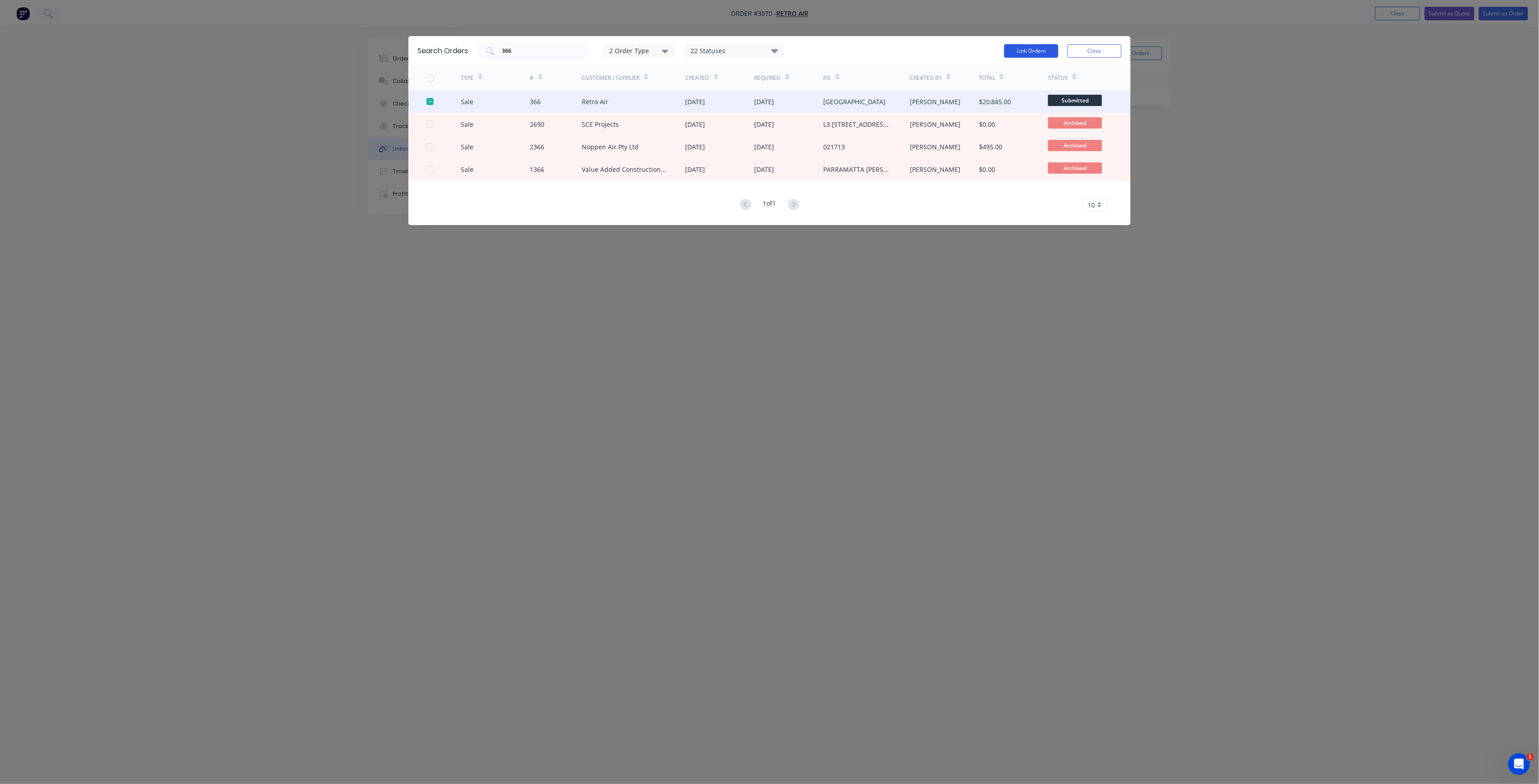
click at [1042, 46] on button "Link Orders" at bounding box center [1031, 51] width 54 height 14
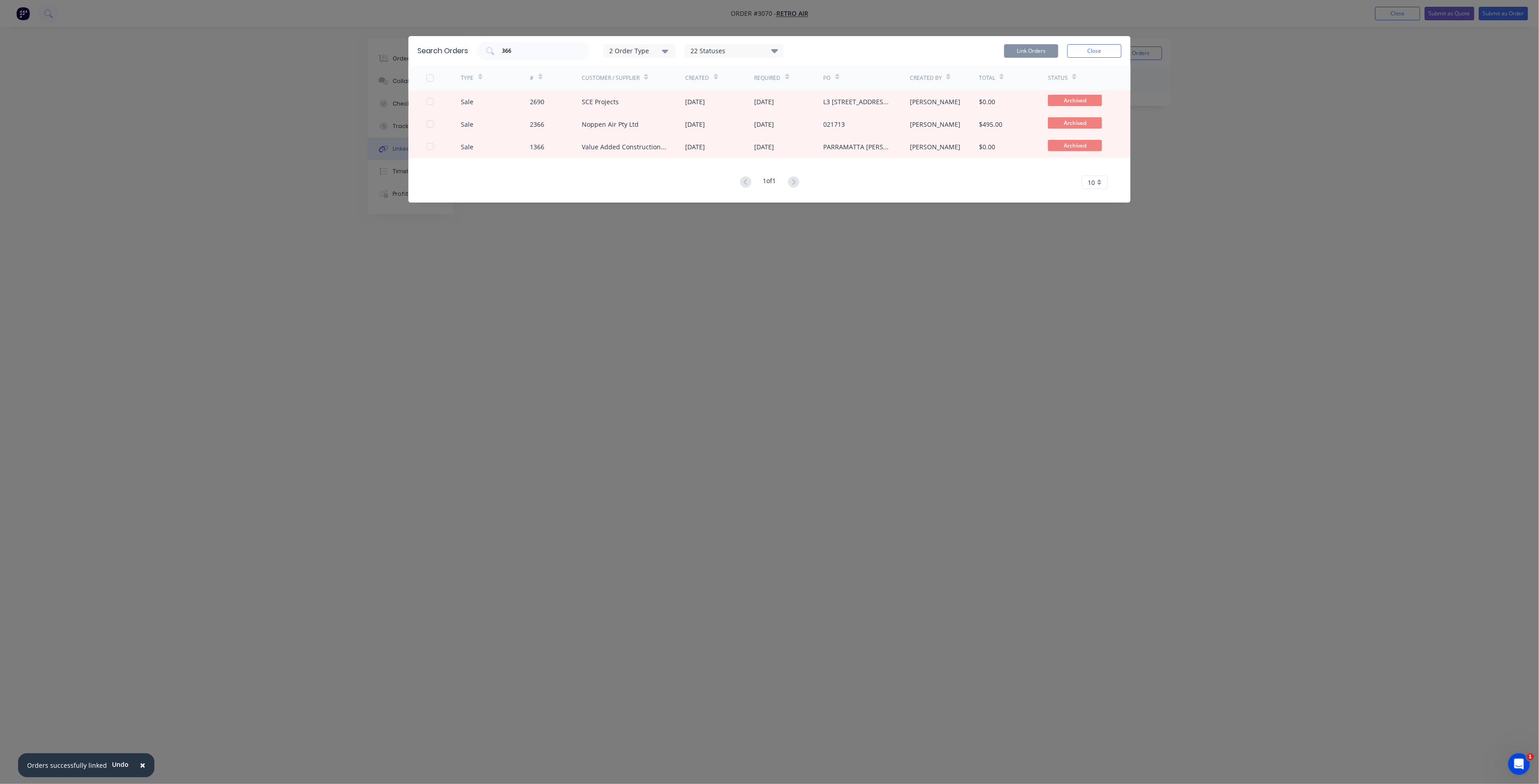
click at [1078, 49] on button "Close" at bounding box center [1095, 51] width 54 height 14
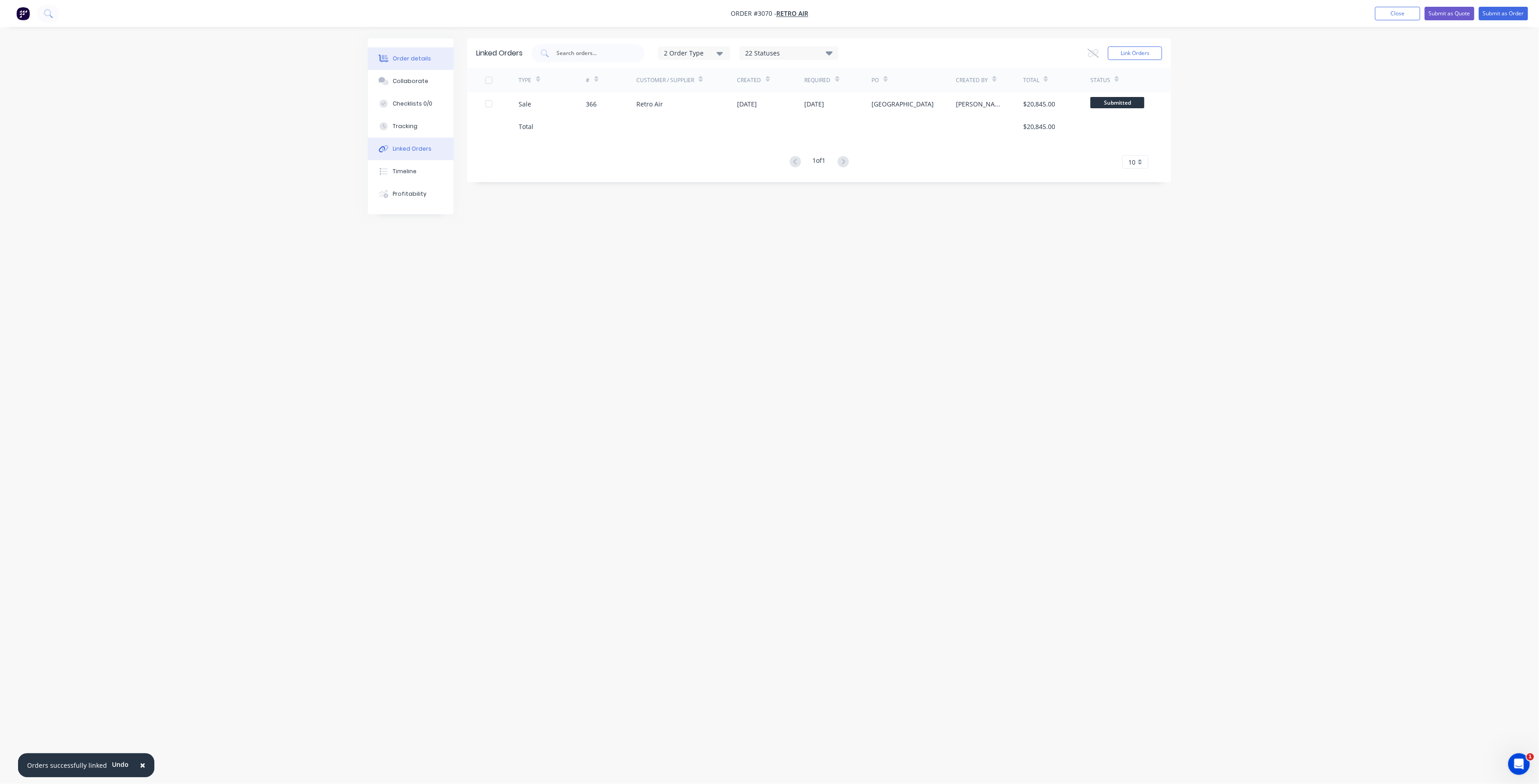
click at [409, 55] on div "Order details" at bounding box center [412, 59] width 38 height 8
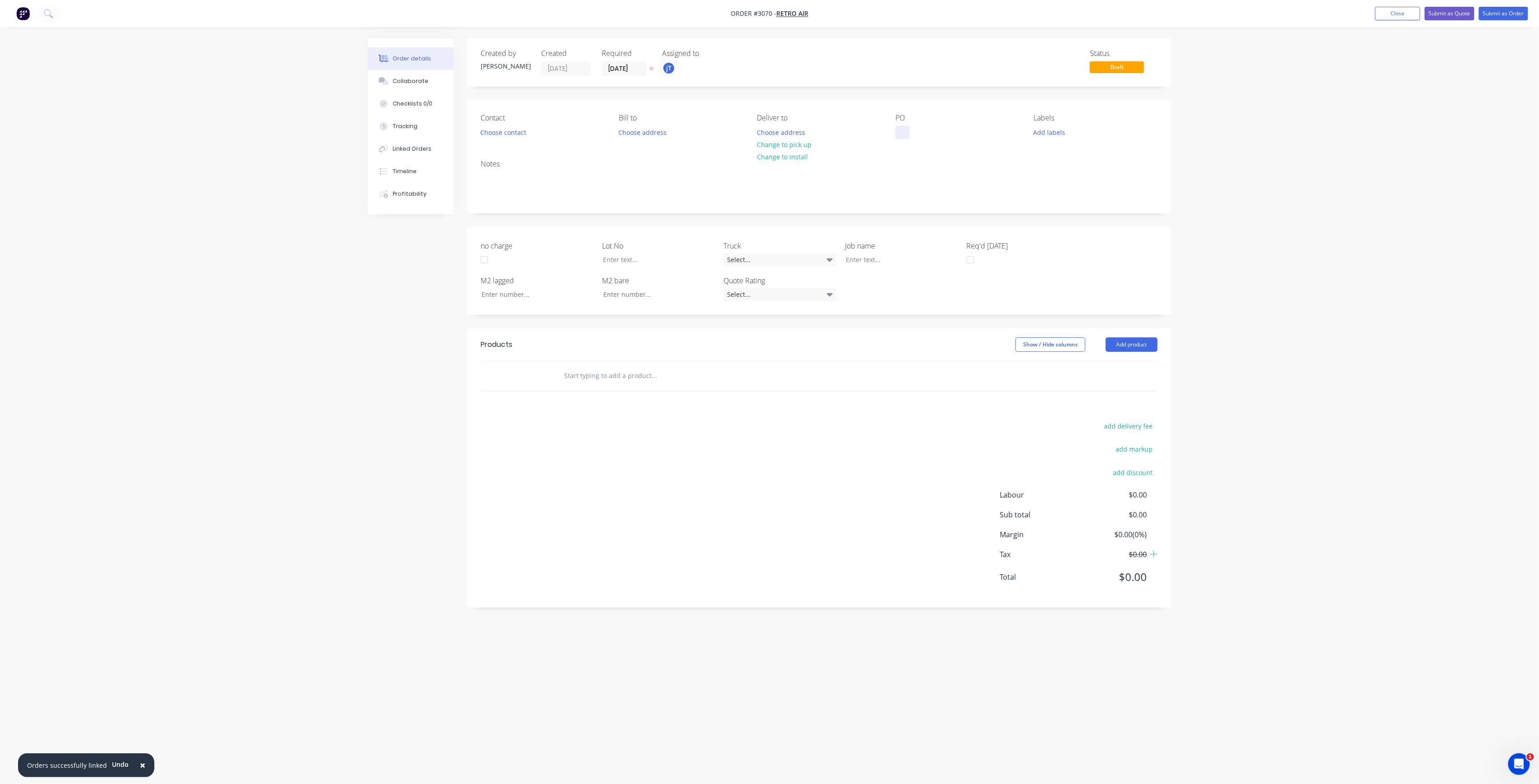
click at [900, 134] on div at bounding box center [903, 133] width 14 height 13
click at [619, 383] on input "text" at bounding box center [654, 385] width 180 height 18
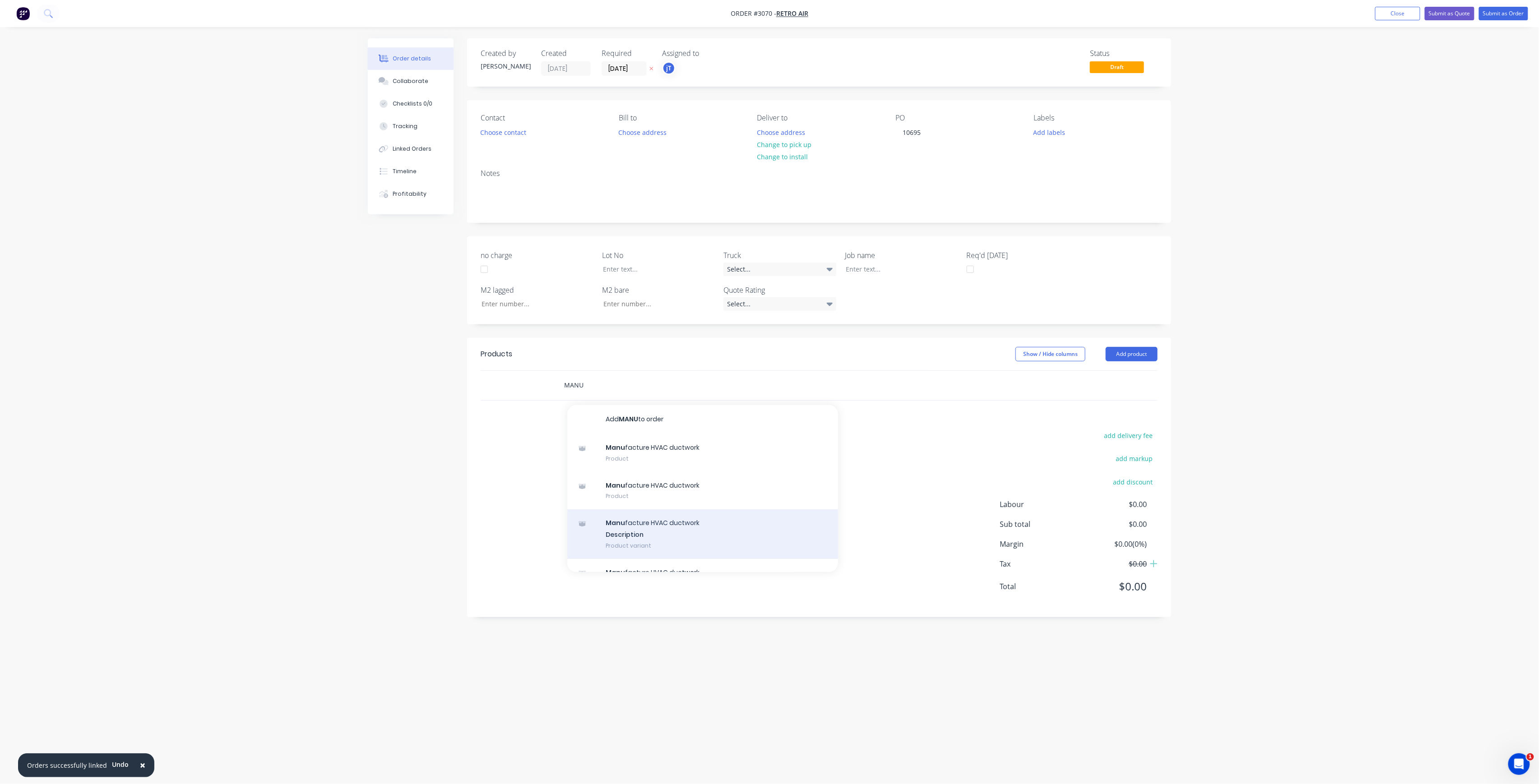
type input "MANU"
click at [645, 545] on div "Manu facture HVAC ductwork Description Product variant" at bounding box center [703, 534] width 271 height 50
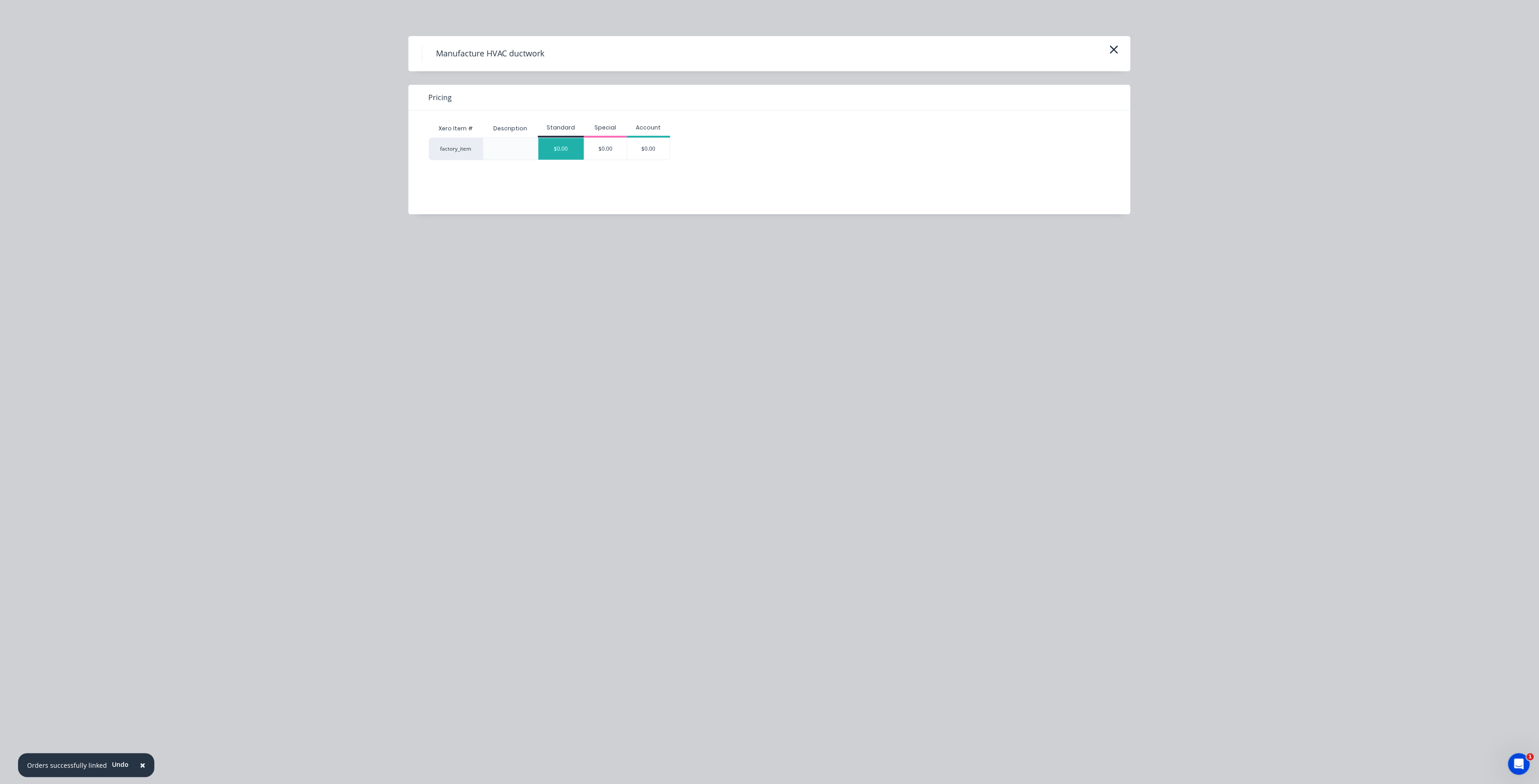
click at [577, 141] on div "$0.00" at bounding box center [561, 149] width 45 height 21
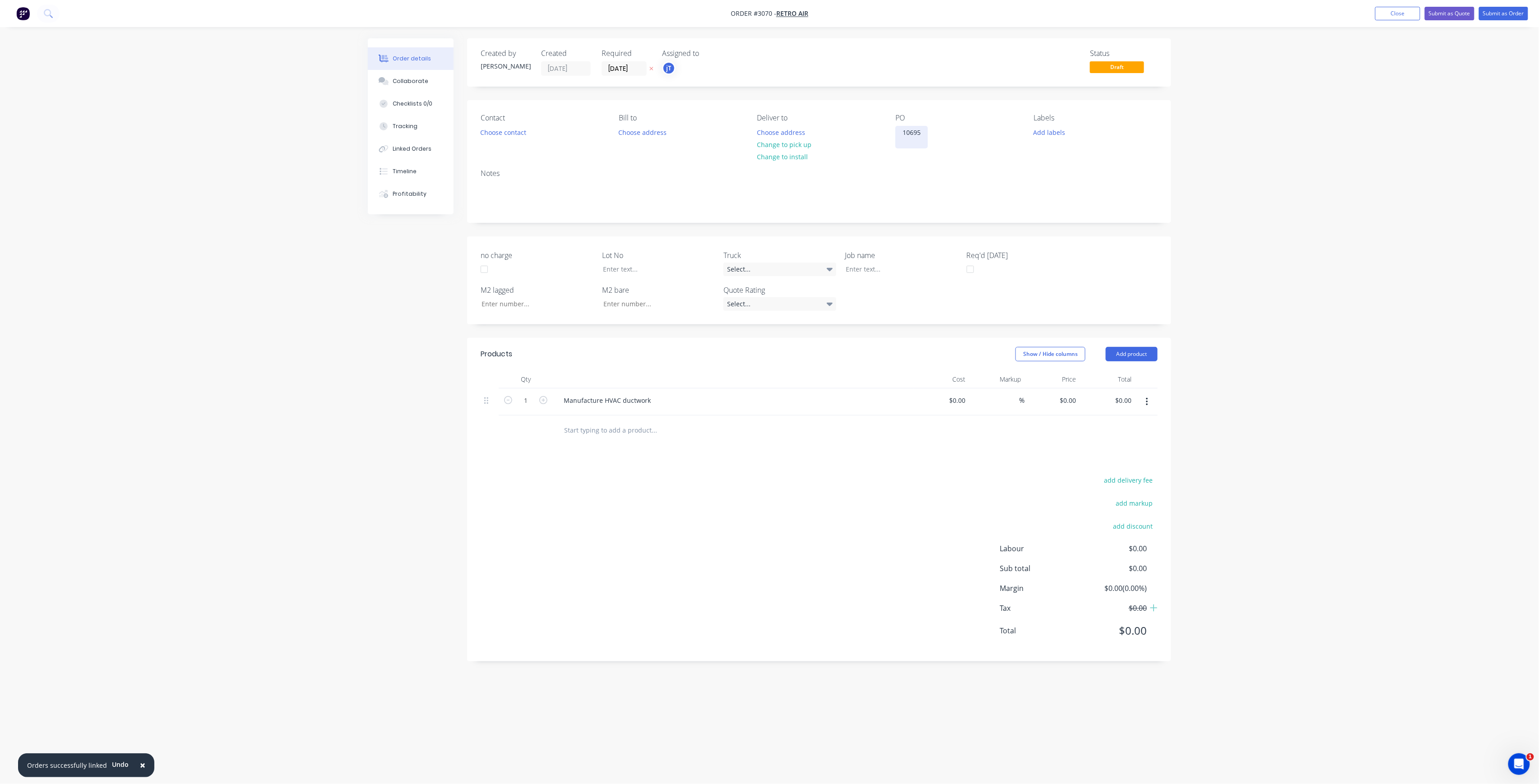
click at [925, 136] on div "10695" at bounding box center [912, 137] width 32 height 23
drag, startPoint x: 1047, startPoint y: 125, endPoint x: 1051, endPoint y: 133, distance: 8.9
click at [1048, 125] on div "Labels Add labels" at bounding box center [1096, 131] width 124 height 35
click at [1053, 133] on button "Add labels" at bounding box center [1049, 132] width 41 height 12
click at [1103, 165] on input "text" at bounding box center [1109, 159] width 94 height 18
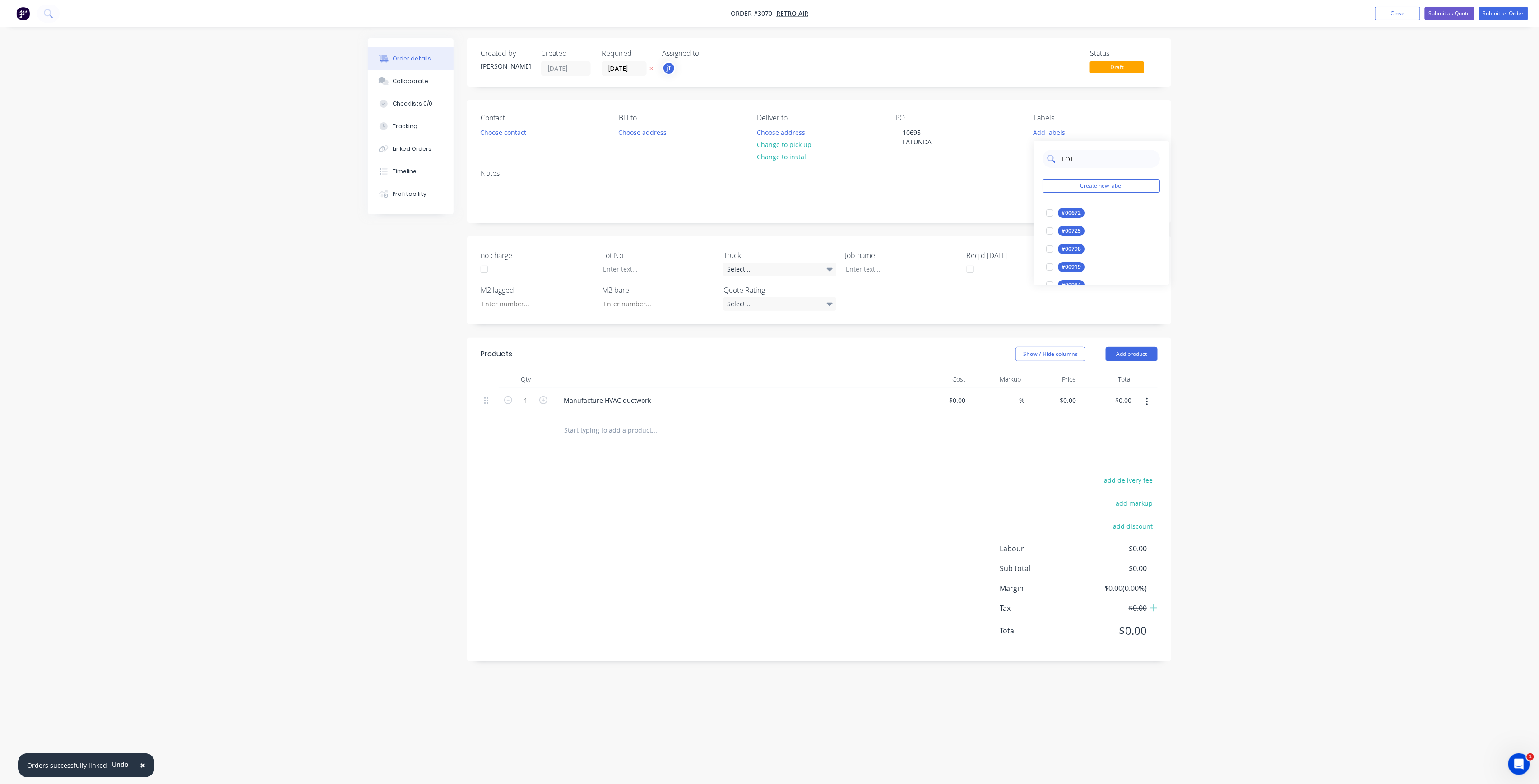
type input "LOT-"
drag, startPoint x: 1101, startPoint y: 165, endPoint x: 1059, endPoint y: 165, distance: 42.0
click at [1059, 165] on div "LOT-557" at bounding box center [1102, 159] width 117 height 18
type input "LOT-557"
click at [1106, 185] on button "Create new label" at bounding box center [1102, 186] width 117 height 14
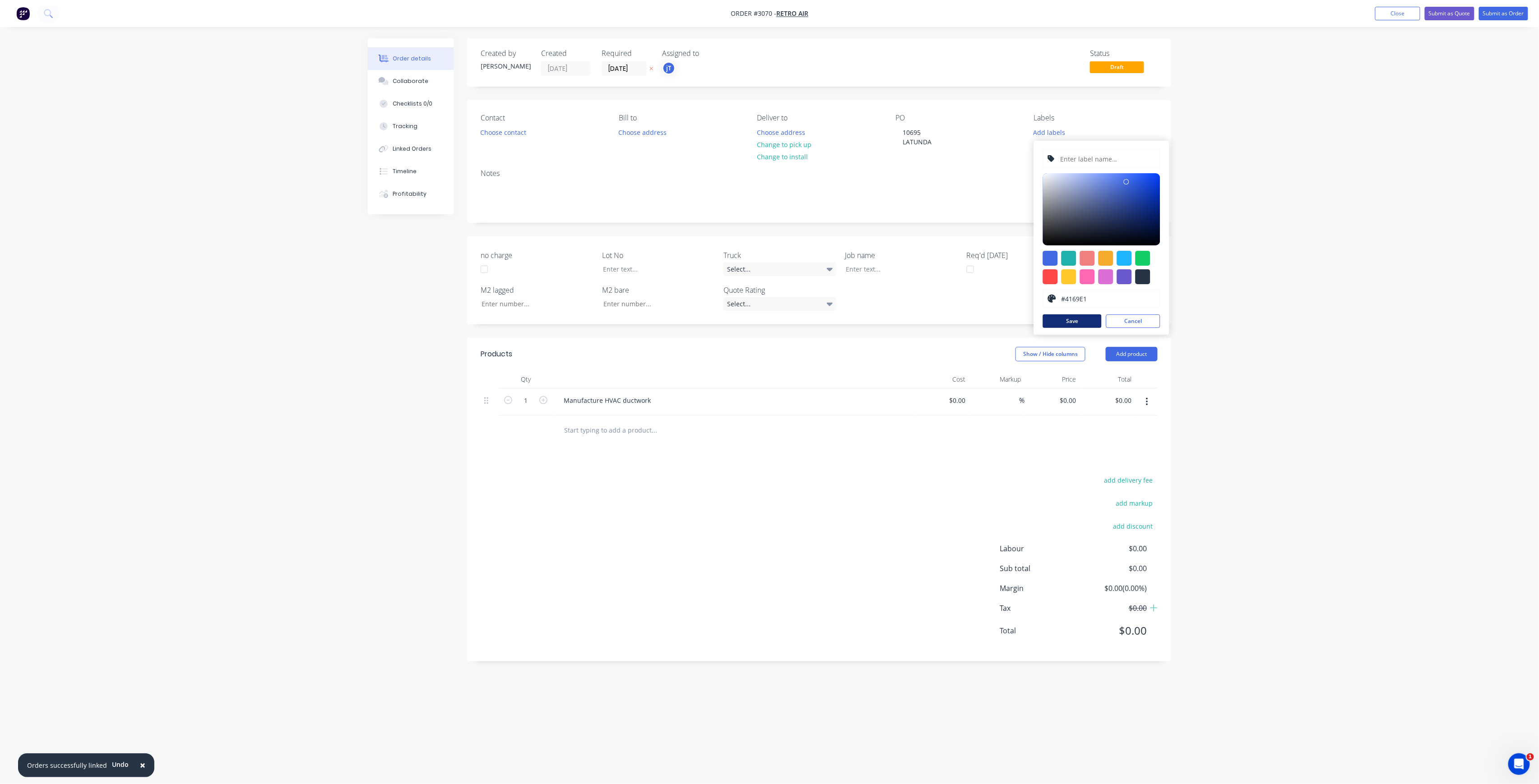
click at [1068, 324] on button "Save" at bounding box center [1072, 321] width 59 height 14
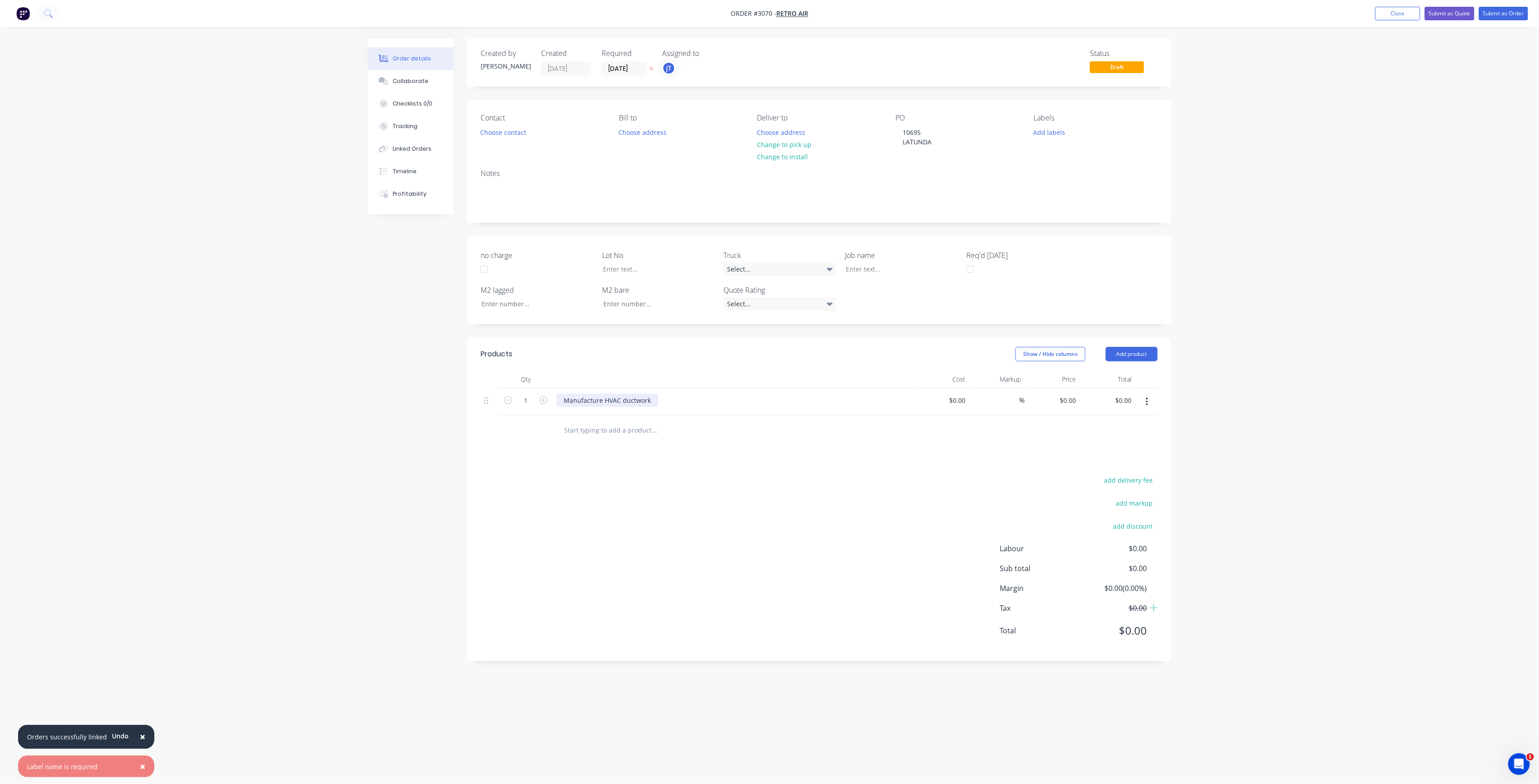
click at [636, 407] on div "Manufacture HVAC ductwork" at bounding box center [607, 400] width 102 height 13
click at [1064, 410] on div "0 $0.00" at bounding box center [1052, 402] width 56 height 27
type input "$80.00"
click at [1521, 12] on nav "Order #3070 - Retro Air Add product Close Submit as Quote Submit as Order" at bounding box center [770, 13] width 1539 height 27
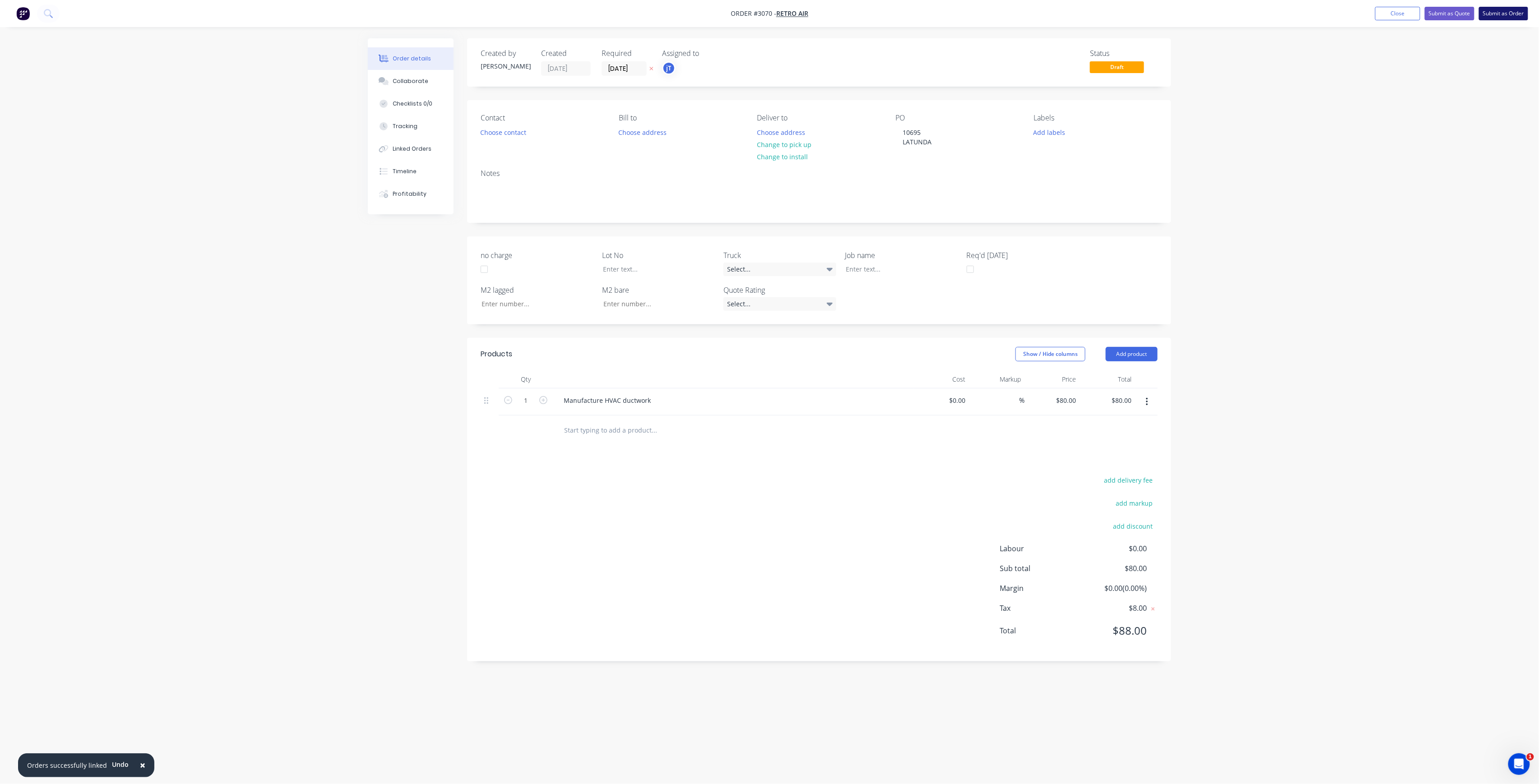
click at [1520, 13] on button "Submit as Order" at bounding box center [1504, 13] width 49 height 14
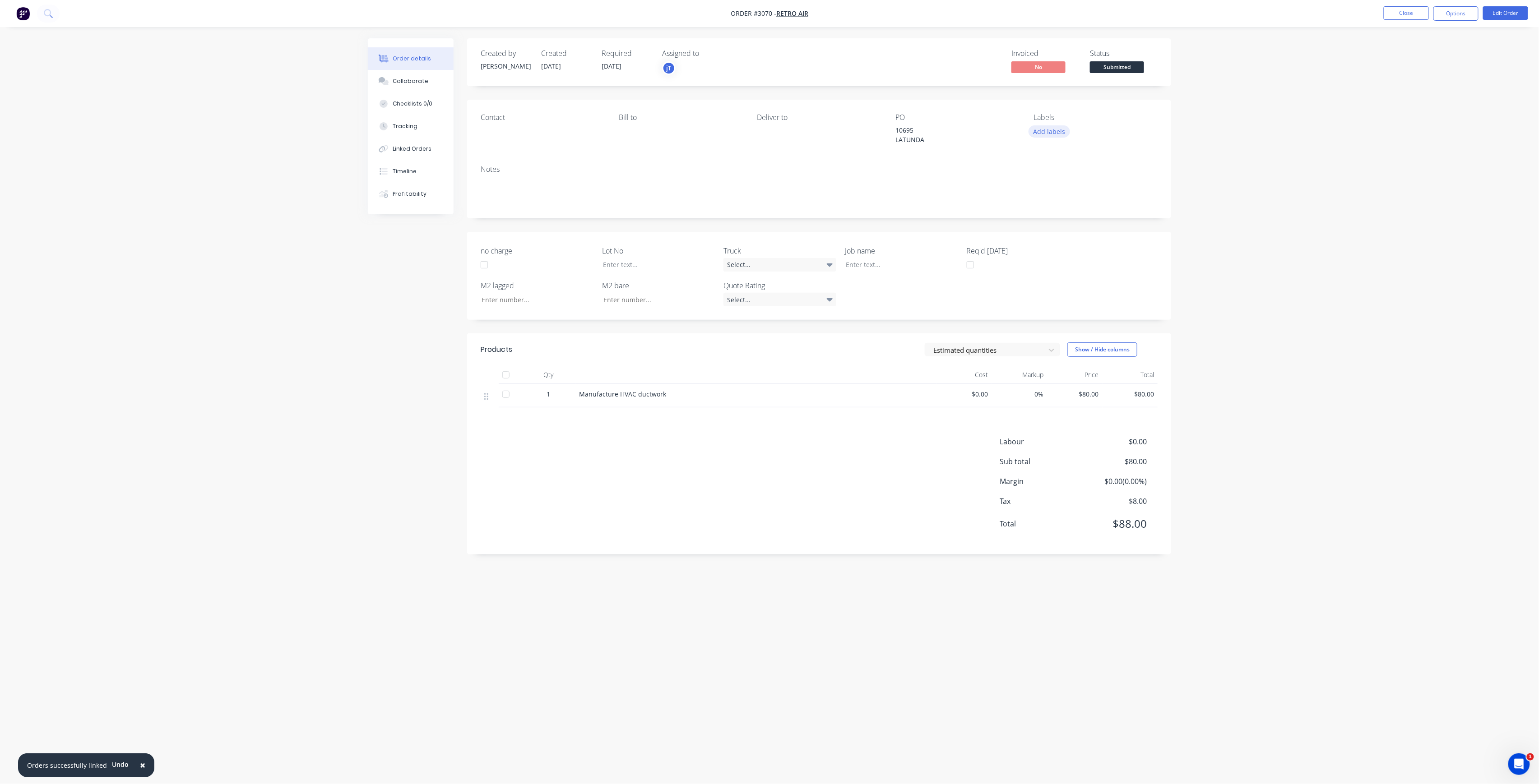
click at [1053, 134] on button "Add labels" at bounding box center [1049, 131] width 41 height 12
click at [1086, 153] on input "text" at bounding box center [1109, 159] width 94 height 18
click at [1083, 210] on div "Main Contract" at bounding box center [1080, 213] width 45 height 10
drag, startPoint x: 1084, startPoint y: 156, endPoint x: 1066, endPoint y: 159, distance: 18.2
click at [1066, 159] on input "MAIN" at bounding box center [1109, 155] width 94 height 18
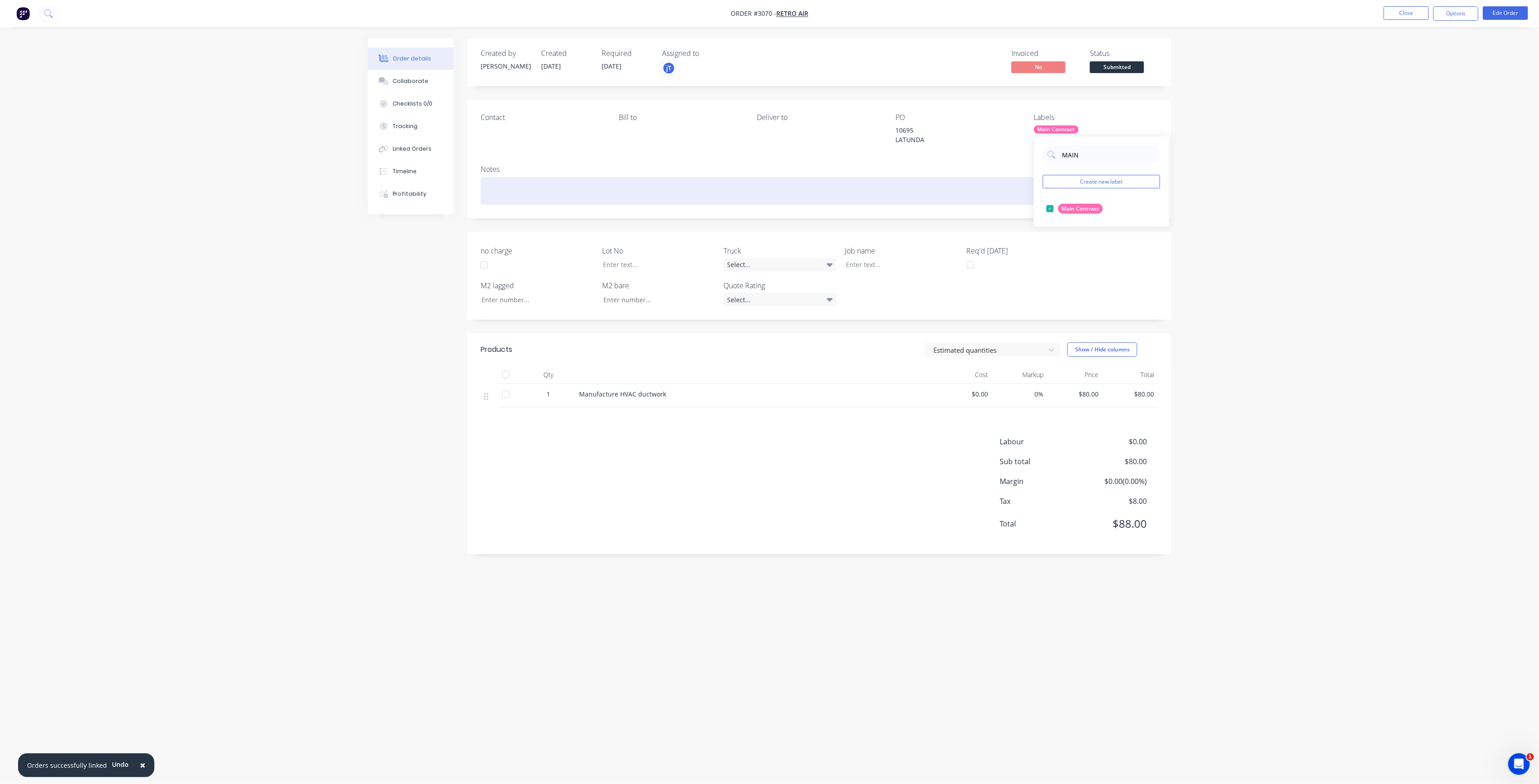
type input "M"
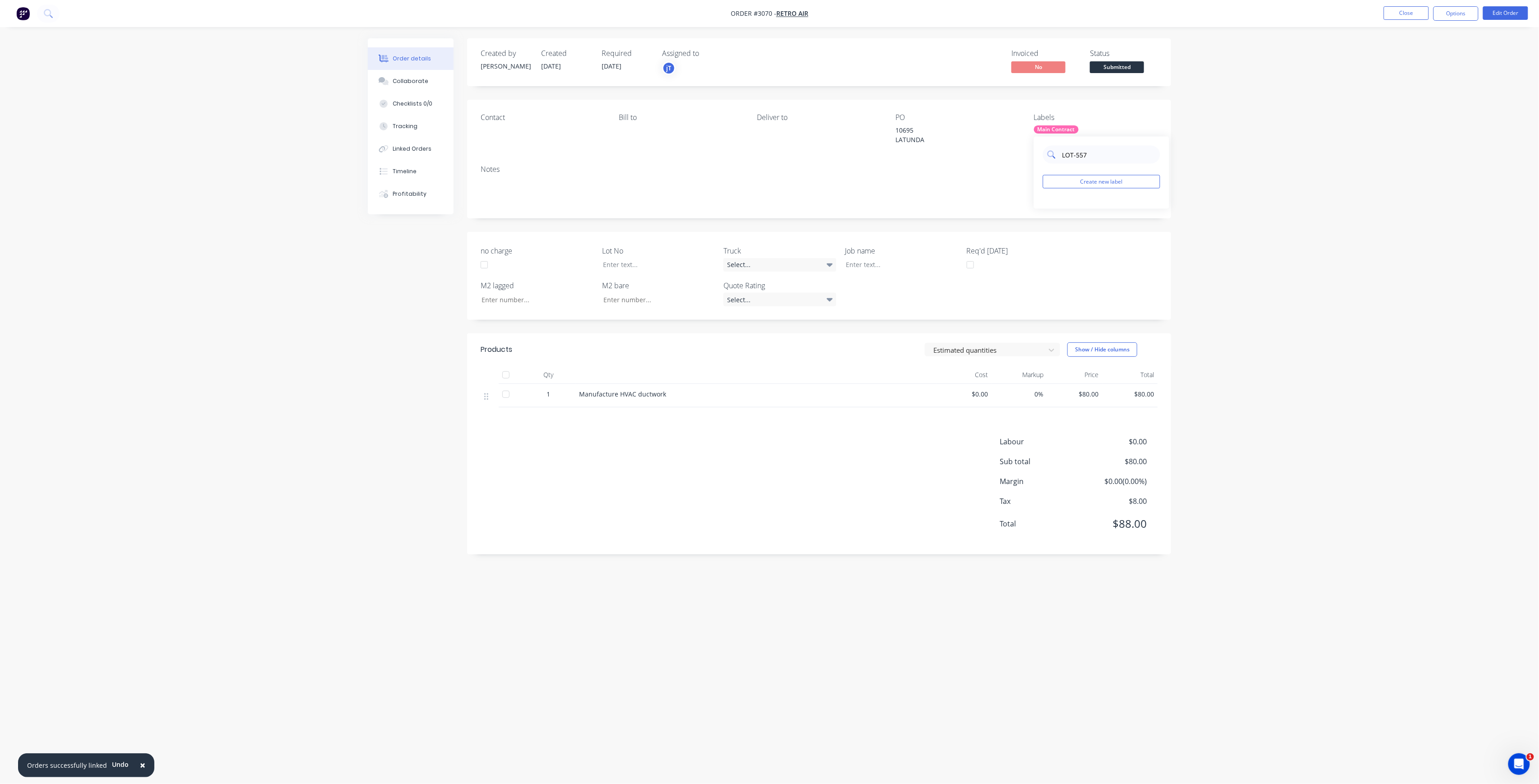
drag, startPoint x: 1090, startPoint y: 161, endPoint x: 1062, endPoint y: 159, distance: 28.1
click at [1062, 159] on input "LOT-557" at bounding box center [1109, 155] width 94 height 18
type input "LOT-557"
click at [1129, 187] on button "Create new label" at bounding box center [1102, 182] width 117 height 14
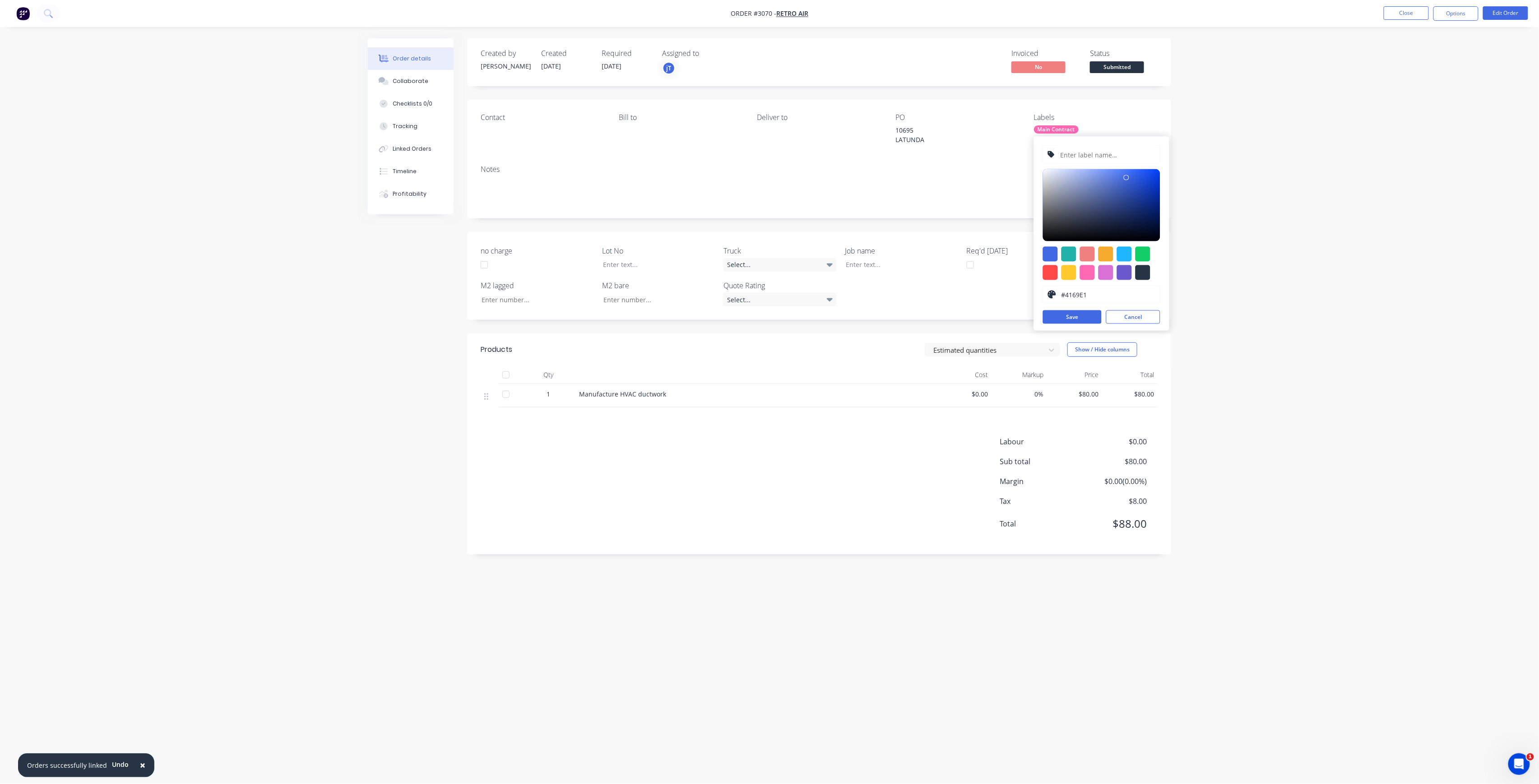
click at [1124, 153] on input "text" at bounding box center [1107, 155] width 96 height 17
paste input "LOT-557"
type input "LOT-557"
click at [1072, 321] on button "Save" at bounding box center [1072, 317] width 59 height 14
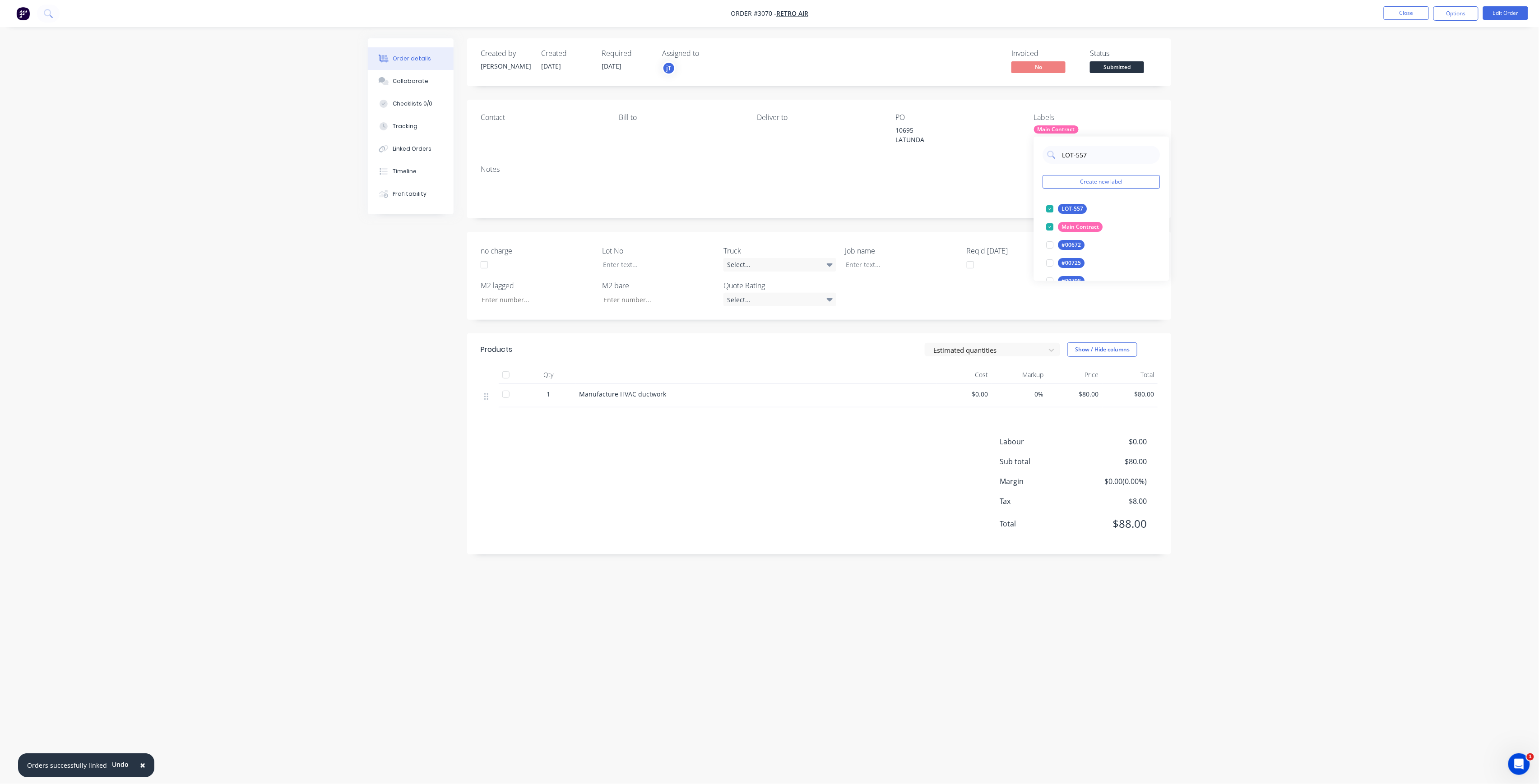
click at [813, 439] on div "Products Estimated quantities Show / Hide columns Qty Cost Markup Price Total 1…" at bounding box center [819, 444] width 704 height 221
click at [1115, 73] on span "Submitted" at bounding box center [1117, 67] width 54 height 11
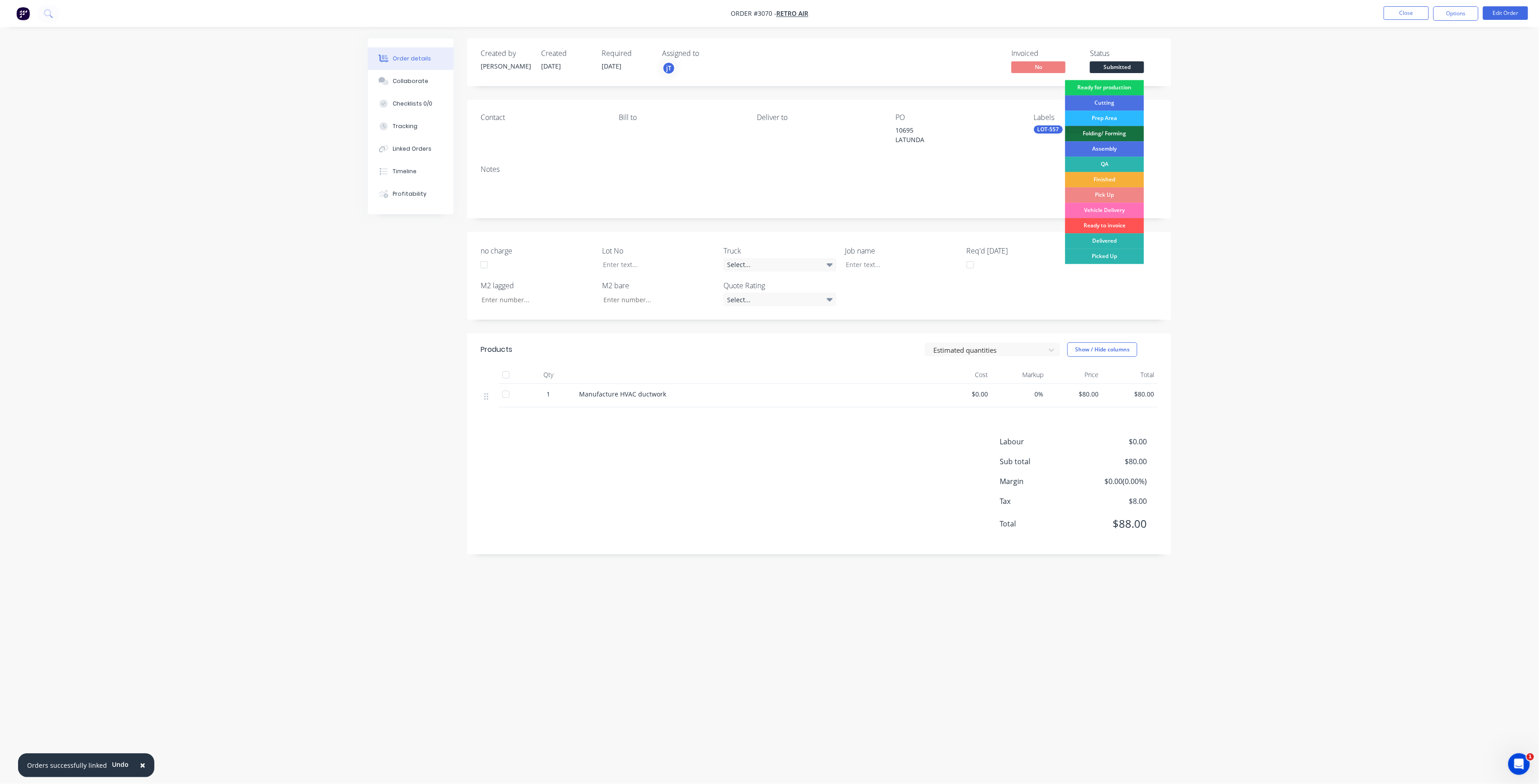
click at [1114, 80] on div "Ready for production" at bounding box center [1105, 88] width 79 height 16
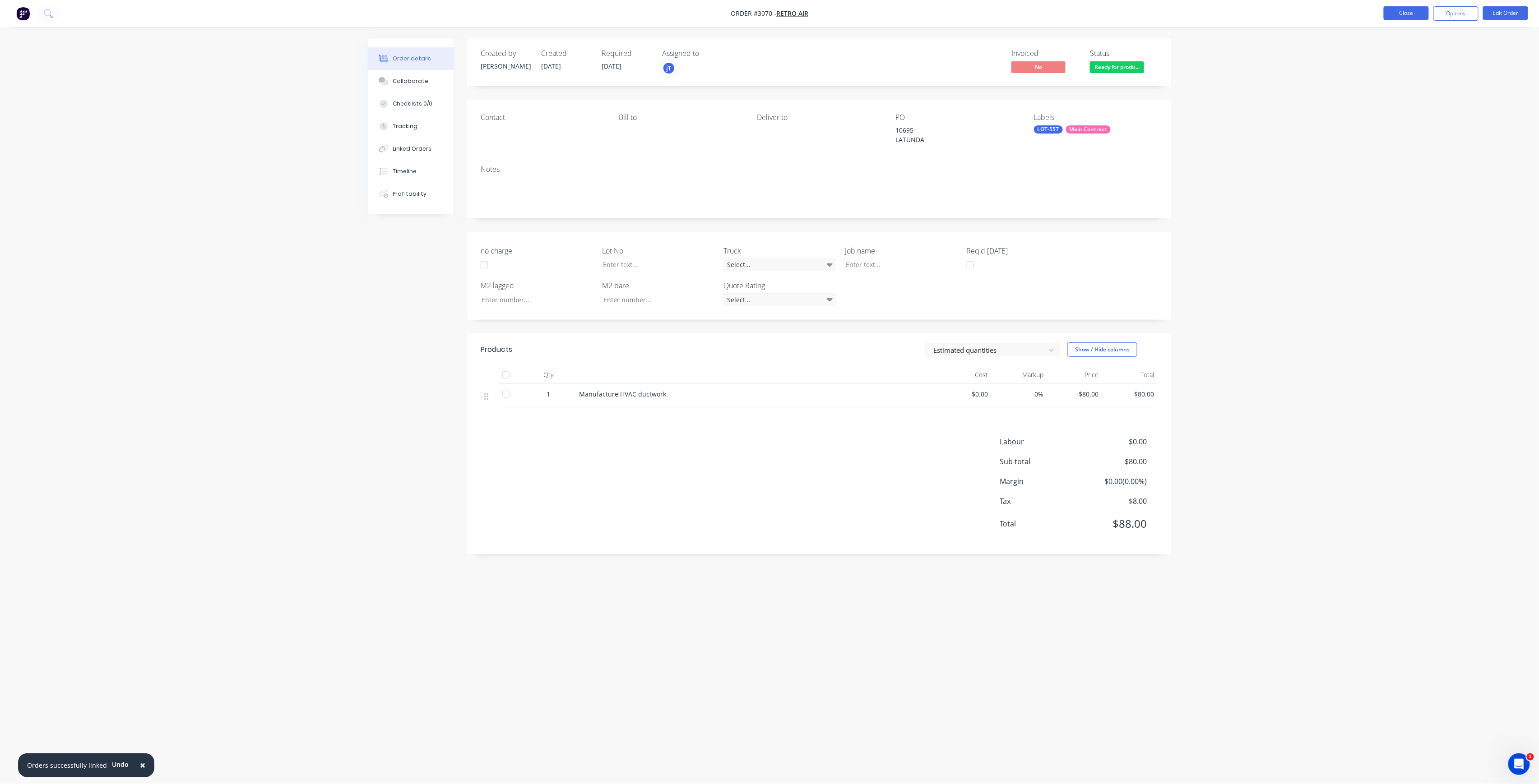
click at [1410, 18] on button "Close" at bounding box center [1406, 13] width 45 height 14
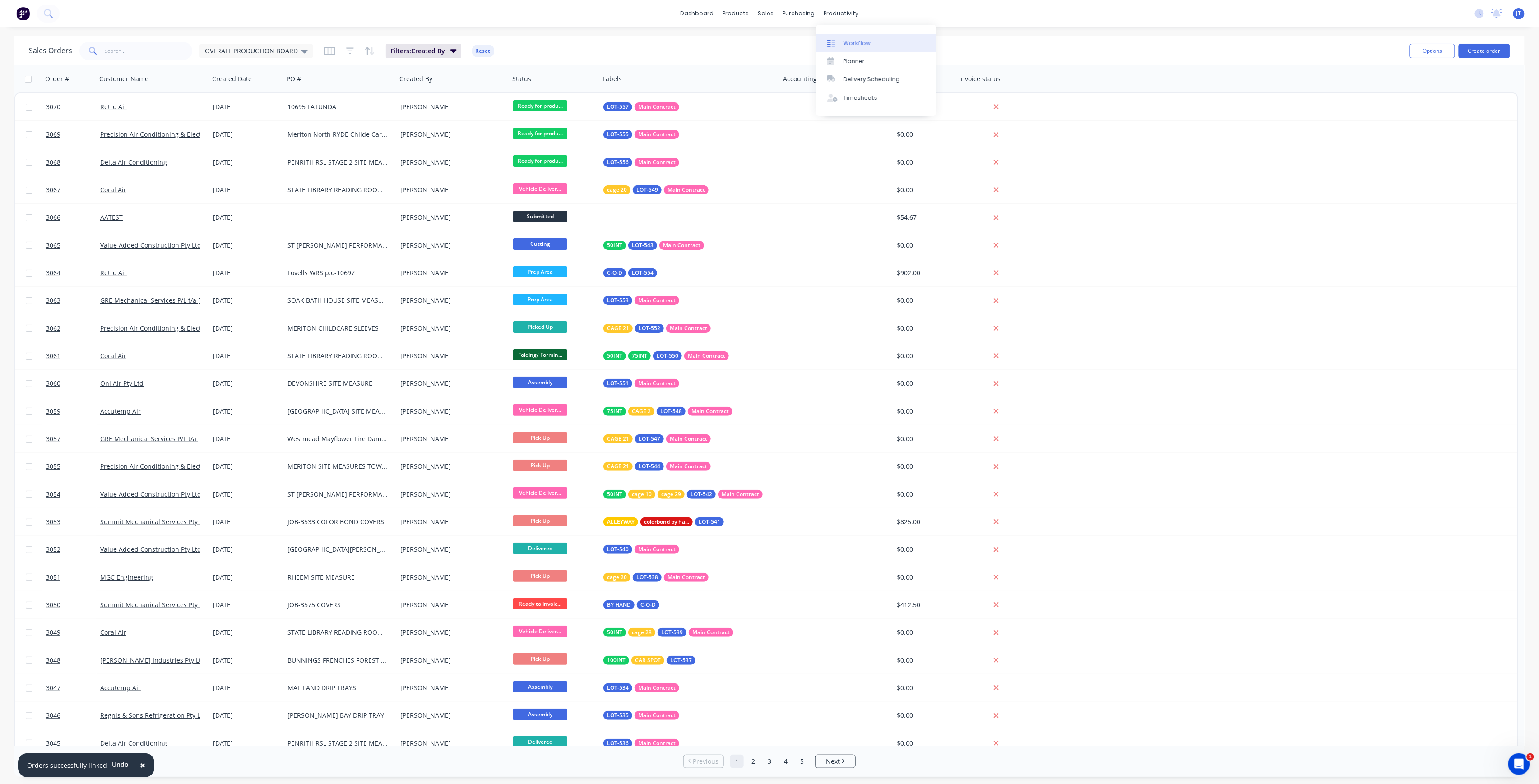
click at [860, 45] on div "Workflow" at bounding box center [857, 44] width 27 height 8
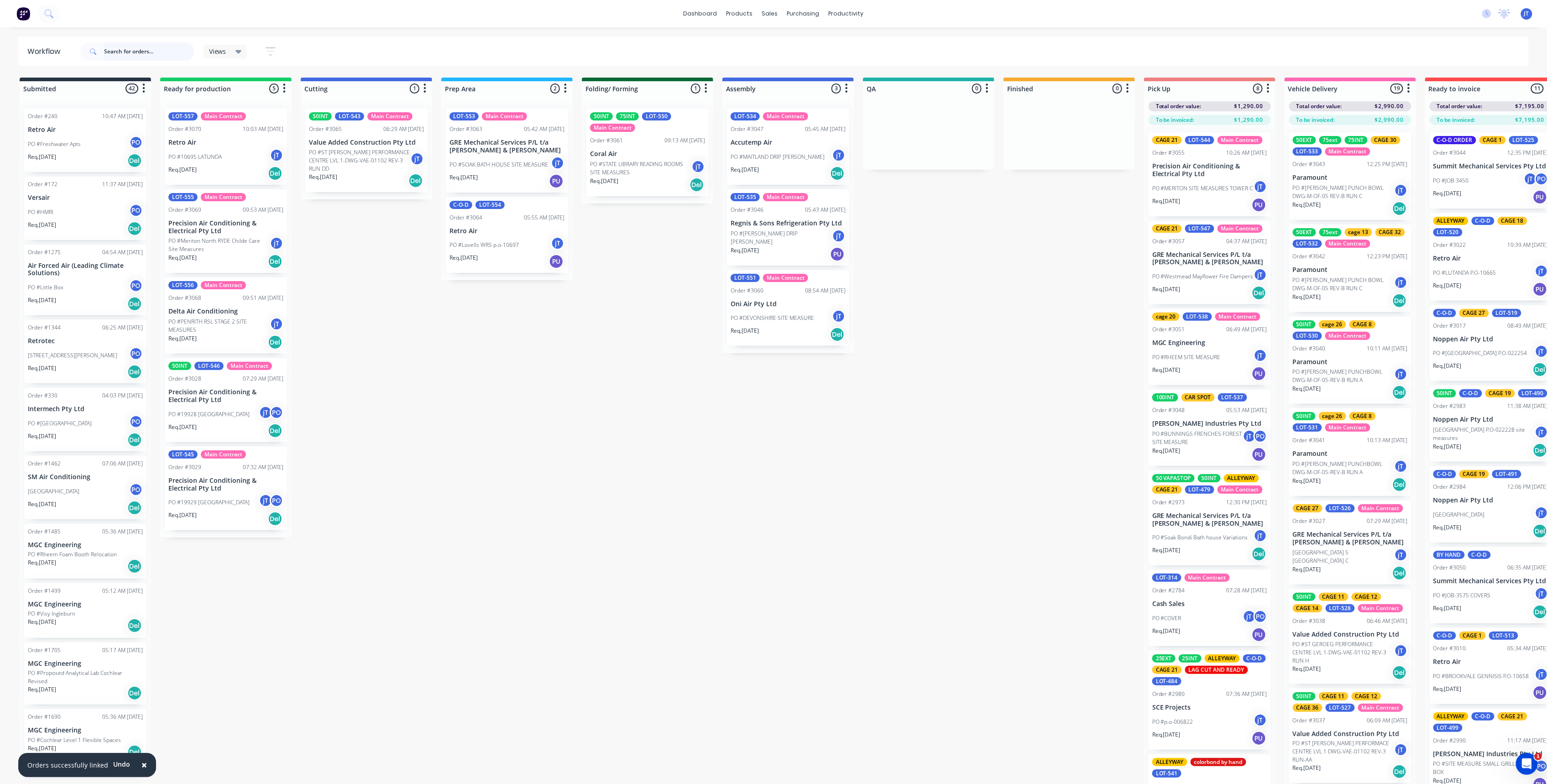
click at [170, 50] on input "text" at bounding box center [149, 51] width 91 height 18
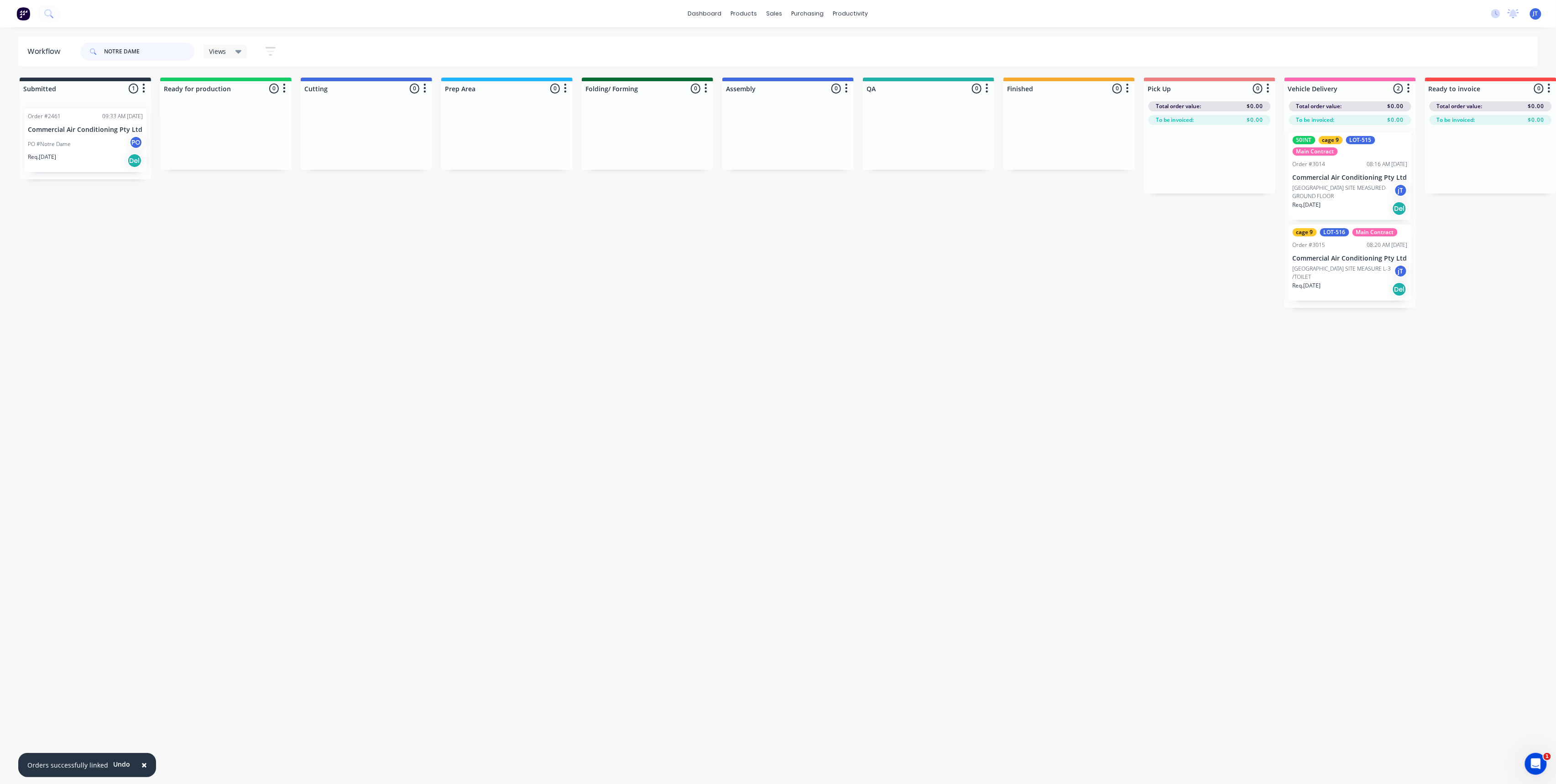
drag, startPoint x: 147, startPoint y: 50, endPoint x: 83, endPoint y: 62, distance: 65.1
click at [83, 62] on div "NOTRE DAME" at bounding box center [137, 51] width 114 height 27
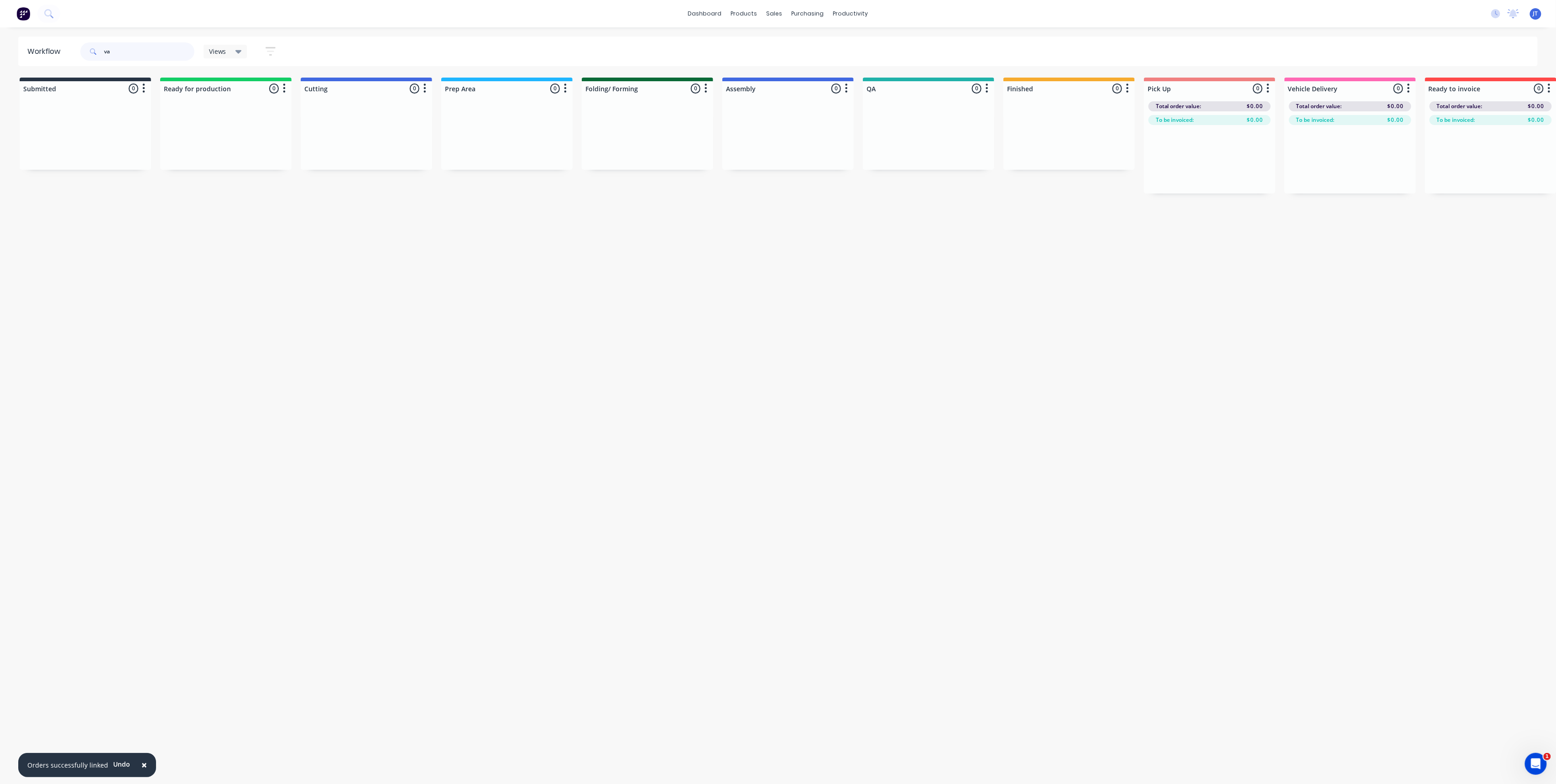
type input "v"
type input "punchbowl"
click at [146, 59] on input "punchbowl" at bounding box center [149, 51] width 91 height 18
drag, startPoint x: 50, startPoint y: 48, endPoint x: 31, endPoint y: 50, distance: 19.1
click at [37, 48] on header "Workflow punchbowl Views Save new view None (Default) edit Assembly edit Dispat…" at bounding box center [778, 51] width 1520 height 30
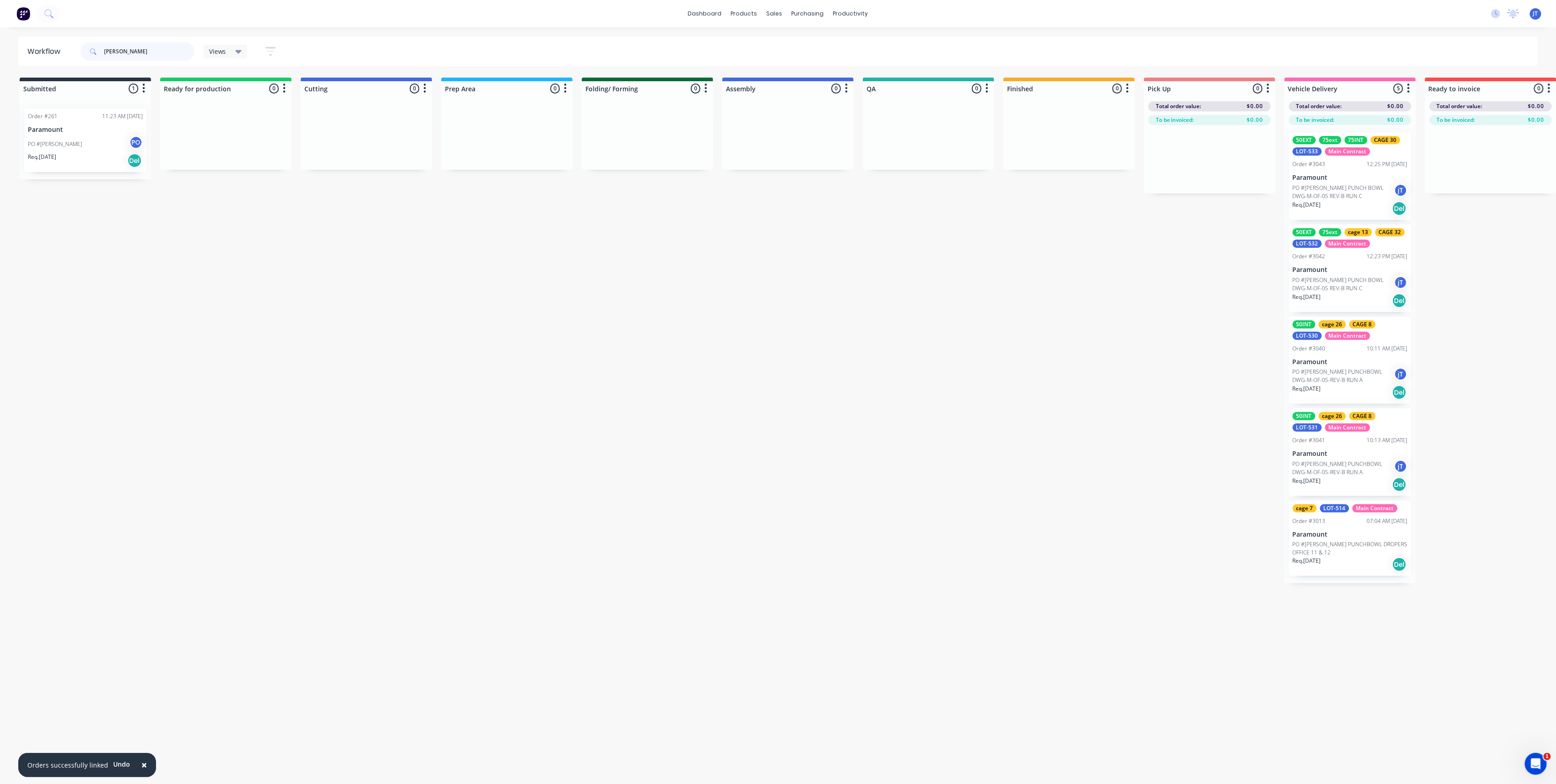
type input "vaugh"
drag, startPoint x: 130, startPoint y: 50, endPoint x: 101, endPoint y: 51, distance: 29.0
click at [101, 51] on div "vaugh" at bounding box center [137, 51] width 114 height 18
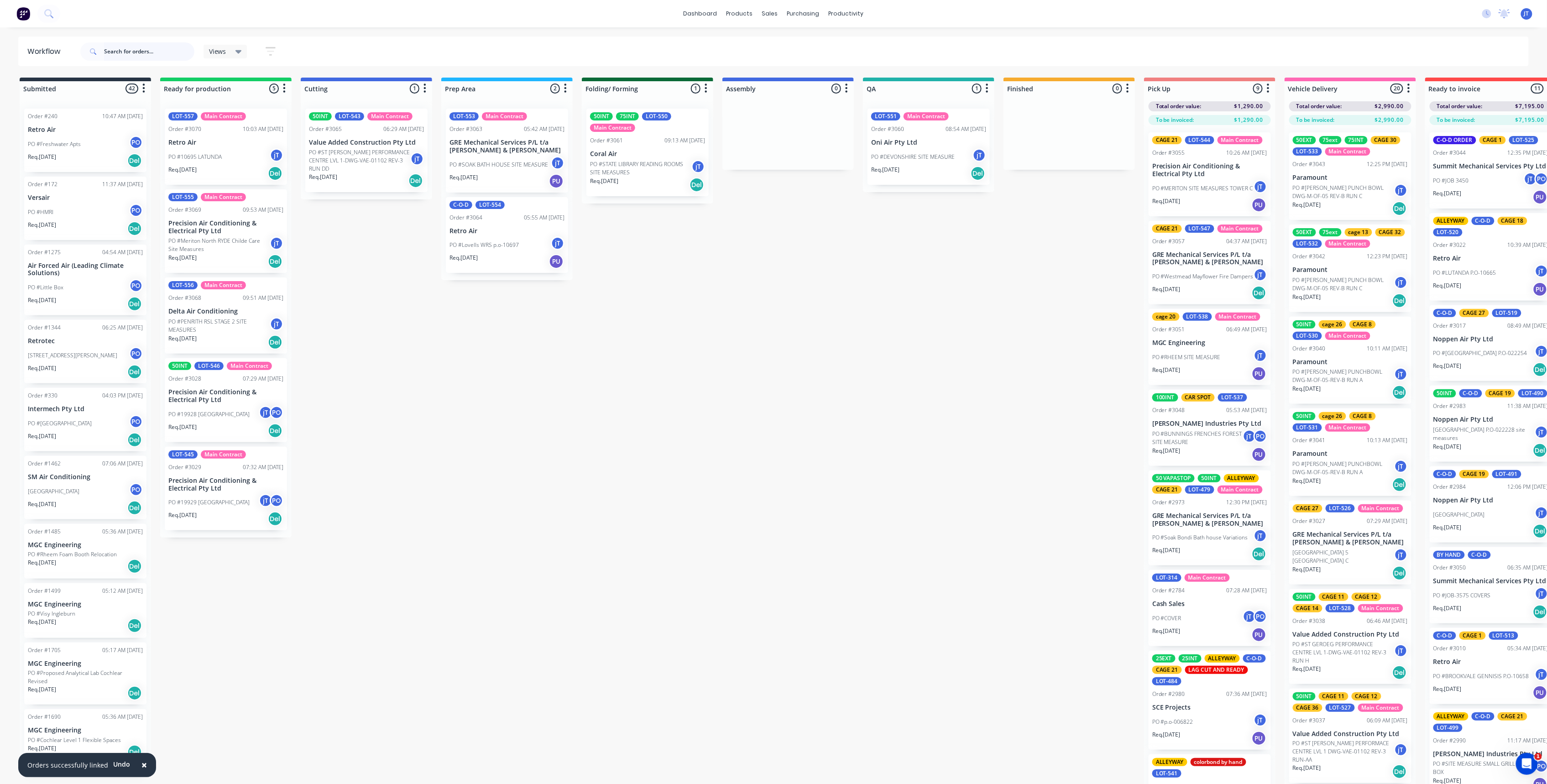
click at [182, 47] on input "text" at bounding box center [149, 51] width 91 height 18
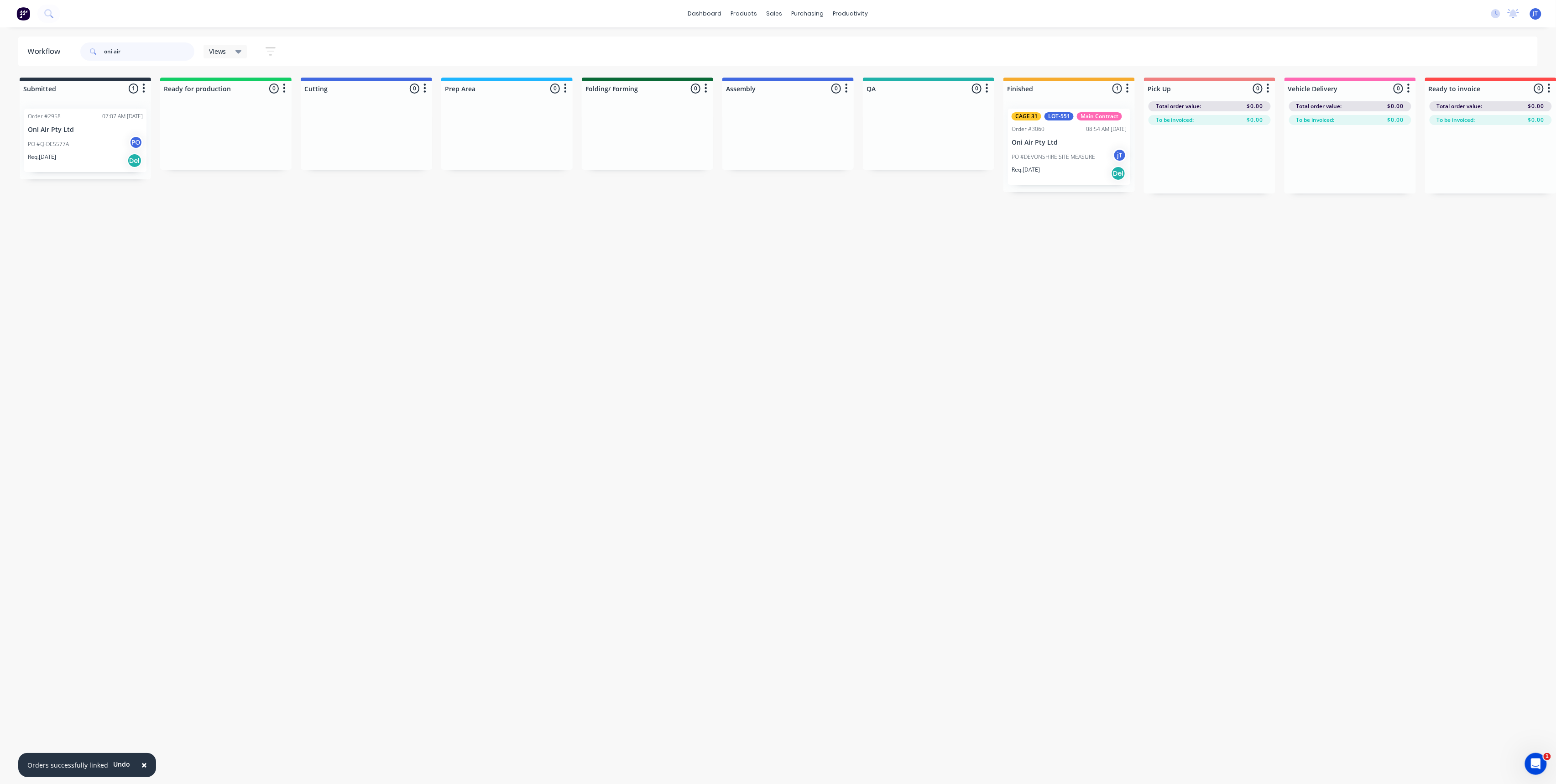
type input "oni air"
